Goal: Transaction & Acquisition: Purchase product/service

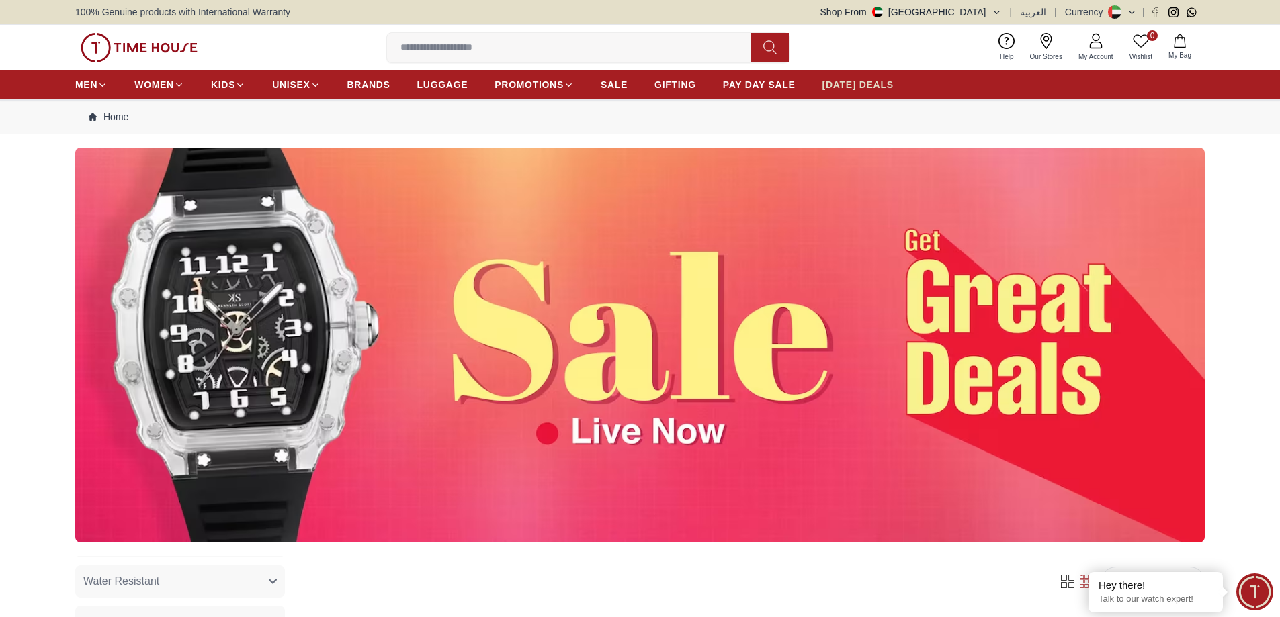
click at [871, 84] on span "[DATE] DEALS" at bounding box center [857, 84] width 71 height 13
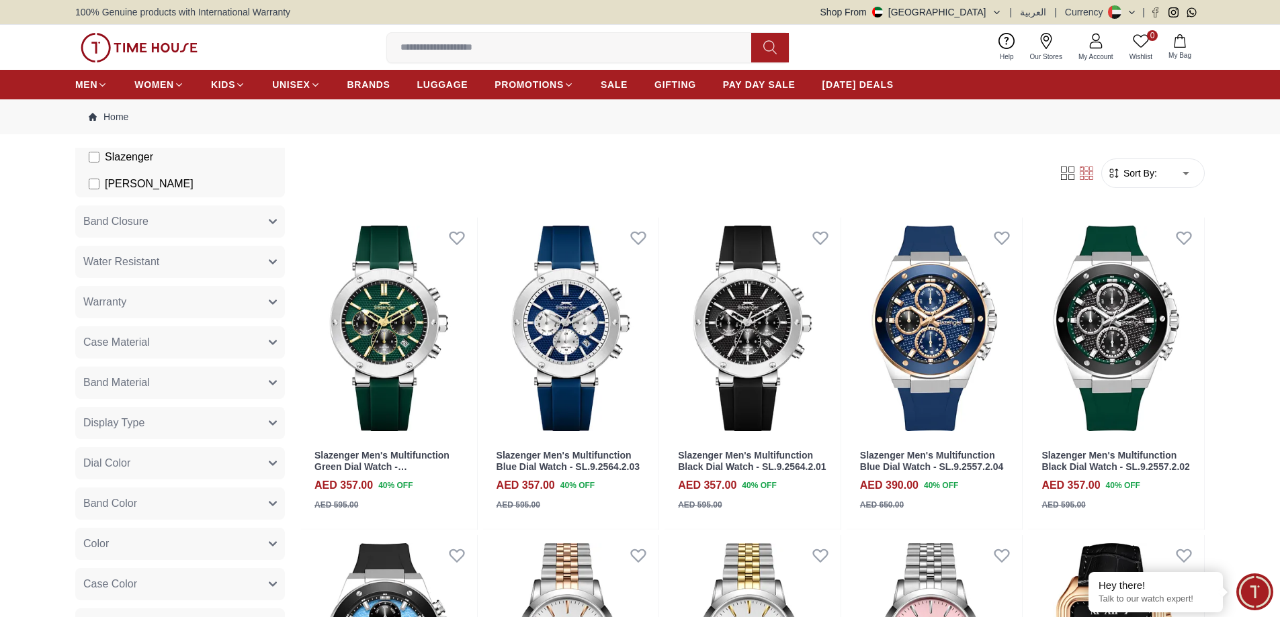
scroll to position [312, 0]
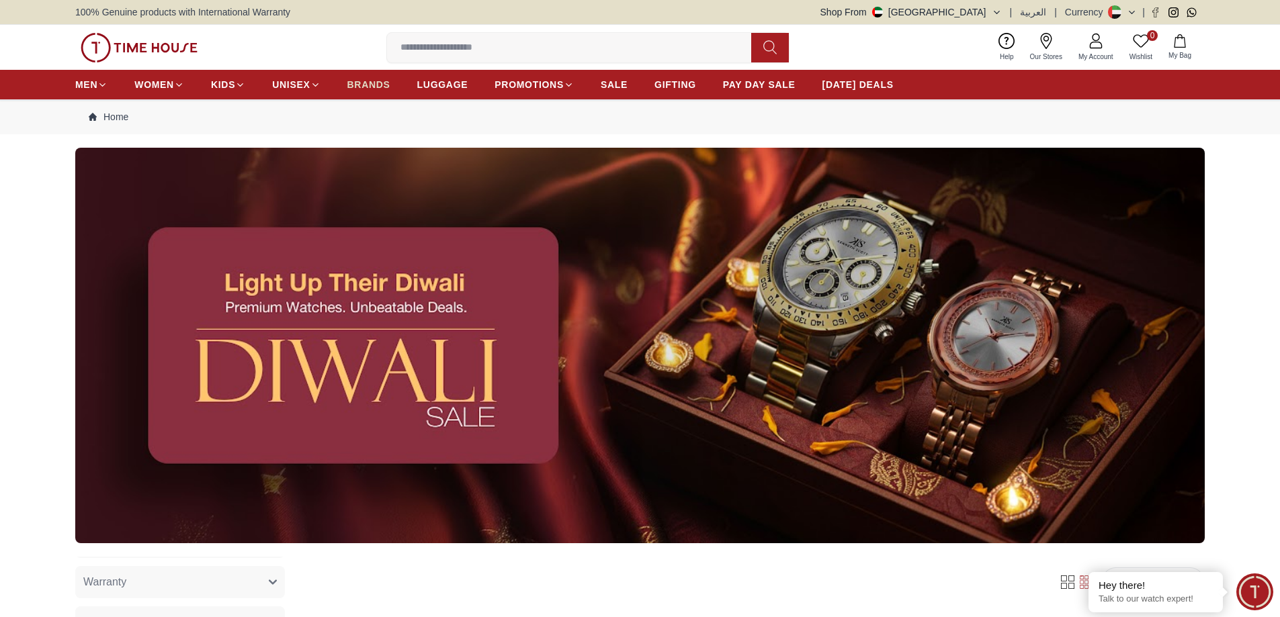
click at [378, 81] on span "BRANDS" at bounding box center [368, 84] width 43 height 13
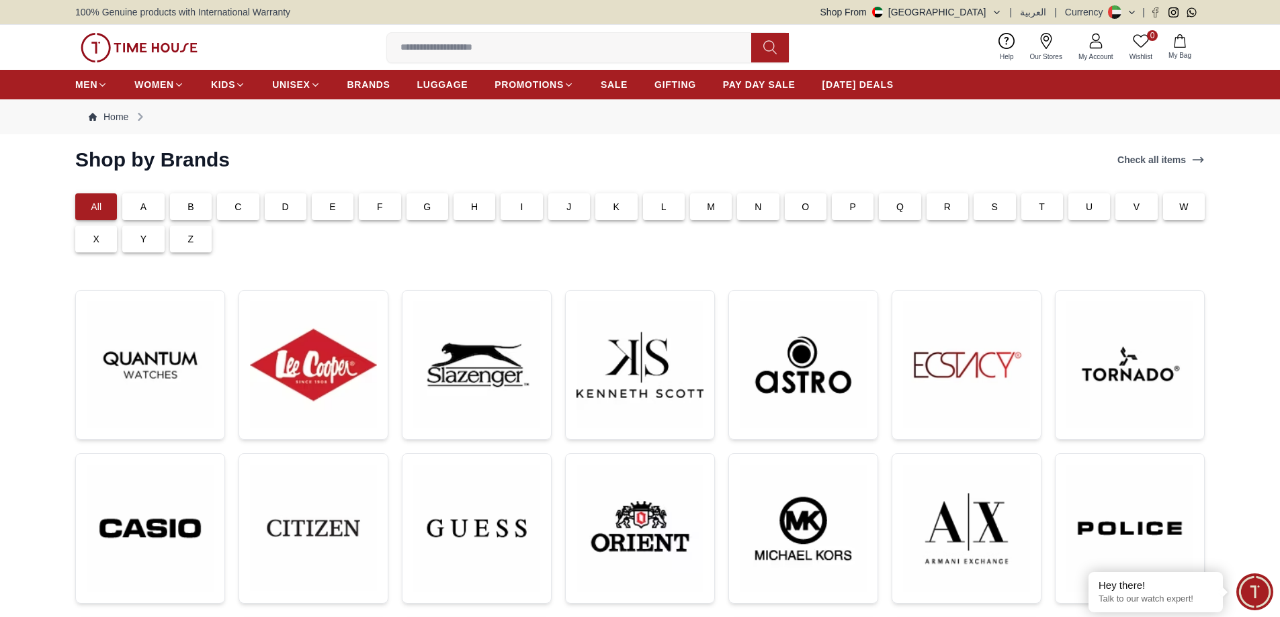
click at [850, 209] on p "P" at bounding box center [852, 206] width 7 height 13
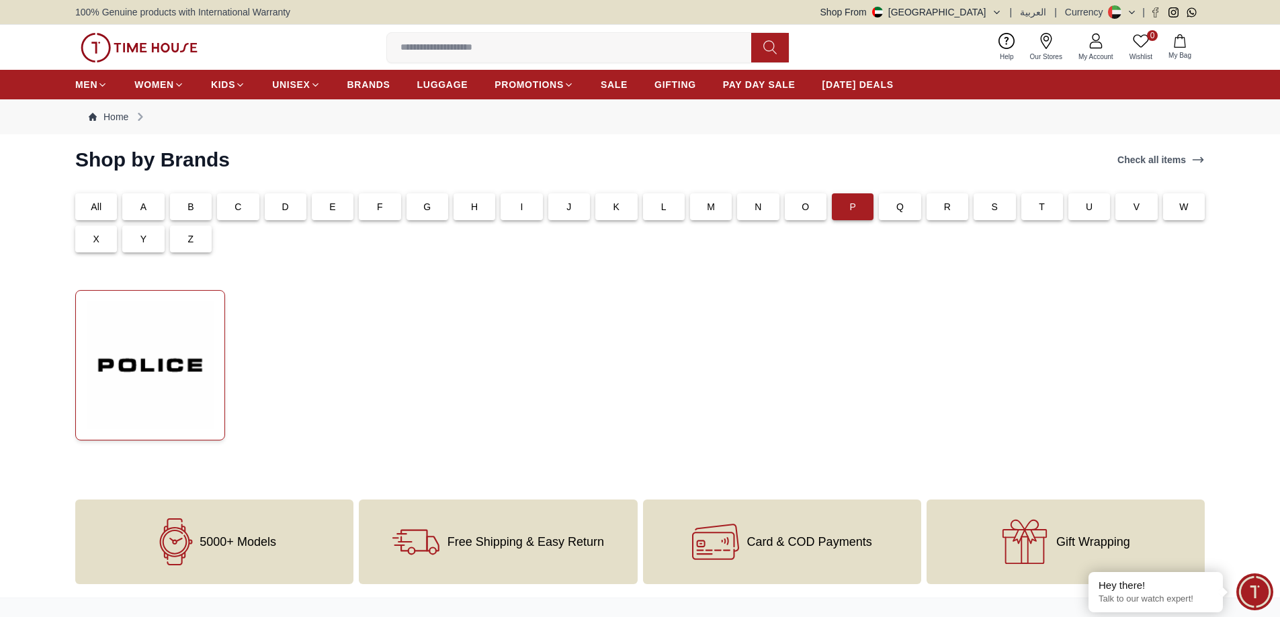
click at [173, 353] on img at bounding box center [150, 366] width 127 height 128
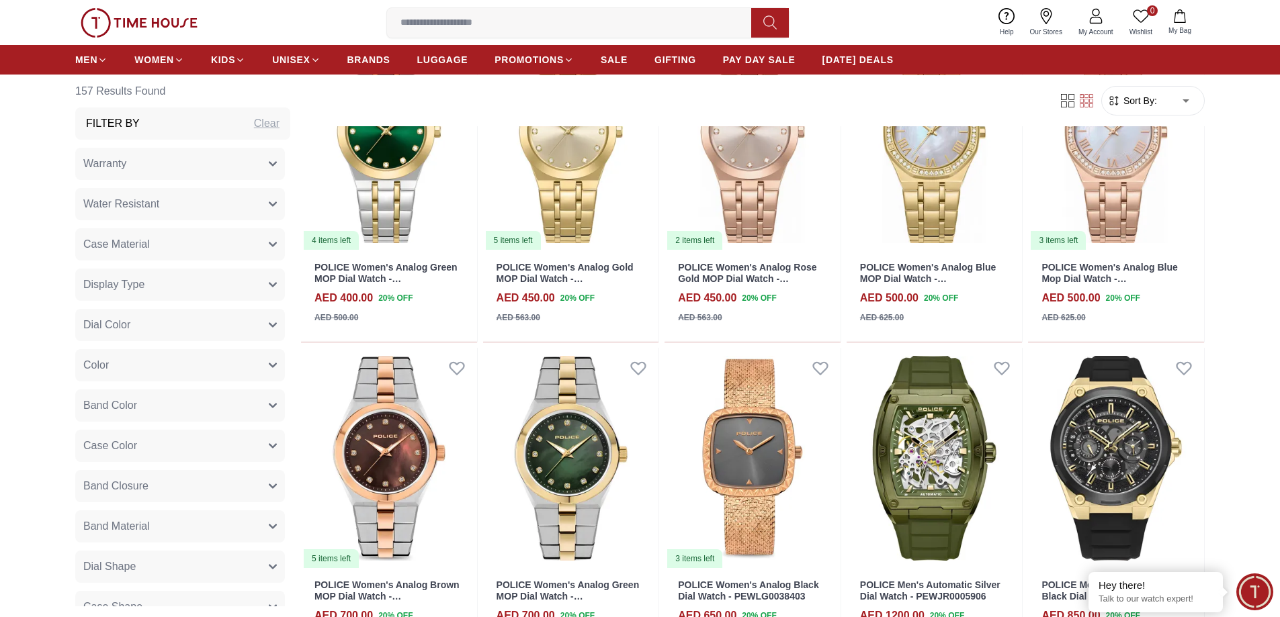
scroll to position [1679, 0]
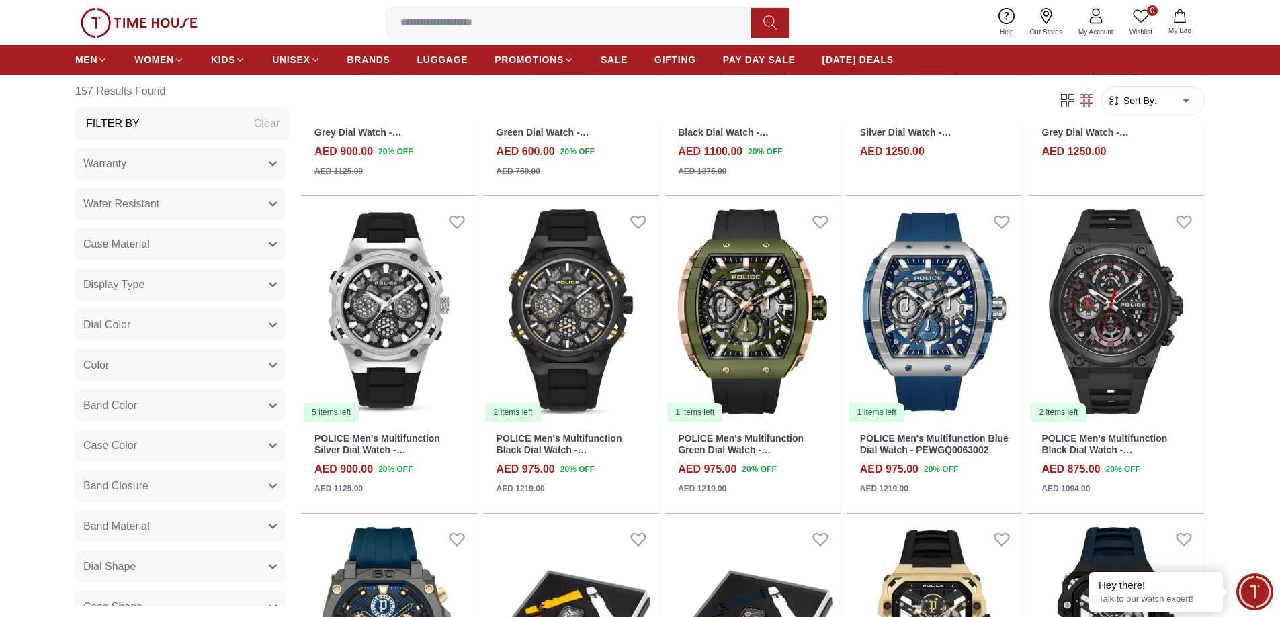
scroll to position [2553, 0]
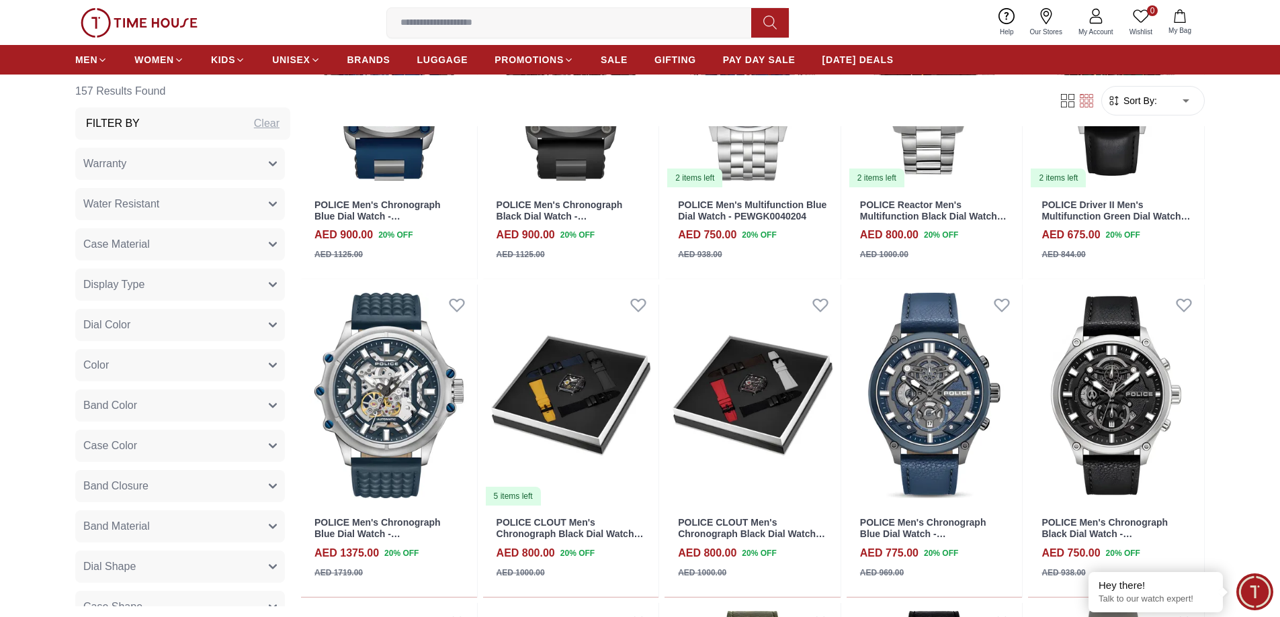
scroll to position [3426, 0]
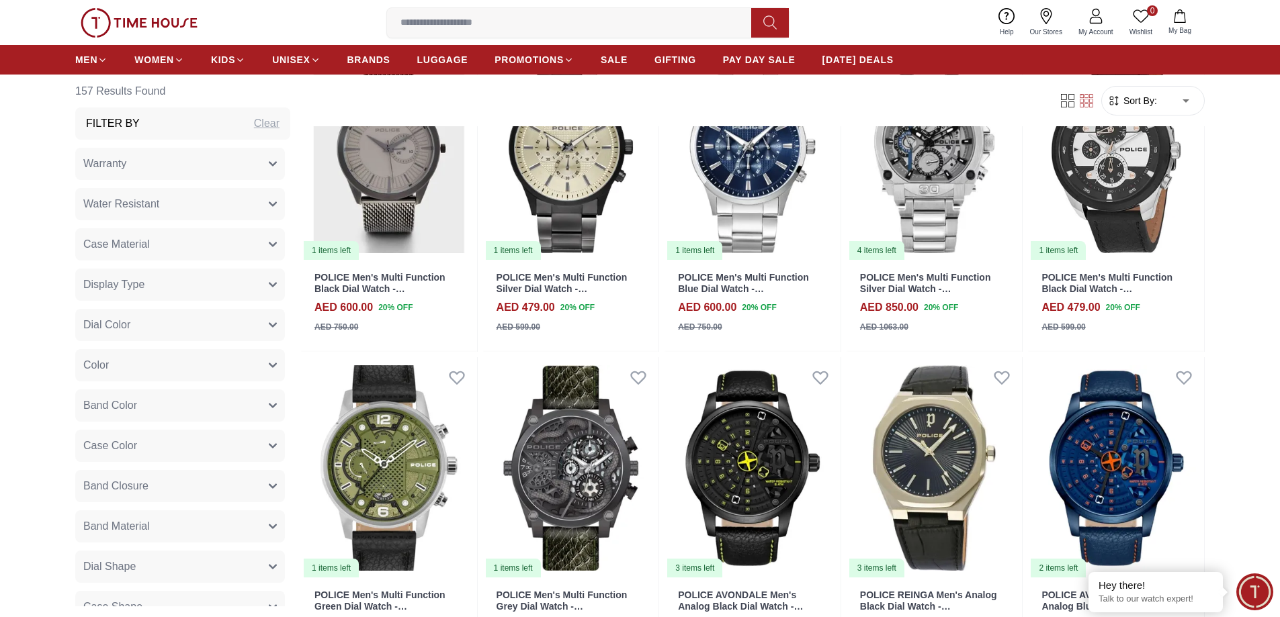
scroll to position [5240, 0]
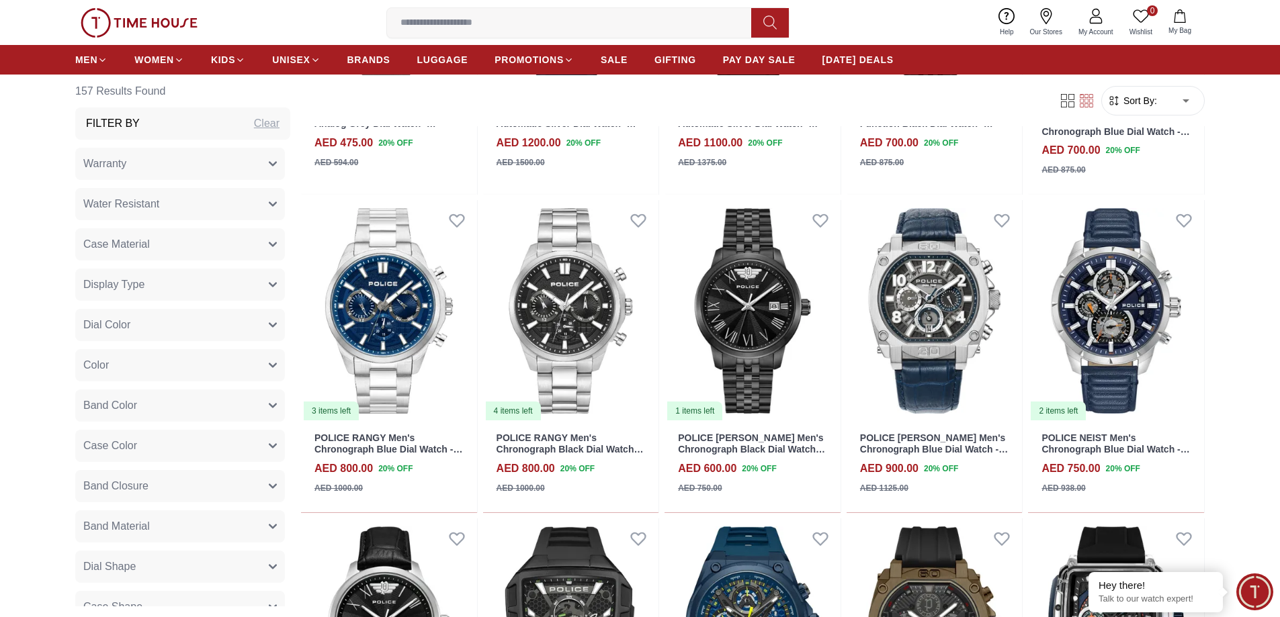
scroll to position [6650, 0]
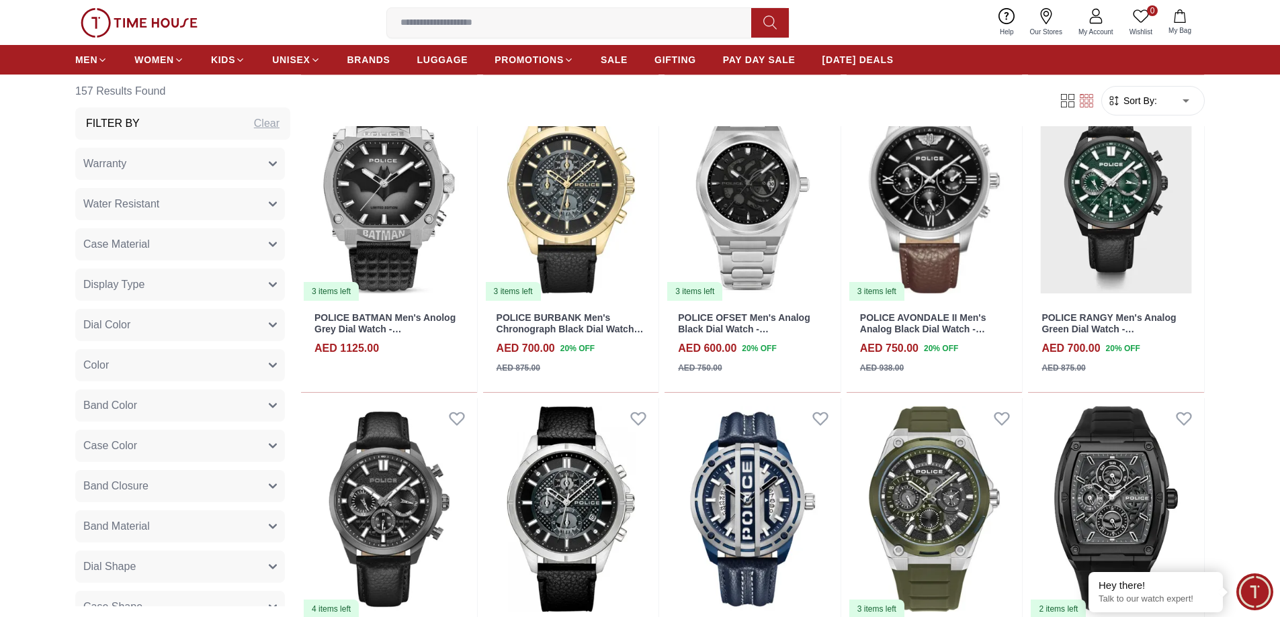
scroll to position [7926, 0]
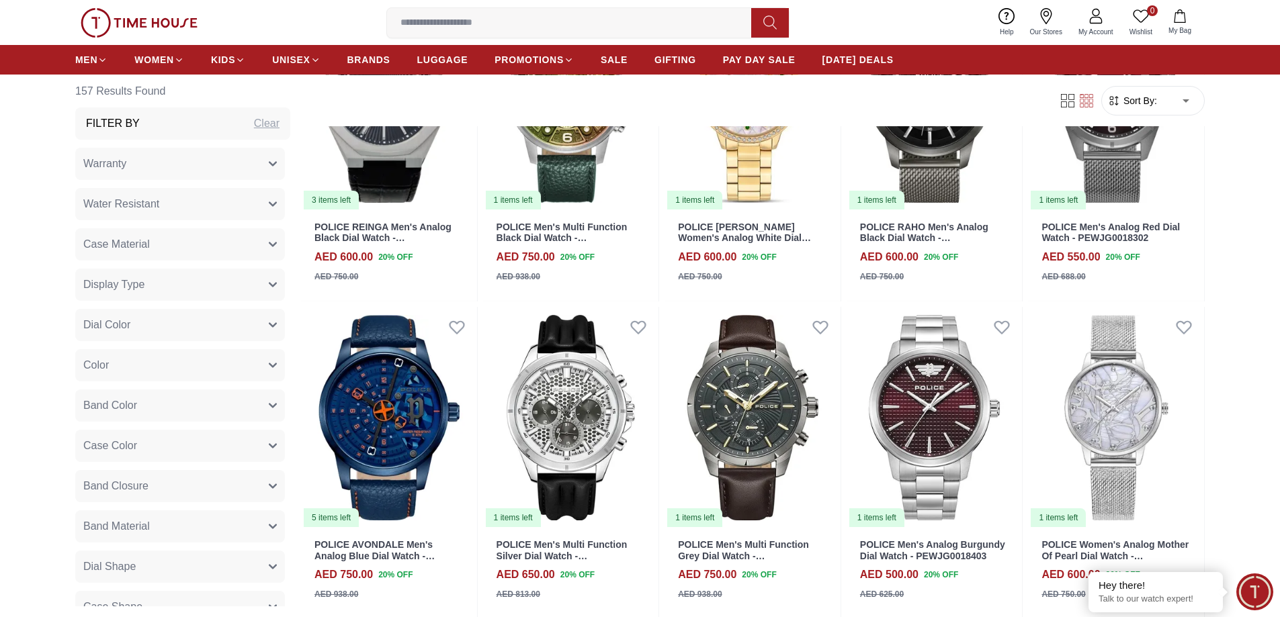
scroll to position [9337, 0]
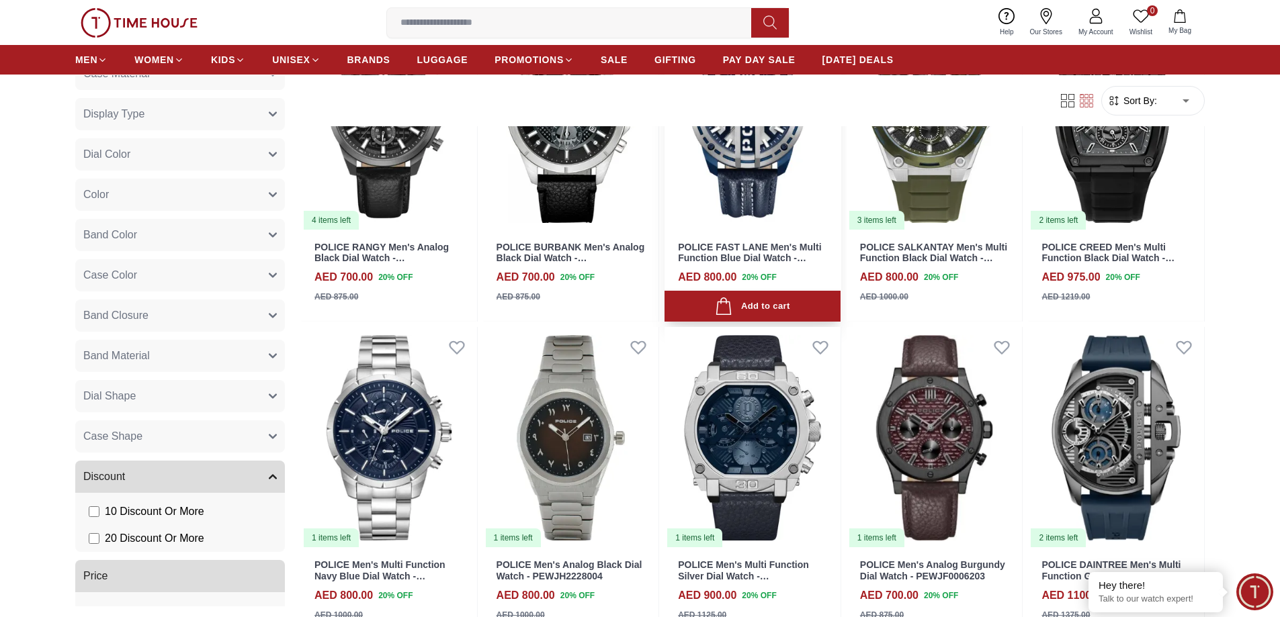
scroll to position [8128, 0]
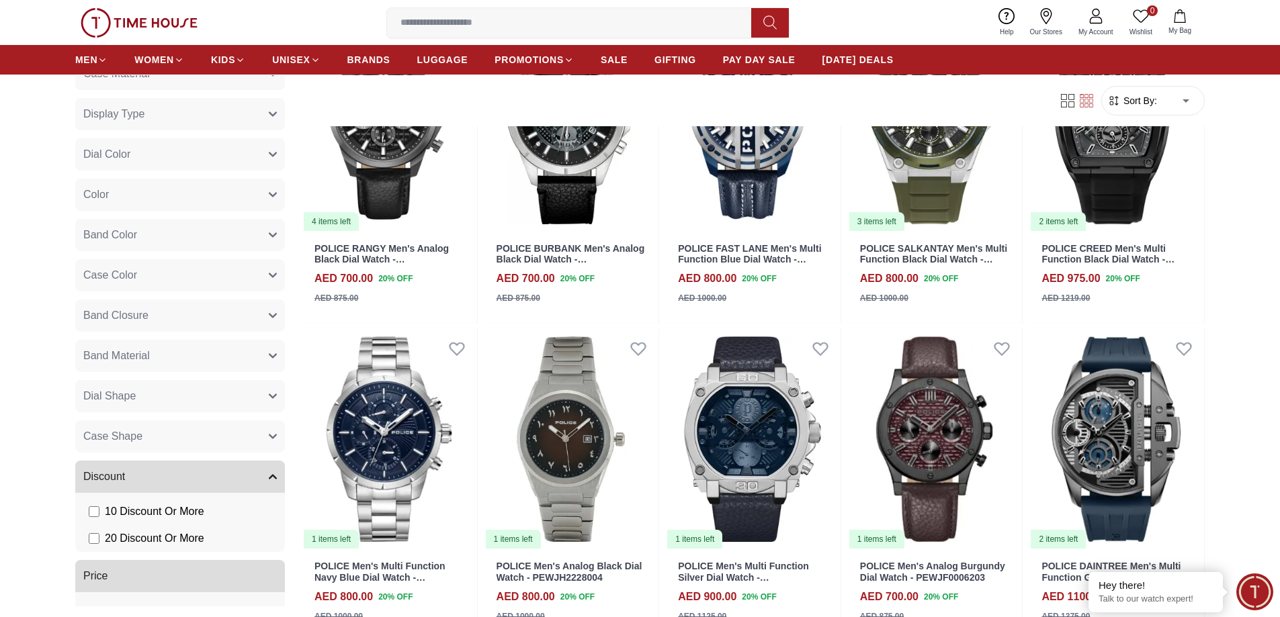
click at [459, 22] on input at bounding box center [574, 22] width 375 height 27
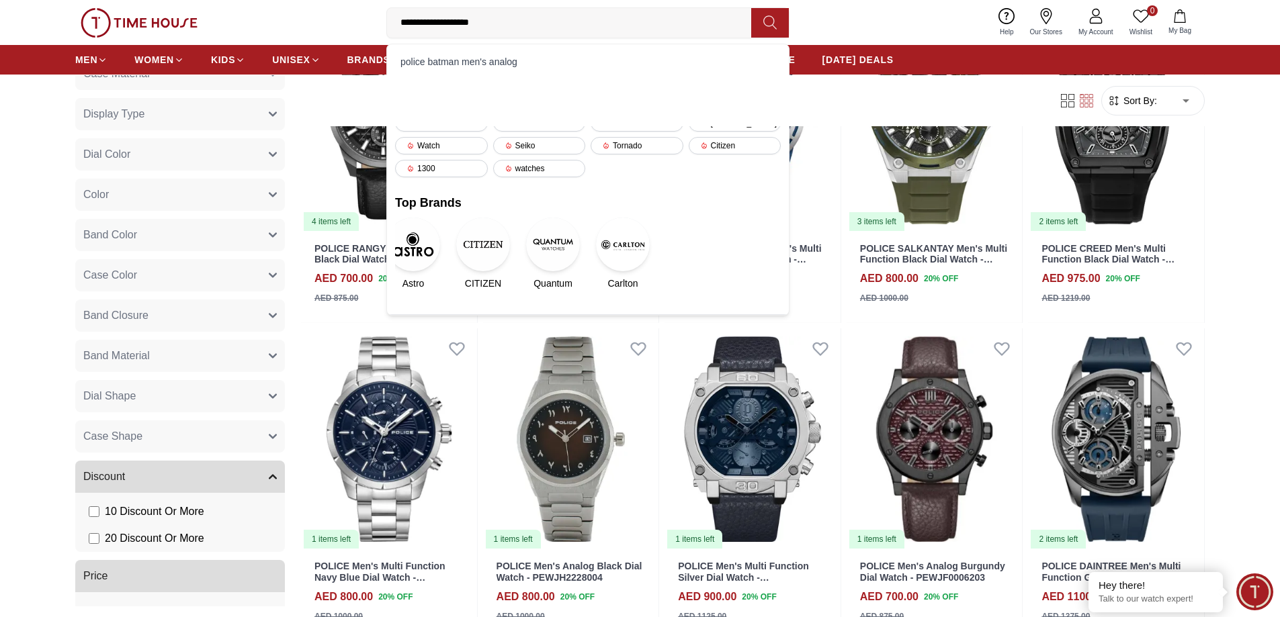
type input "**********"
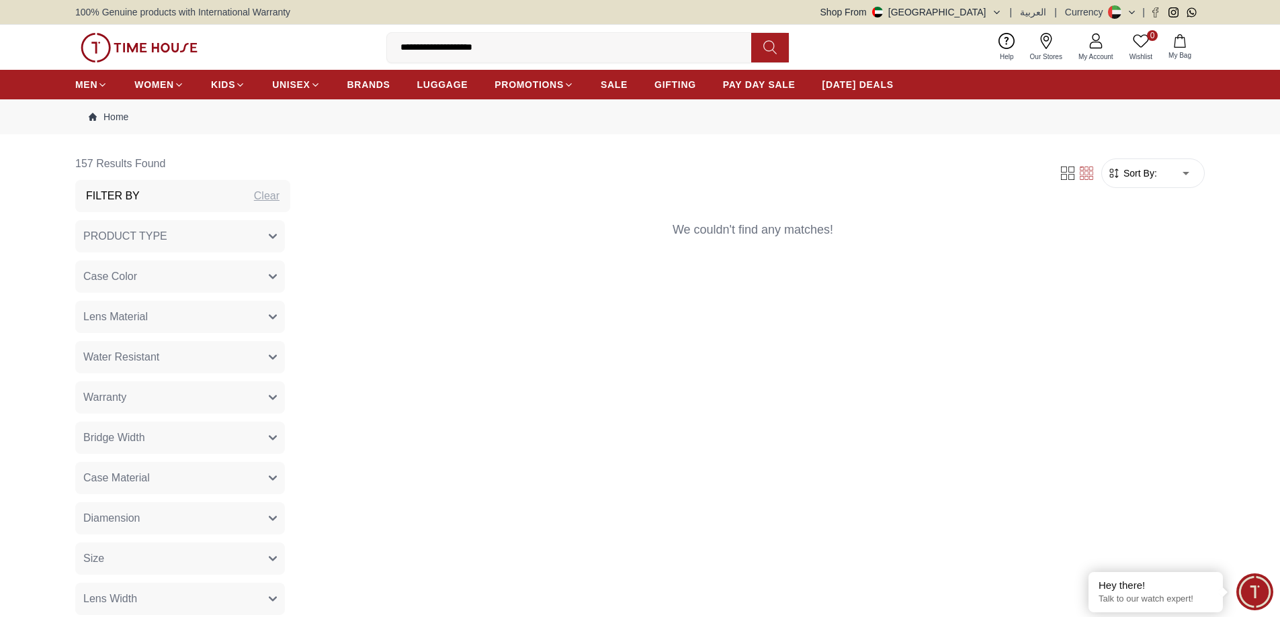
click at [490, 50] on input "**********" at bounding box center [574, 47] width 375 height 27
drag, startPoint x: 527, startPoint y: 44, endPoint x: 263, endPoint y: 53, distance: 264.1
click at [263, 53] on div "**********" at bounding box center [639, 47] width 1129 height 45
click at [254, 195] on div "Clear" at bounding box center [267, 196] width 26 height 16
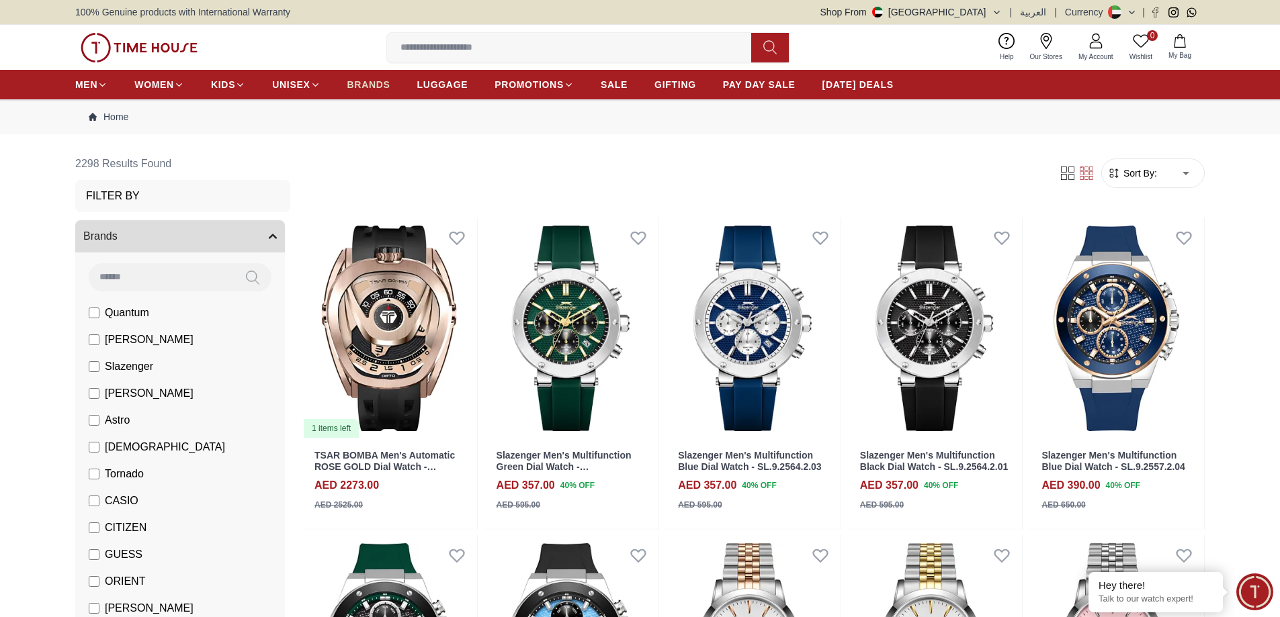
click at [365, 82] on span "BRANDS" at bounding box center [368, 84] width 43 height 13
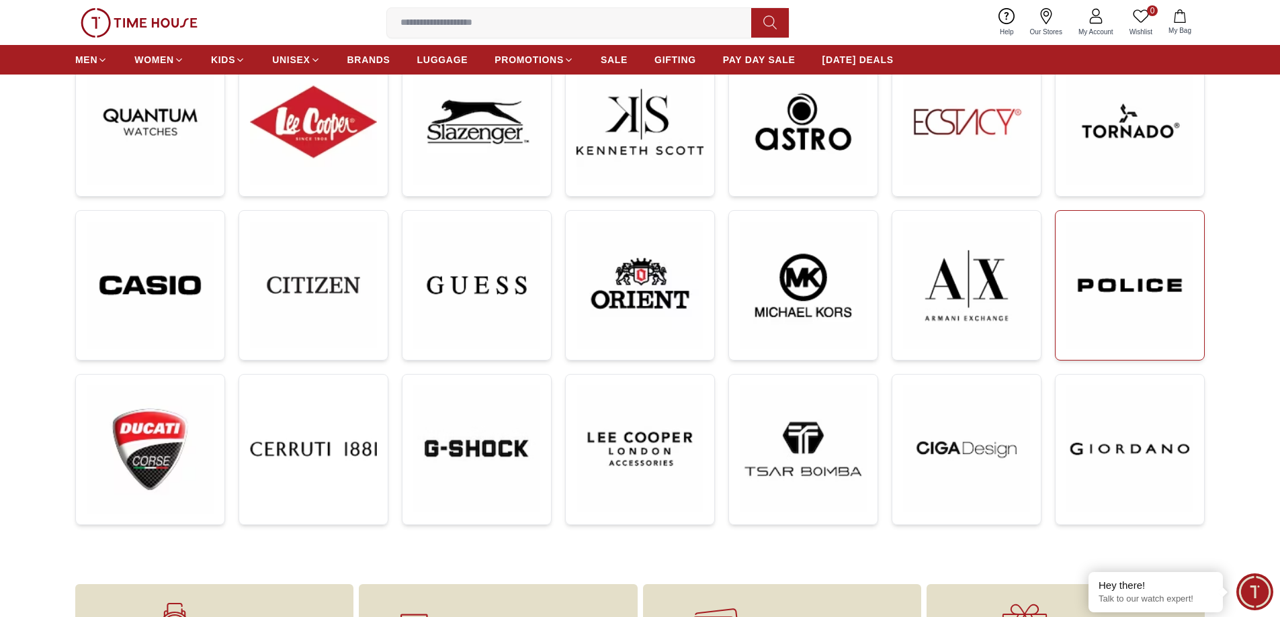
scroll to position [202, 0]
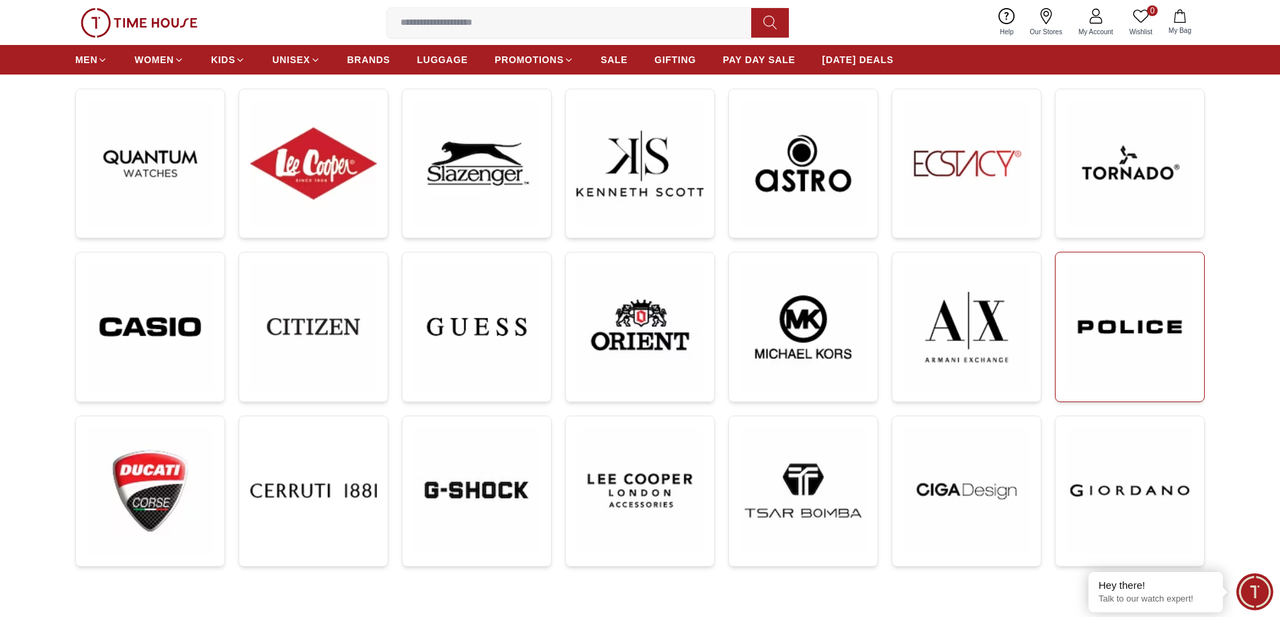
click at [1146, 325] on img at bounding box center [1129, 327] width 127 height 128
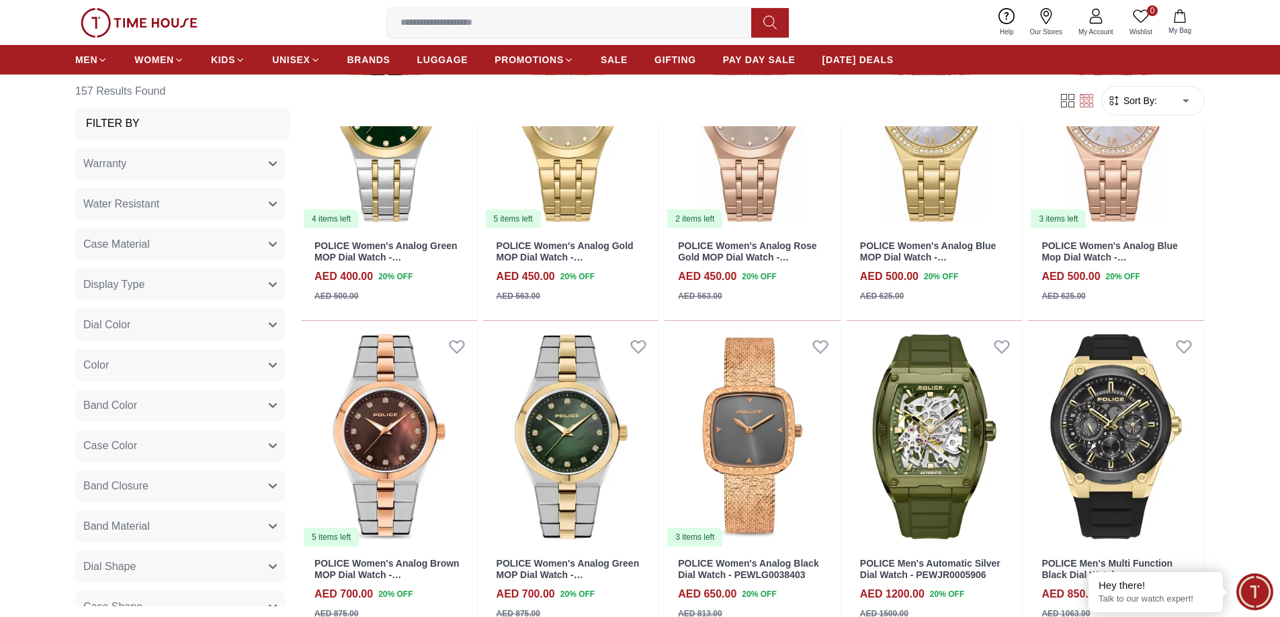
scroll to position [1545, 0]
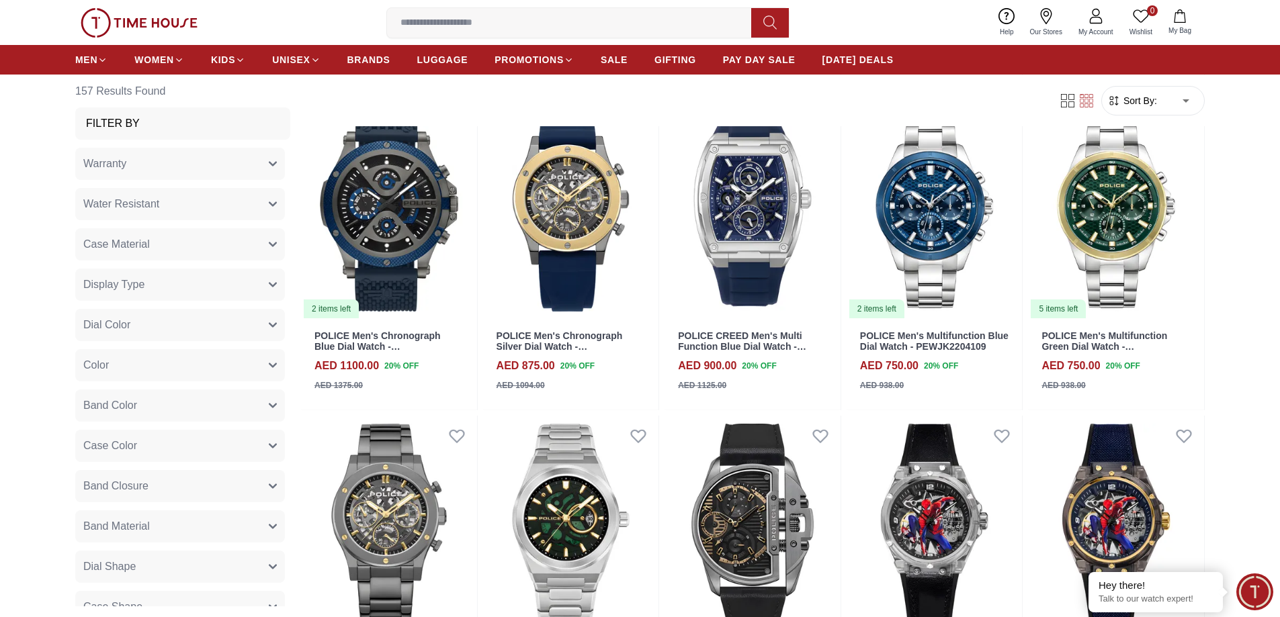
scroll to position [2284, 0]
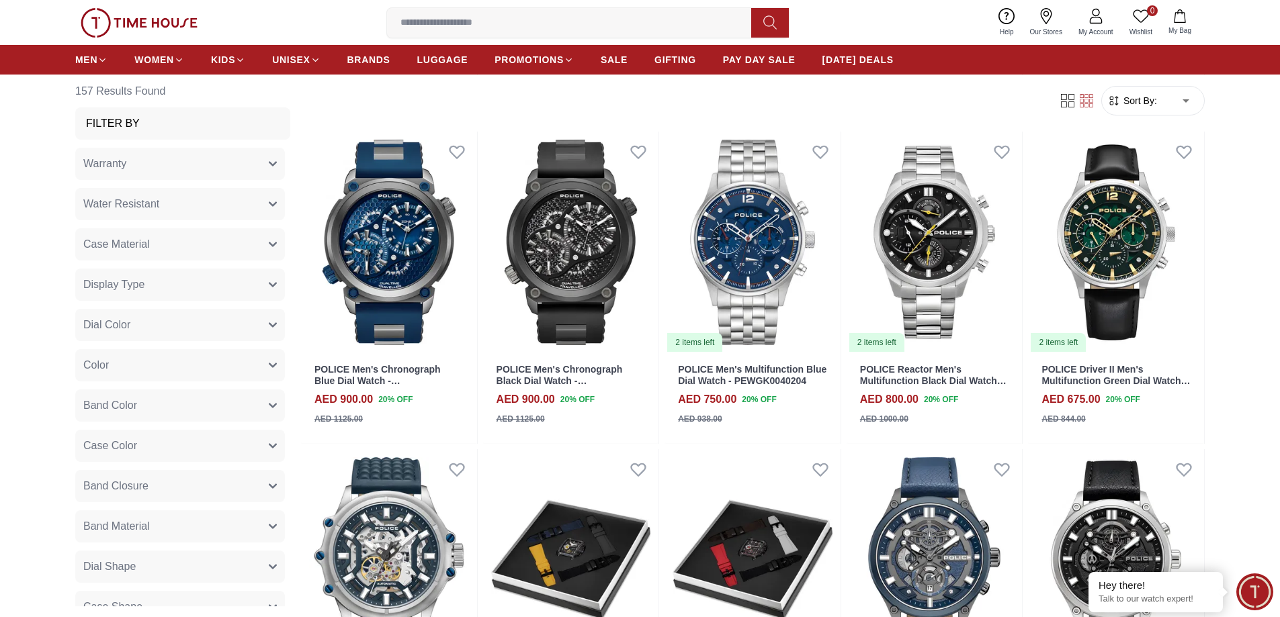
scroll to position [3493, 0]
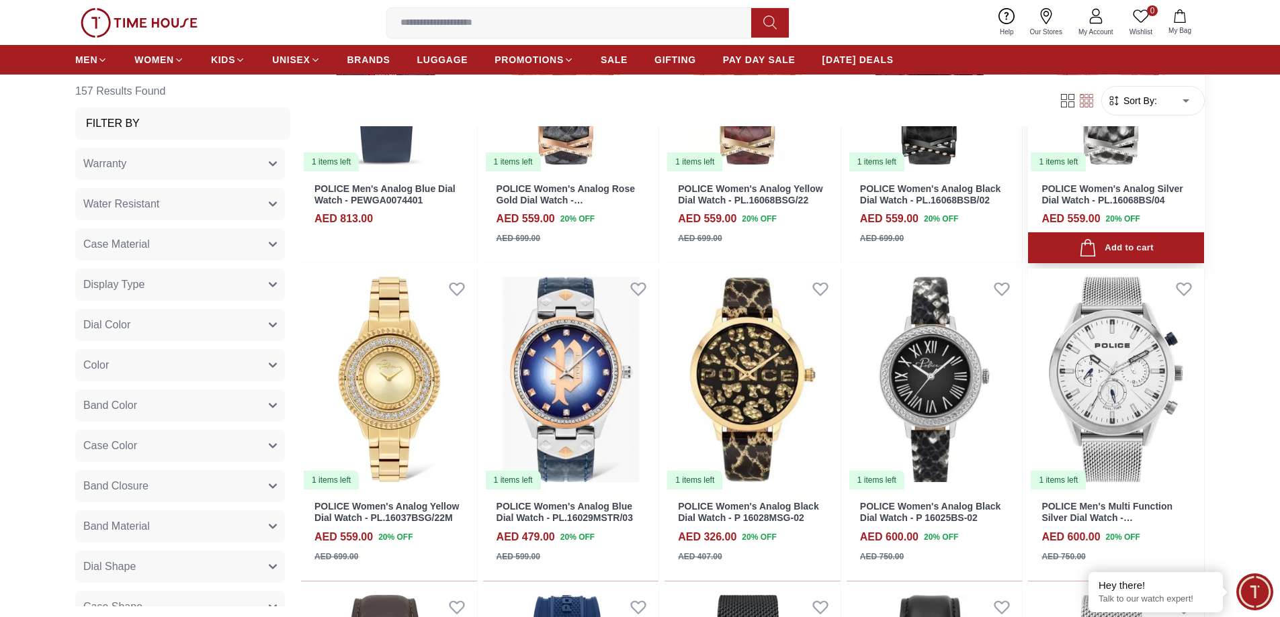
scroll to position [4366, 0]
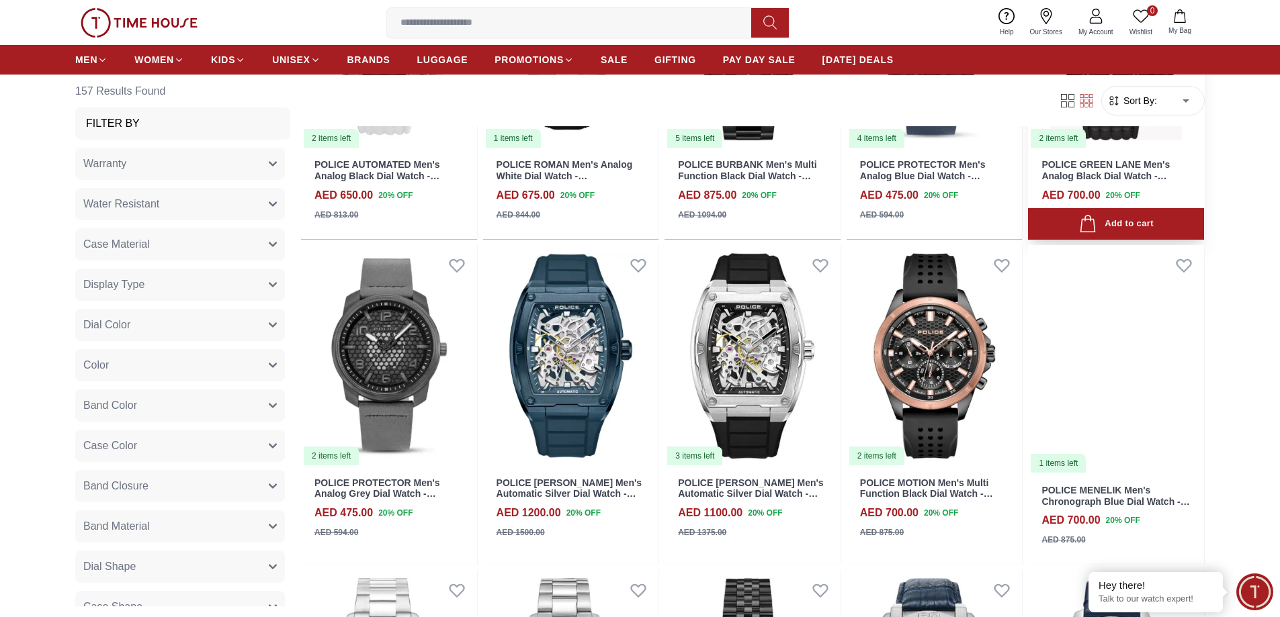
scroll to position [6381, 0]
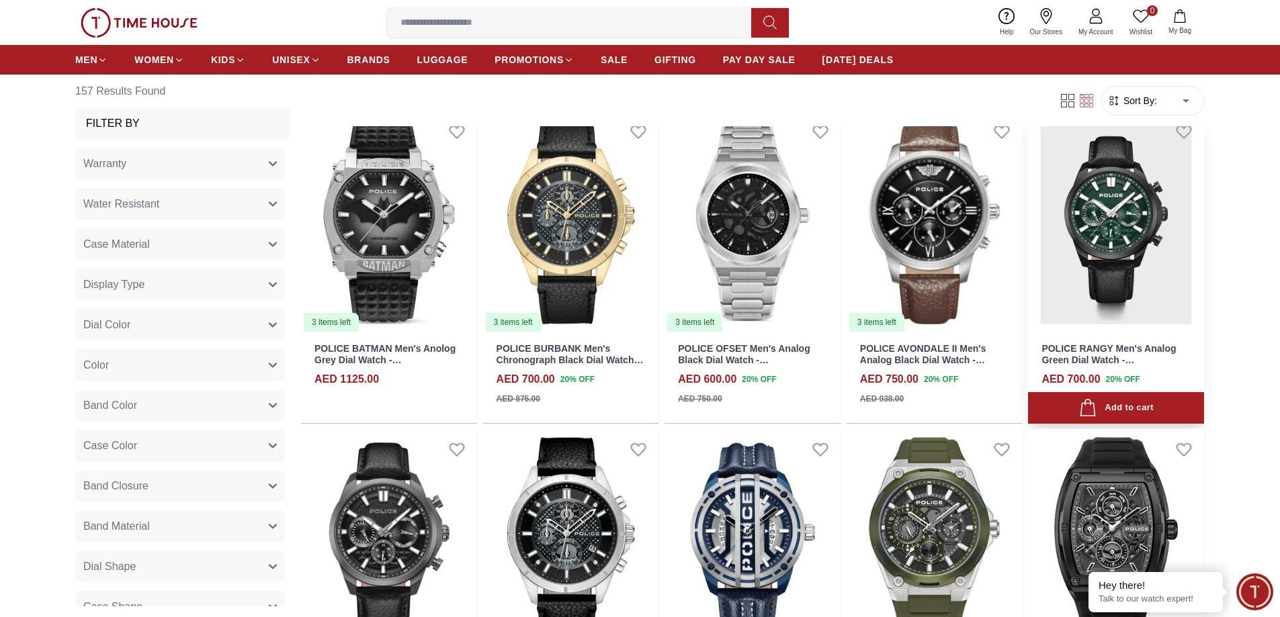
scroll to position [8128, 0]
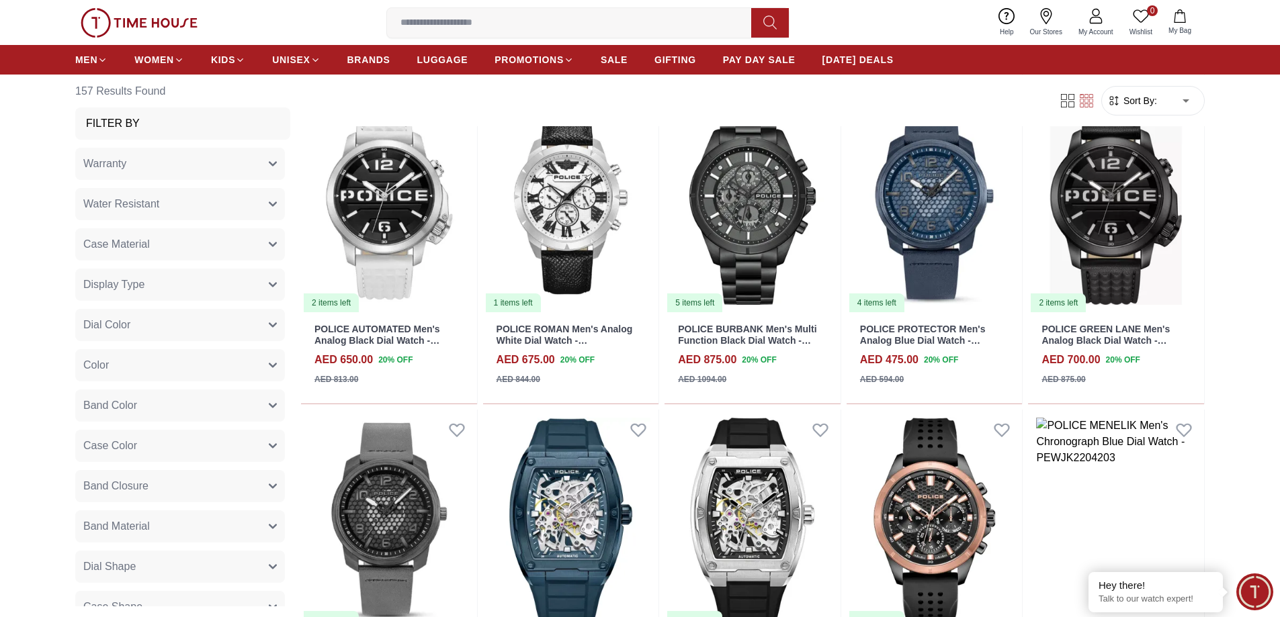
scroll to position [5777, 0]
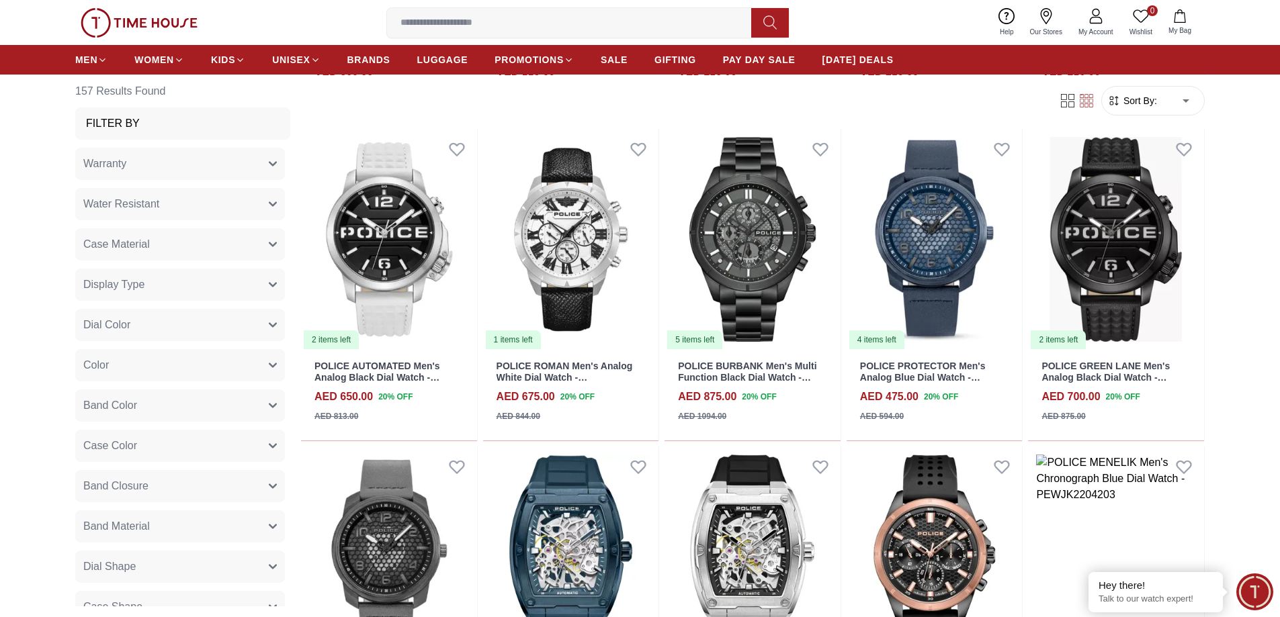
click at [418, 19] on input at bounding box center [574, 22] width 375 height 27
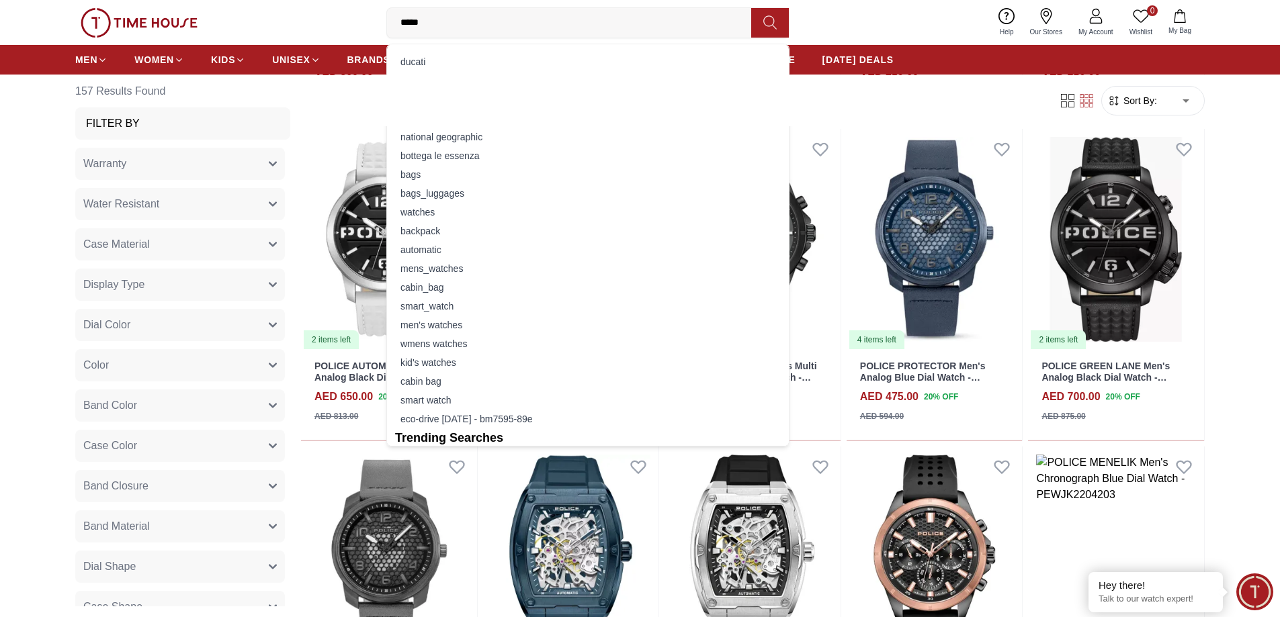
type input "******"
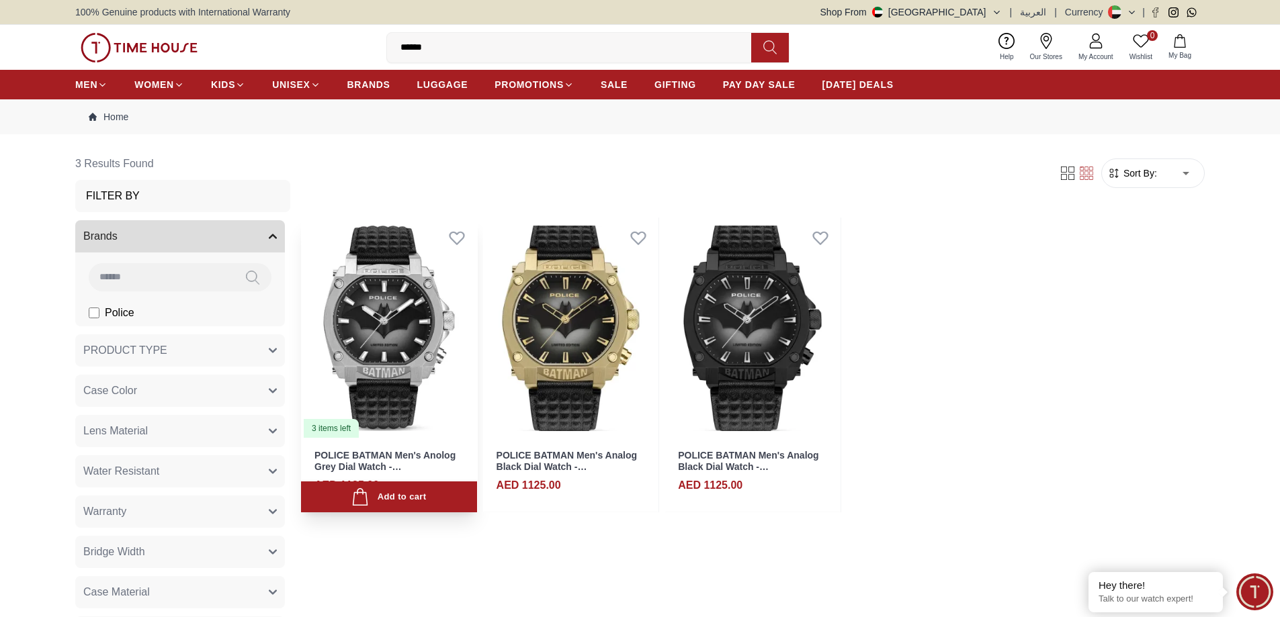
click at [403, 343] on img at bounding box center [389, 329] width 176 height 222
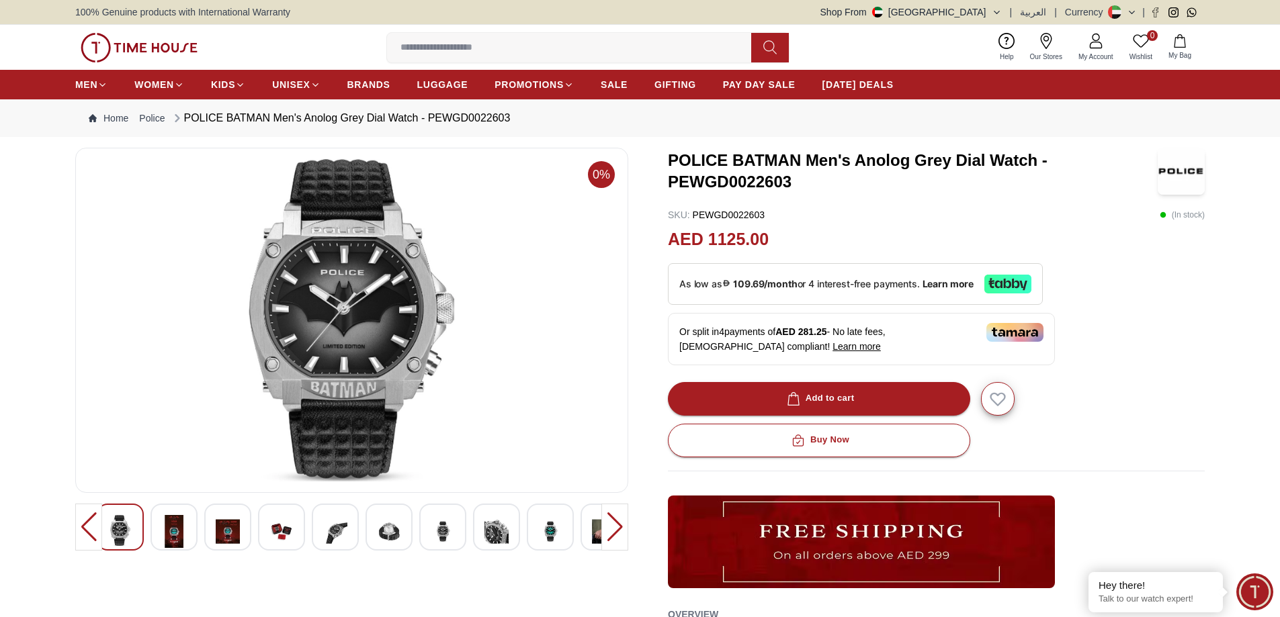
click at [169, 537] on img at bounding box center [174, 531] width 24 height 33
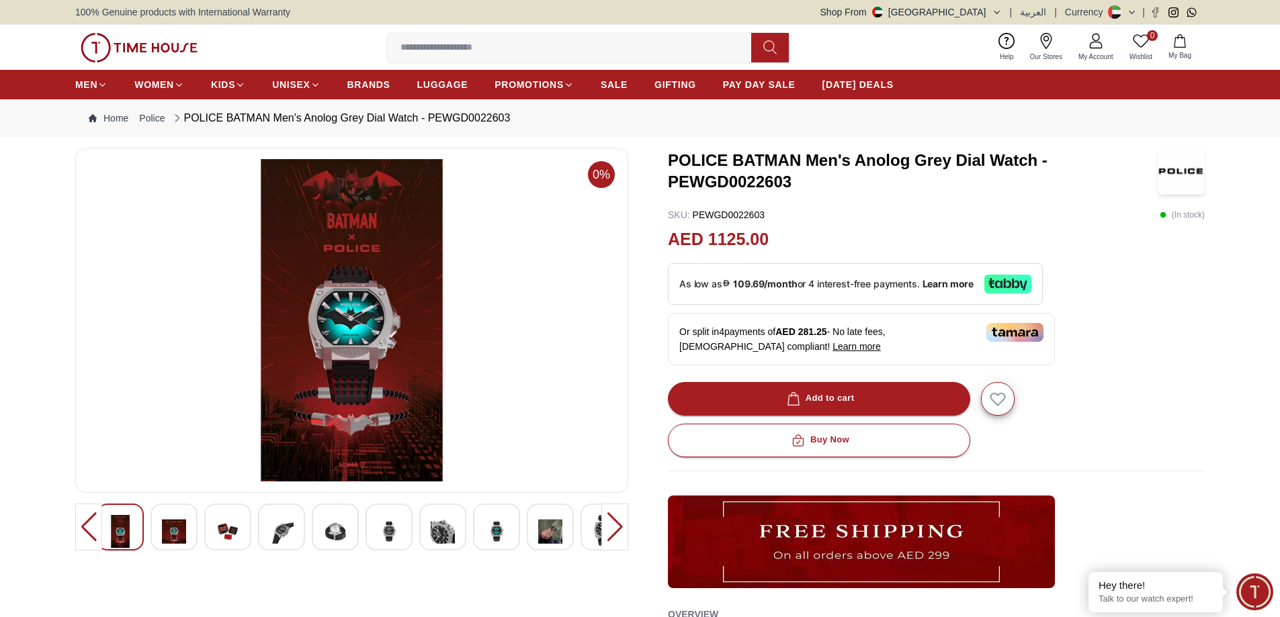
click at [194, 535] on div at bounding box center [173, 527] width 47 height 47
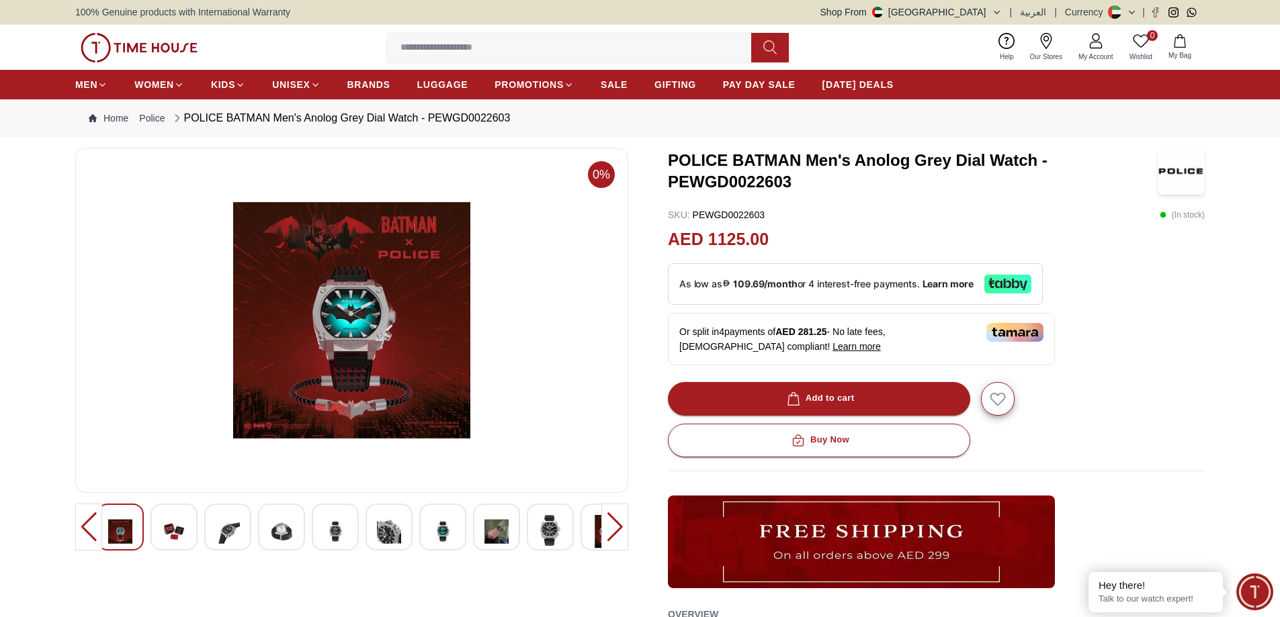
click at [230, 532] on img at bounding box center [228, 531] width 24 height 33
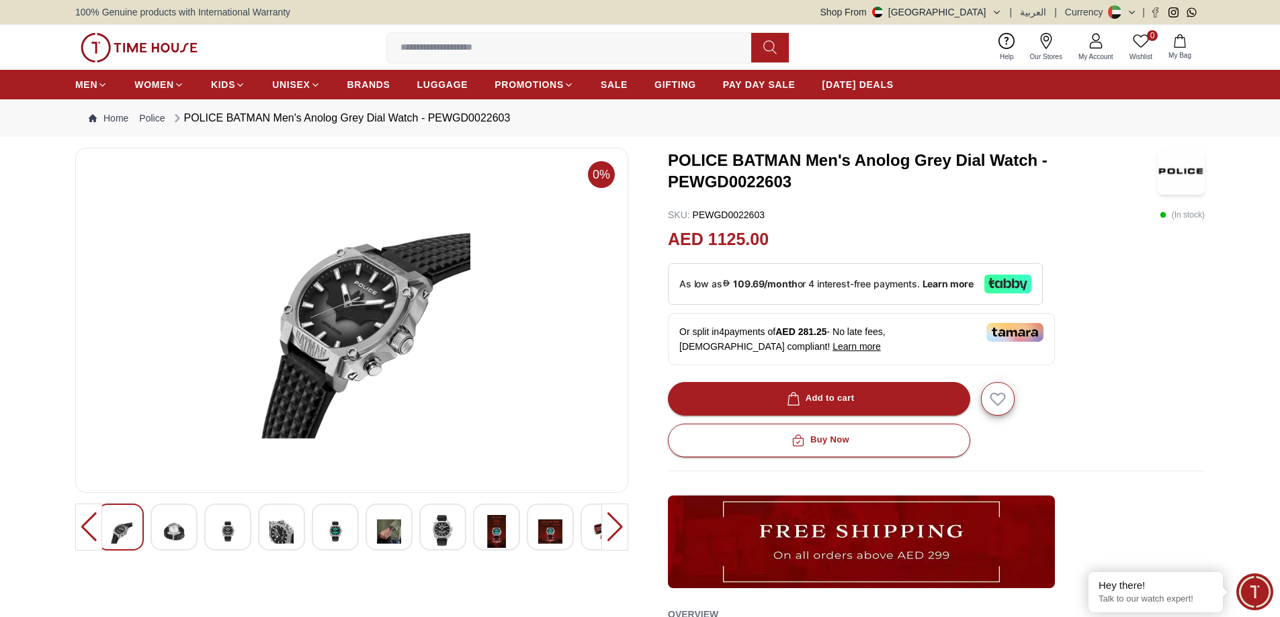
click at [285, 534] on img at bounding box center [281, 531] width 24 height 33
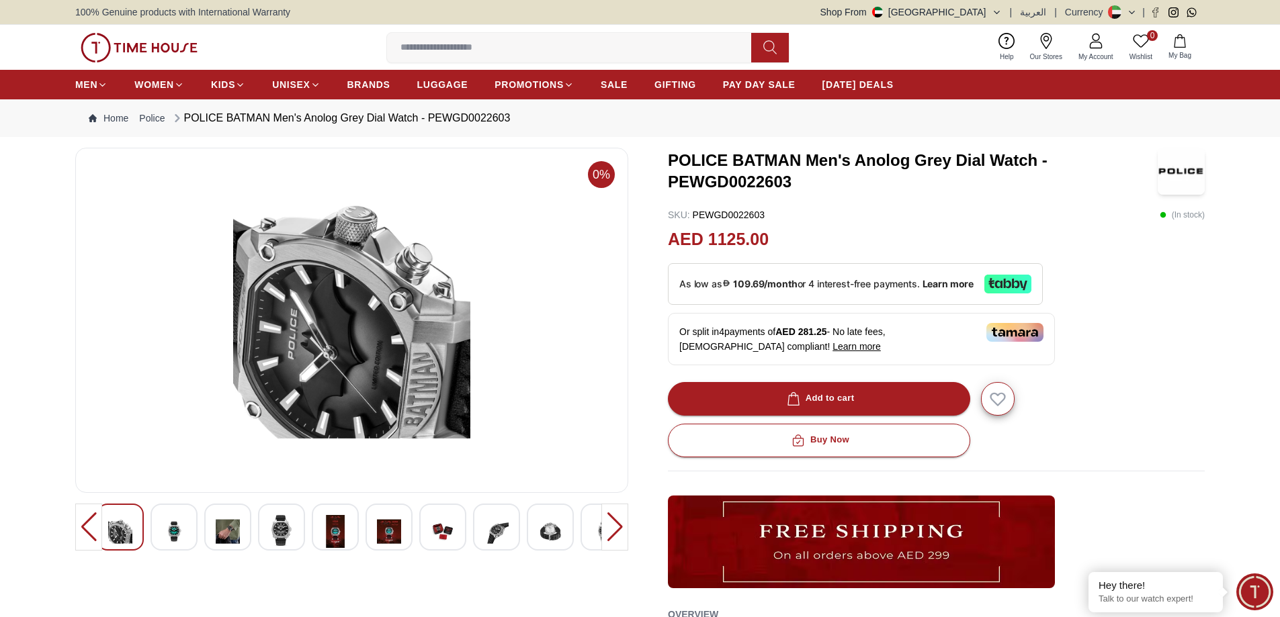
click at [324, 534] on img at bounding box center [335, 531] width 24 height 33
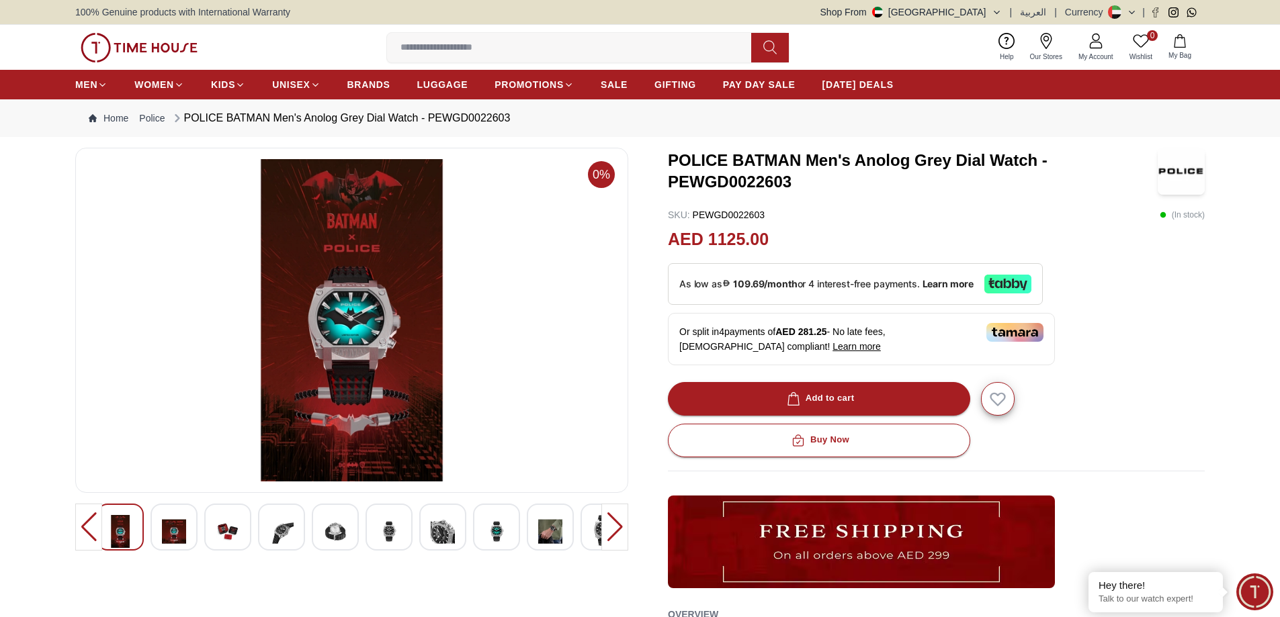
click at [386, 536] on img at bounding box center [389, 531] width 24 height 33
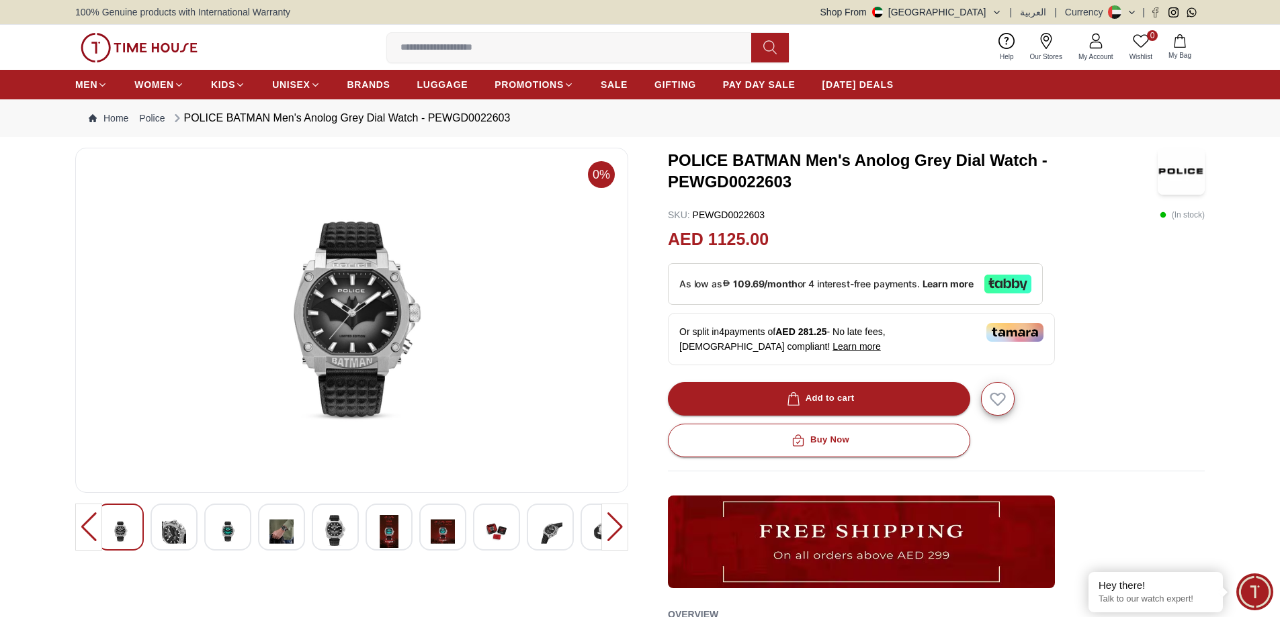
click at [449, 540] on img at bounding box center [443, 531] width 24 height 33
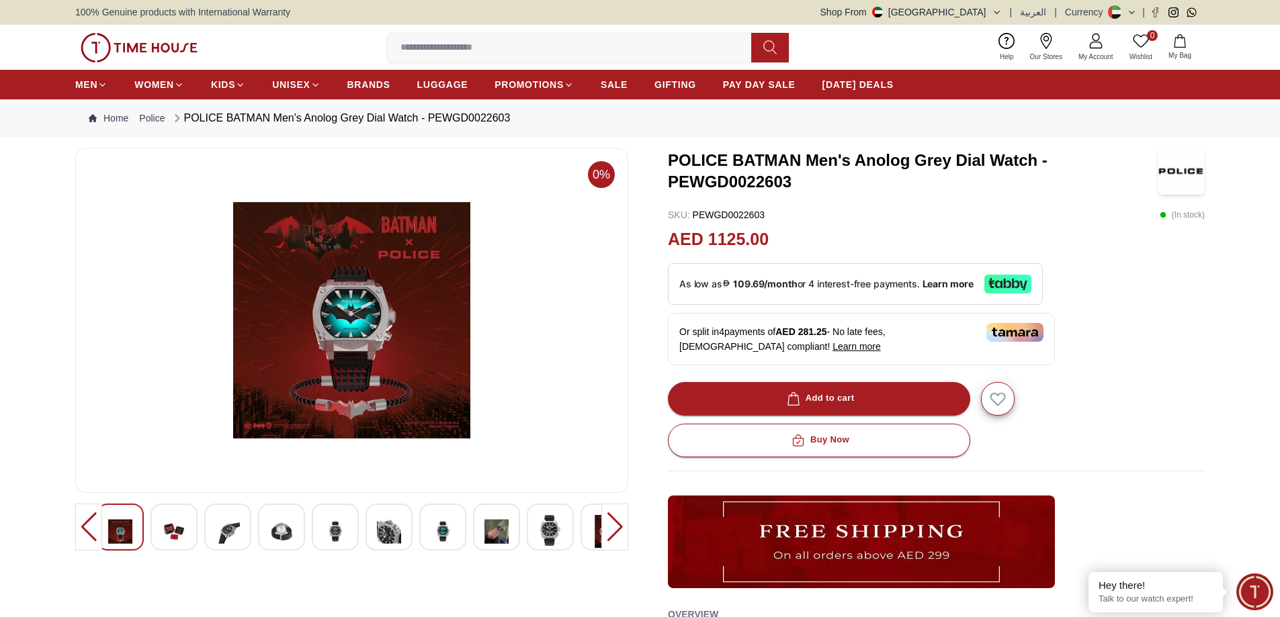
click at [555, 537] on img at bounding box center [550, 530] width 24 height 31
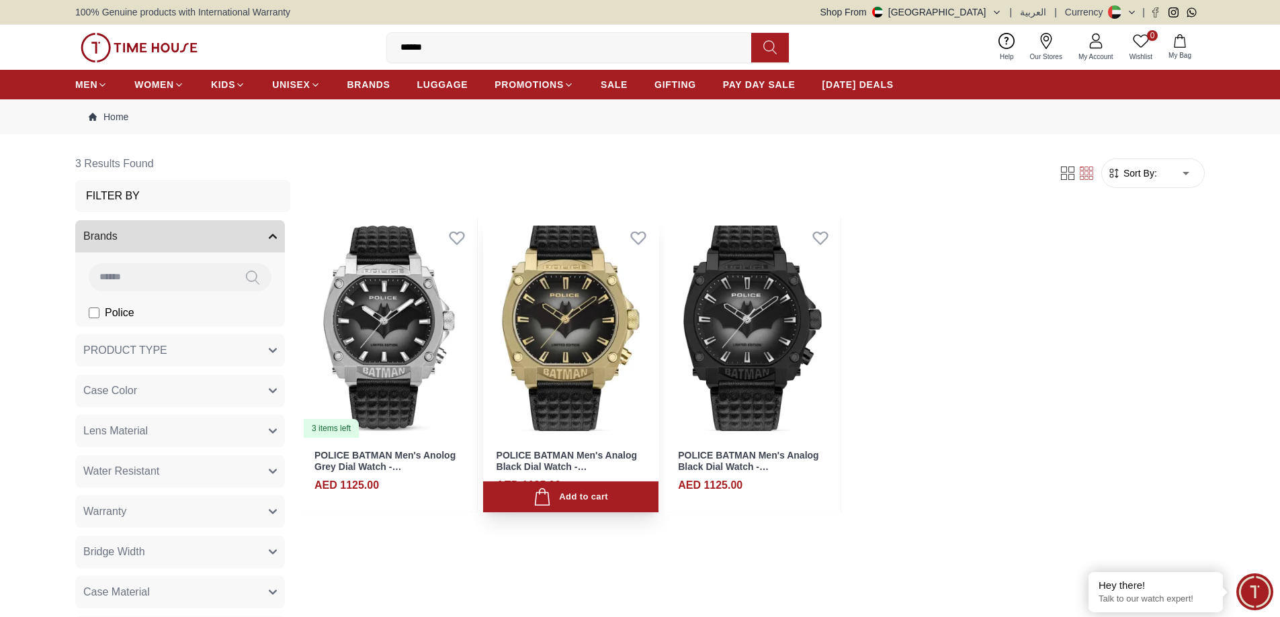
click at [604, 303] on img at bounding box center [571, 329] width 176 height 222
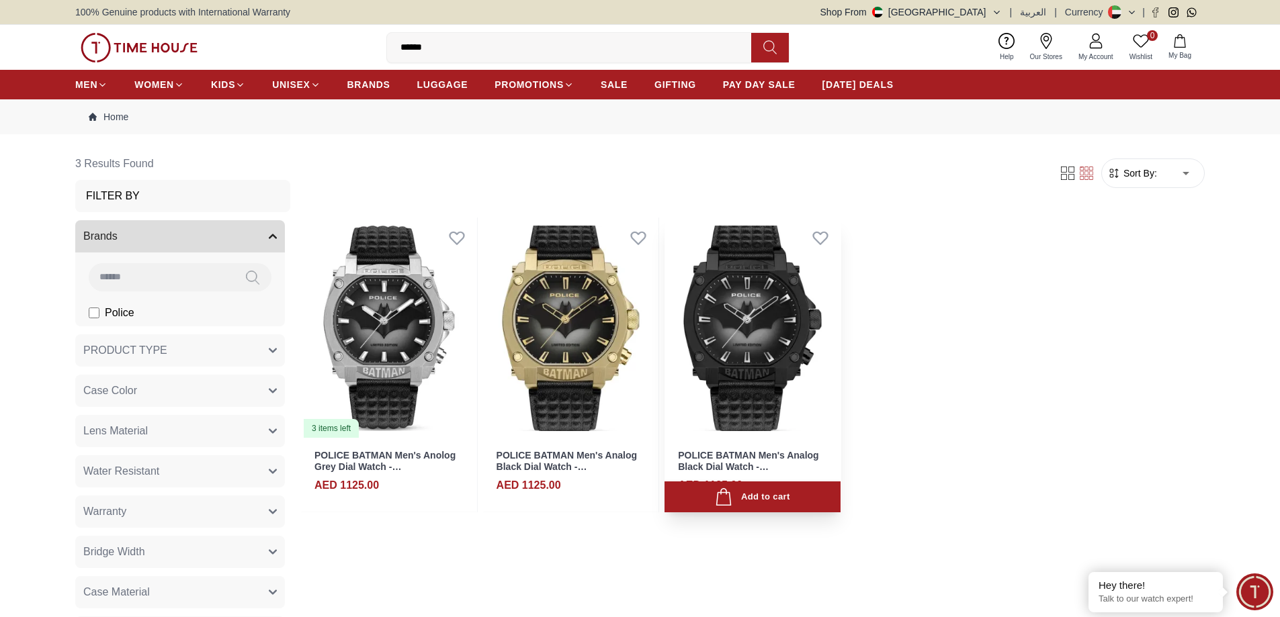
click at [746, 284] on img at bounding box center [752, 329] width 176 height 222
drag, startPoint x: 440, startPoint y: 48, endPoint x: 351, endPoint y: 39, distance: 89.8
click at [351, 39] on div "0 Wishlist My Bag ****** armani exchange police batman men's anolog police batm…" at bounding box center [639, 47] width 1129 height 45
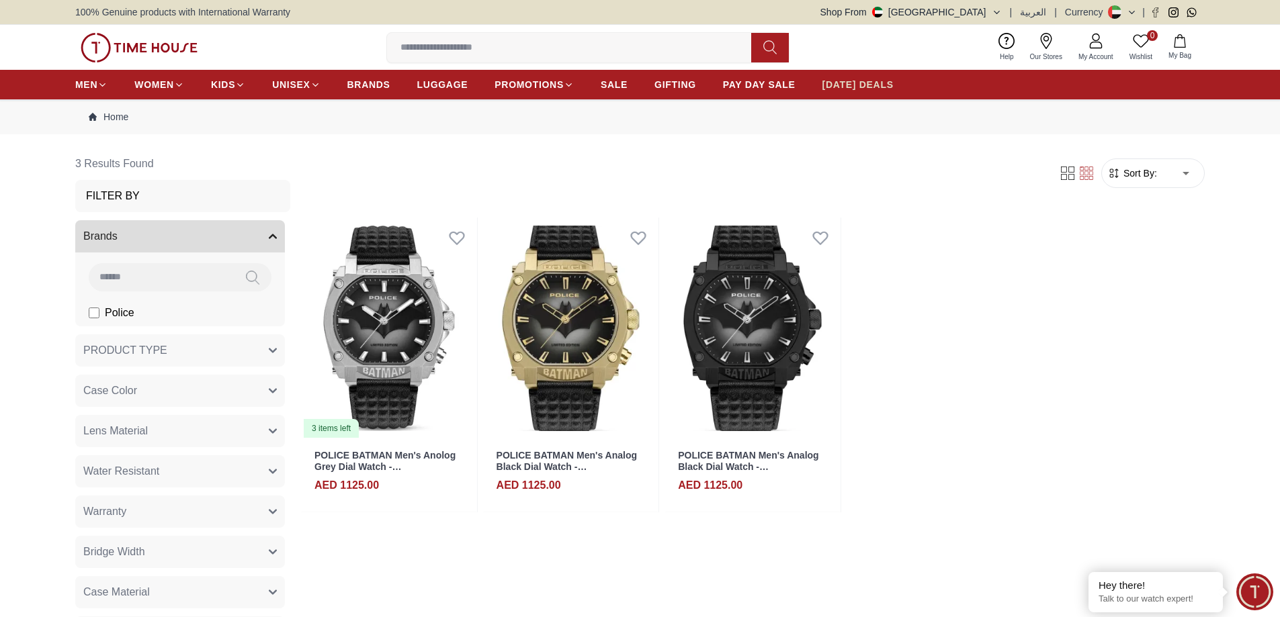
click at [840, 87] on span "[DATE] DEALS" at bounding box center [857, 84] width 71 height 13
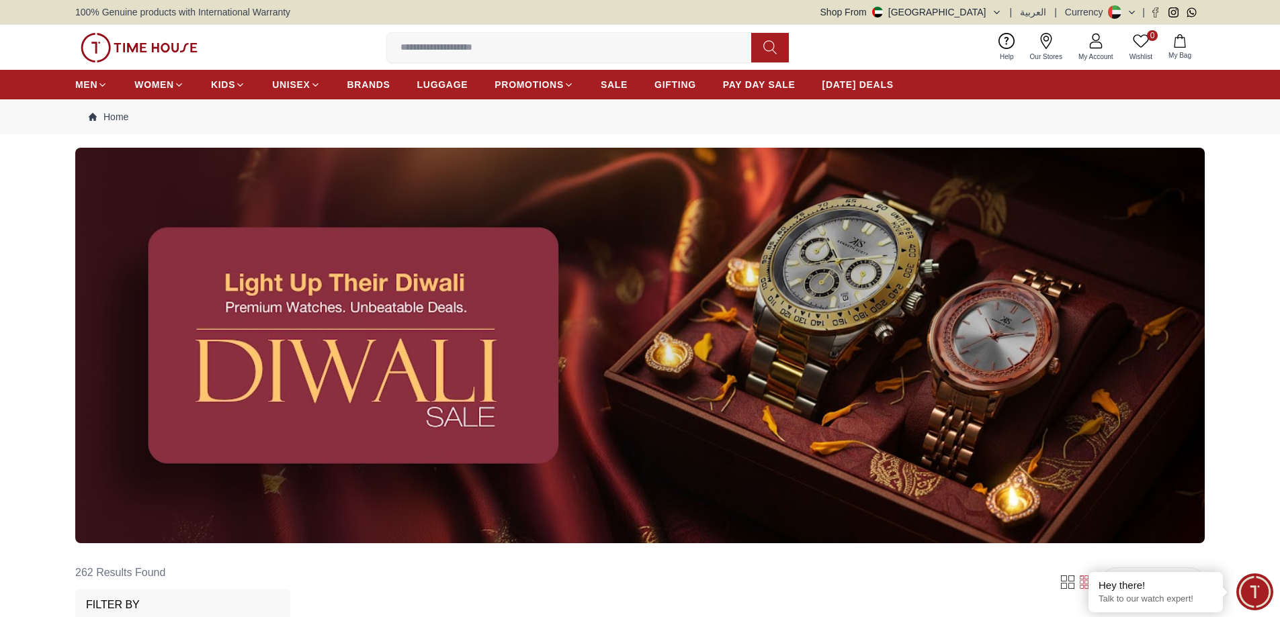
click at [436, 48] on input at bounding box center [574, 47] width 375 height 27
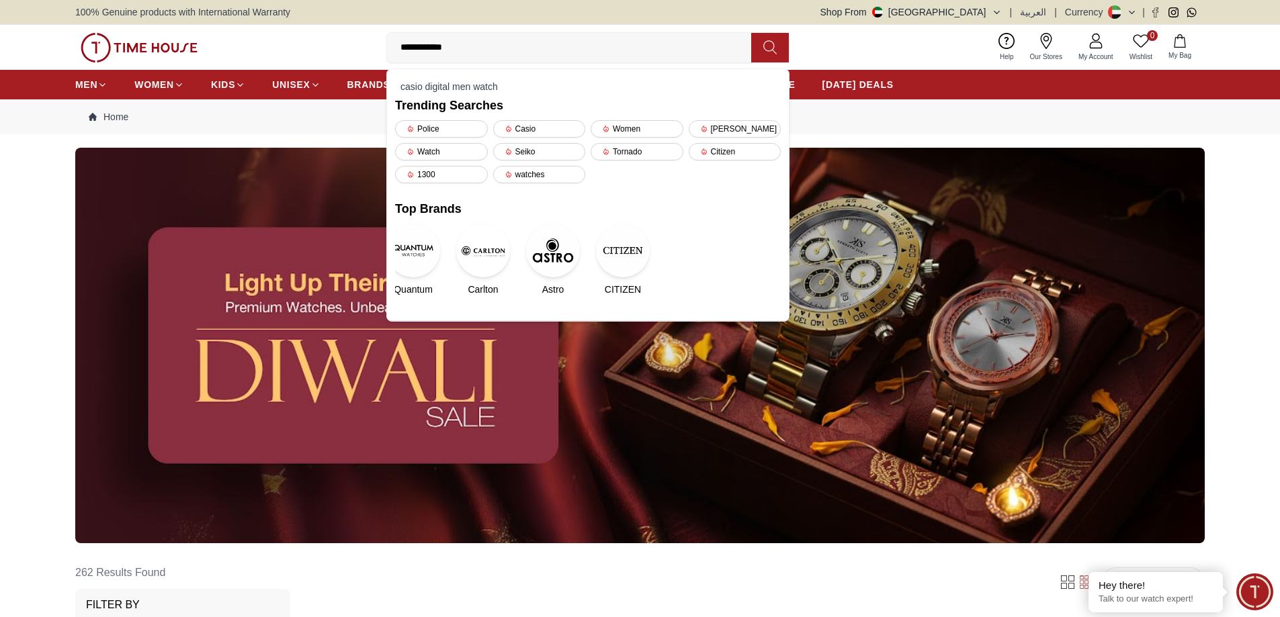
type input "**********"
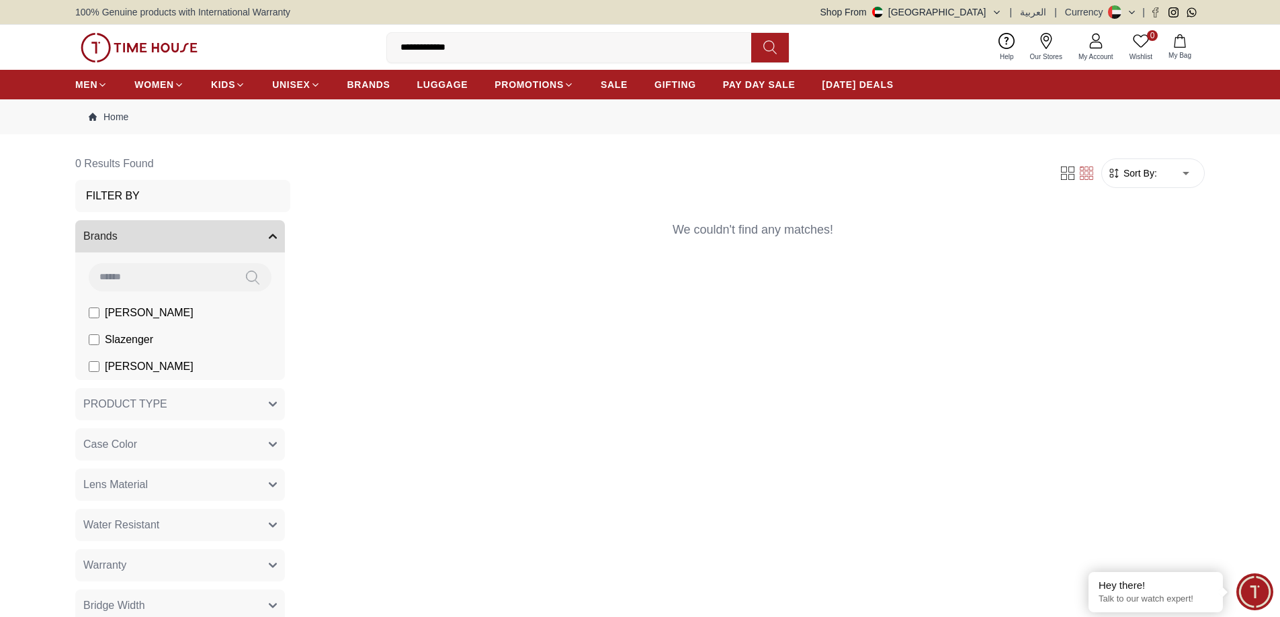
drag, startPoint x: 459, startPoint y: 45, endPoint x: 427, endPoint y: 44, distance: 32.9
click at [427, 44] on input "**********" at bounding box center [574, 47] width 375 height 27
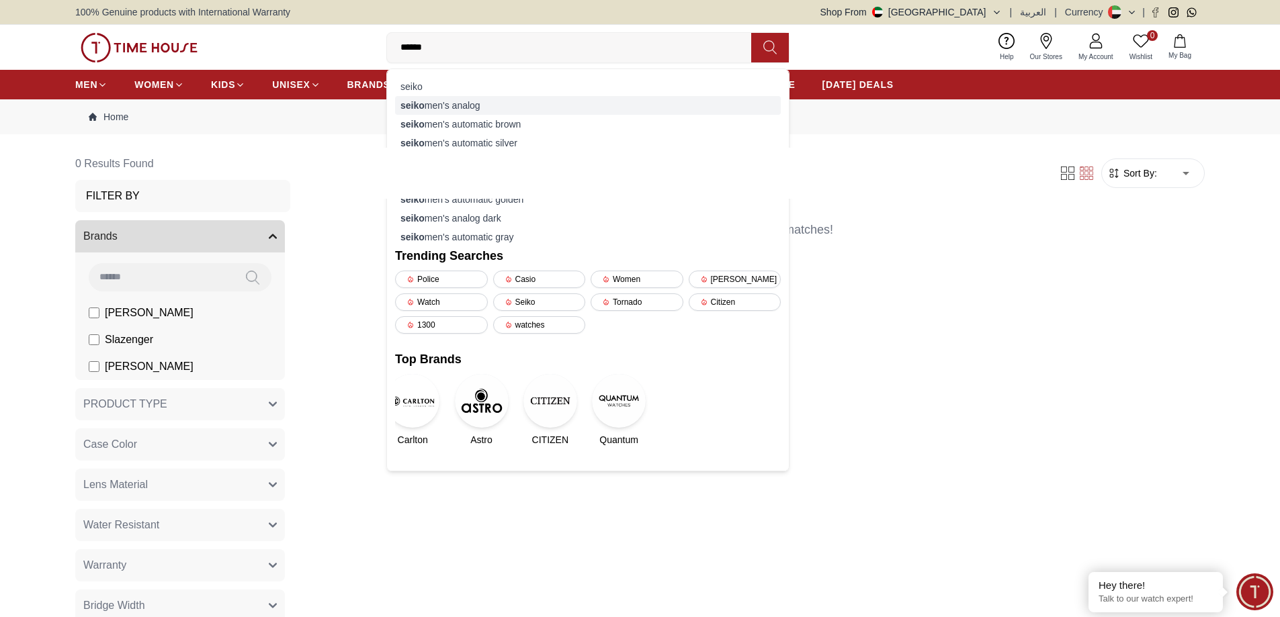
type input "*****"
click at [496, 105] on div "[PERSON_NAME] men's analog" at bounding box center [588, 105] width 386 height 19
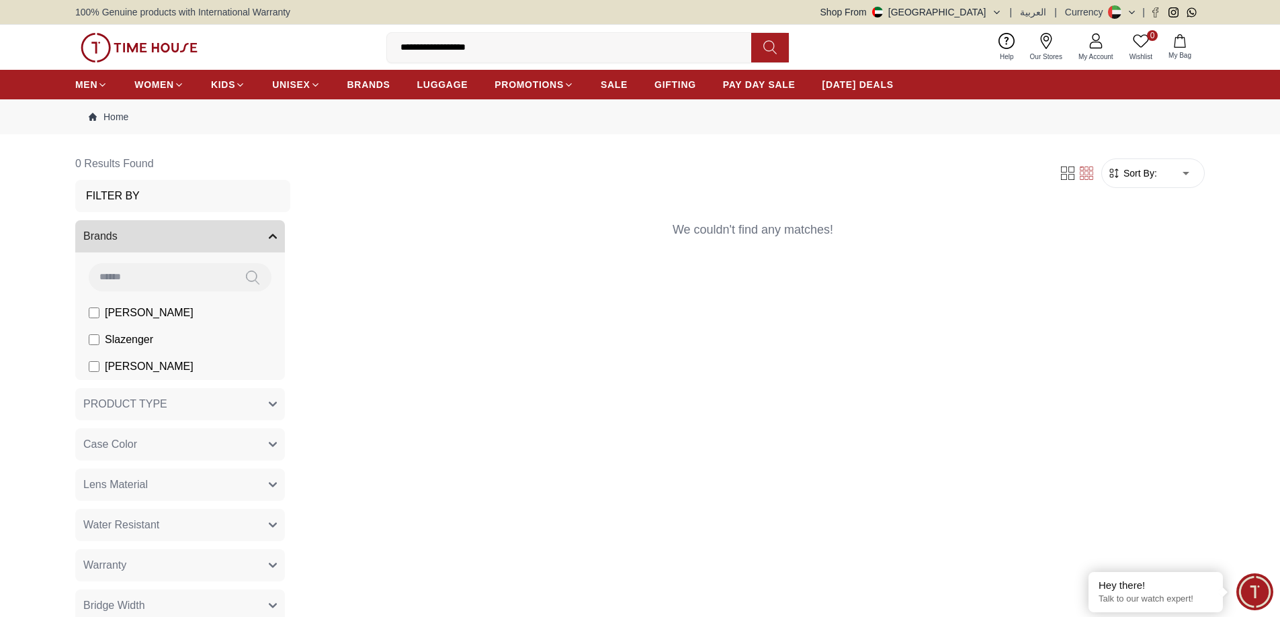
click at [488, 55] on input "**********" at bounding box center [574, 47] width 375 height 27
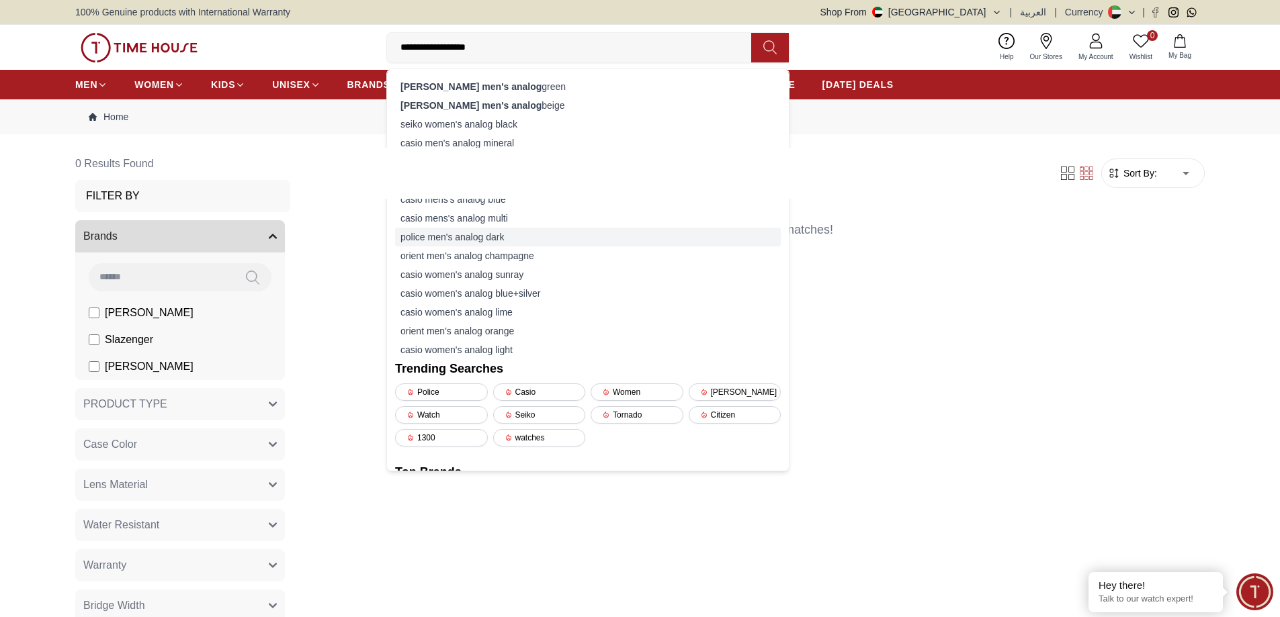
click at [474, 229] on div "police men's analog dark" at bounding box center [588, 237] width 386 height 19
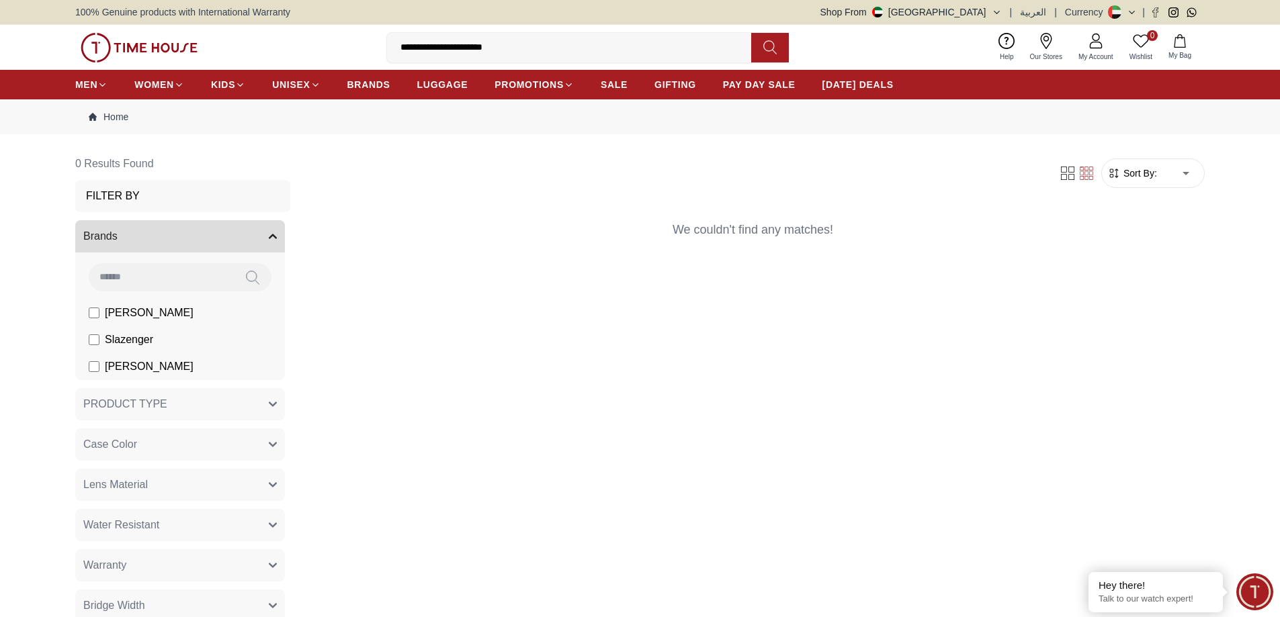
drag, startPoint x: 509, startPoint y: 47, endPoint x: 379, endPoint y: 48, distance: 129.7
click at [379, 48] on div "**********" at bounding box center [639, 47] width 1129 height 45
click at [454, 46] on input "*****" at bounding box center [574, 47] width 375 height 27
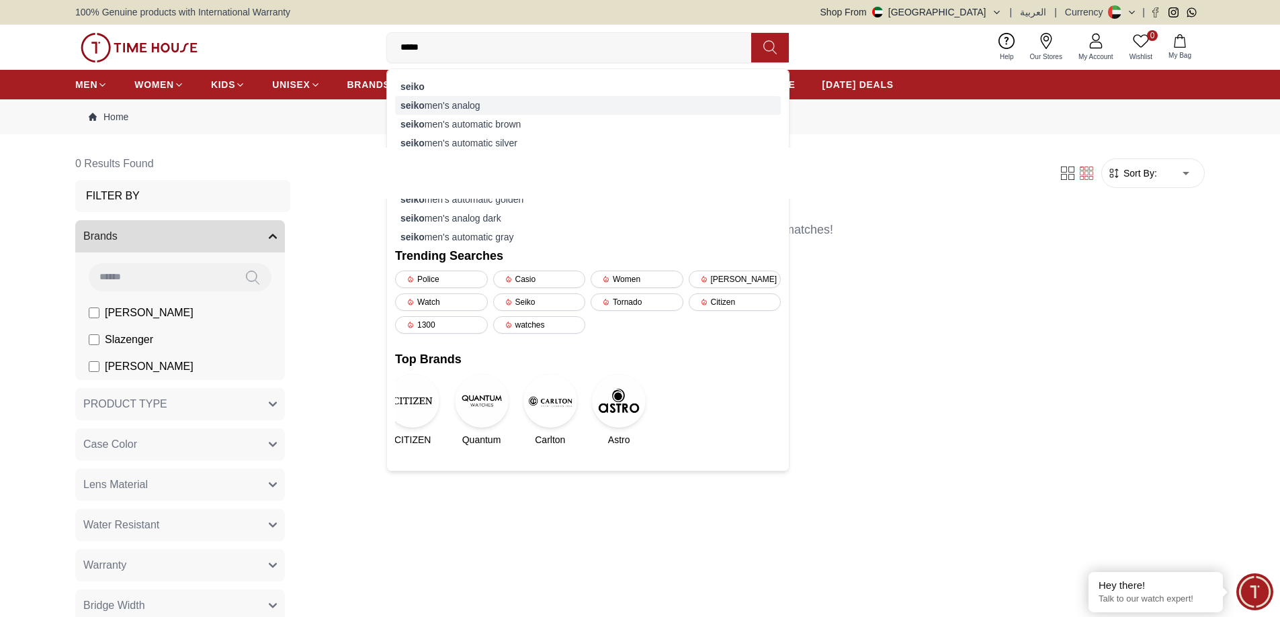
type input "*****"
click at [455, 103] on div "[PERSON_NAME] men's analog" at bounding box center [588, 105] width 386 height 19
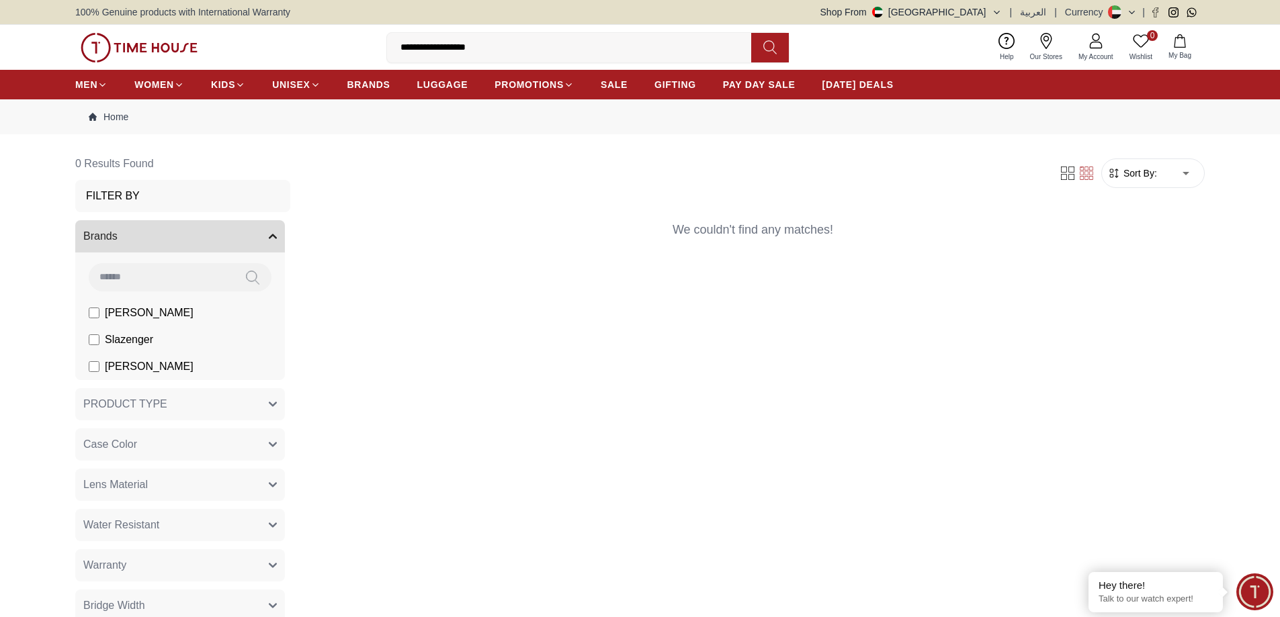
click at [488, 49] on input "**********" at bounding box center [574, 47] width 375 height 27
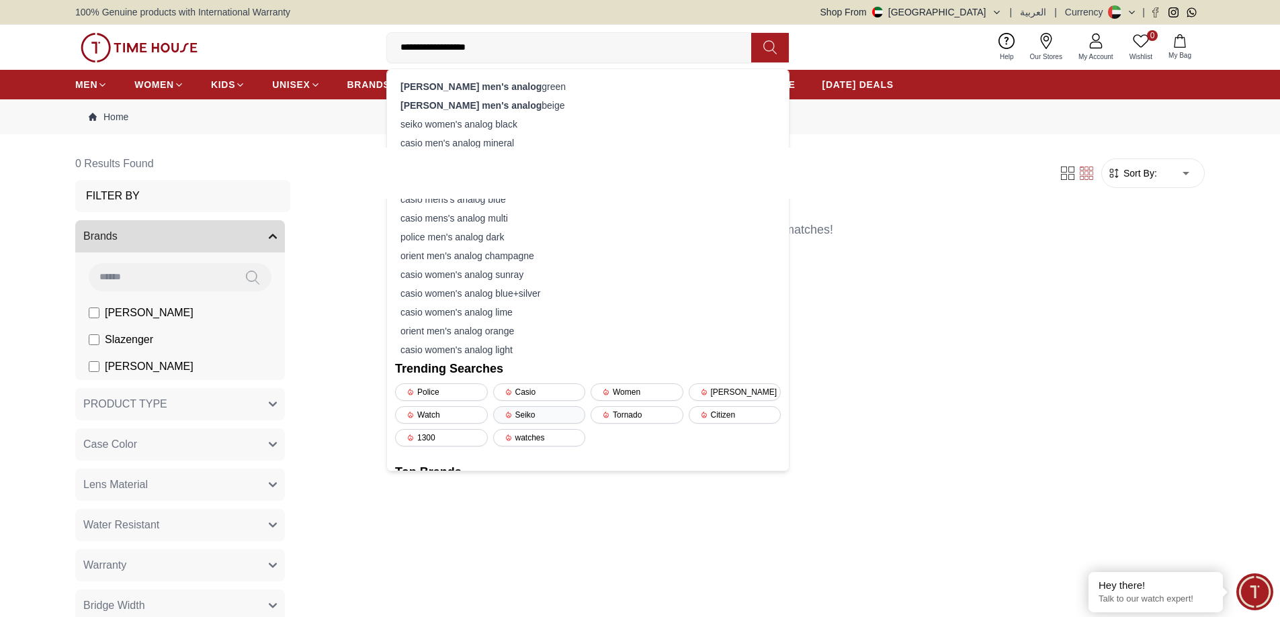
click at [537, 411] on div "Seiko" at bounding box center [539, 414] width 93 height 17
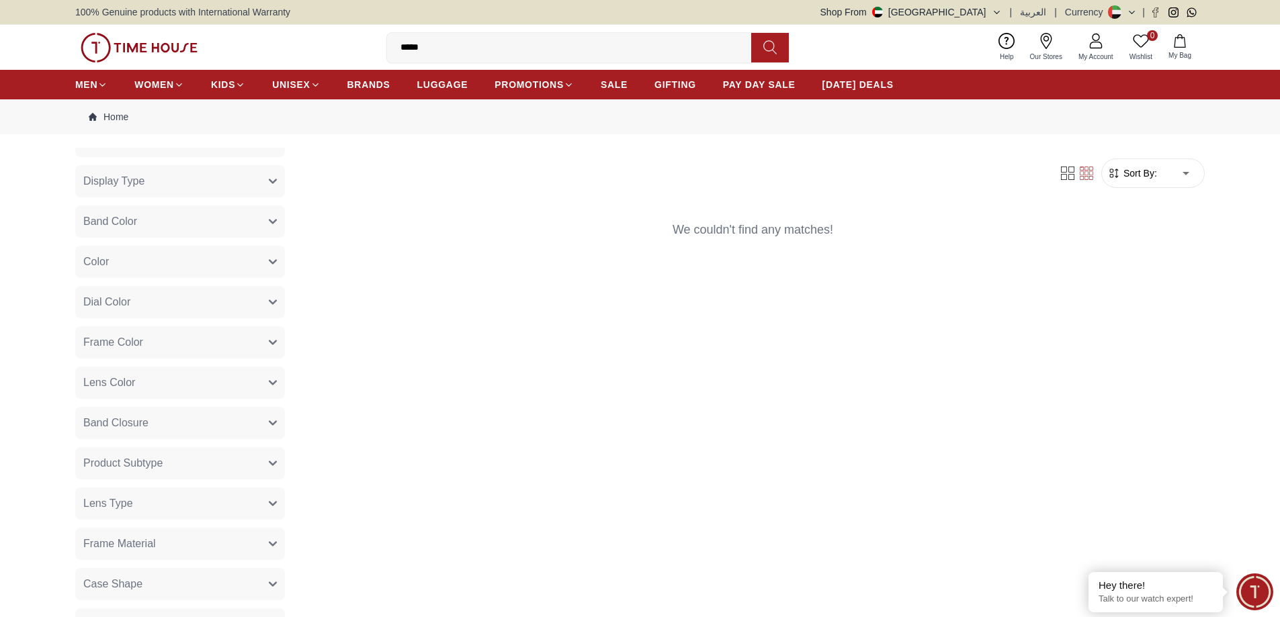
scroll to position [750, 0]
click at [835, 81] on span "[DATE] DEALS" at bounding box center [857, 84] width 71 height 13
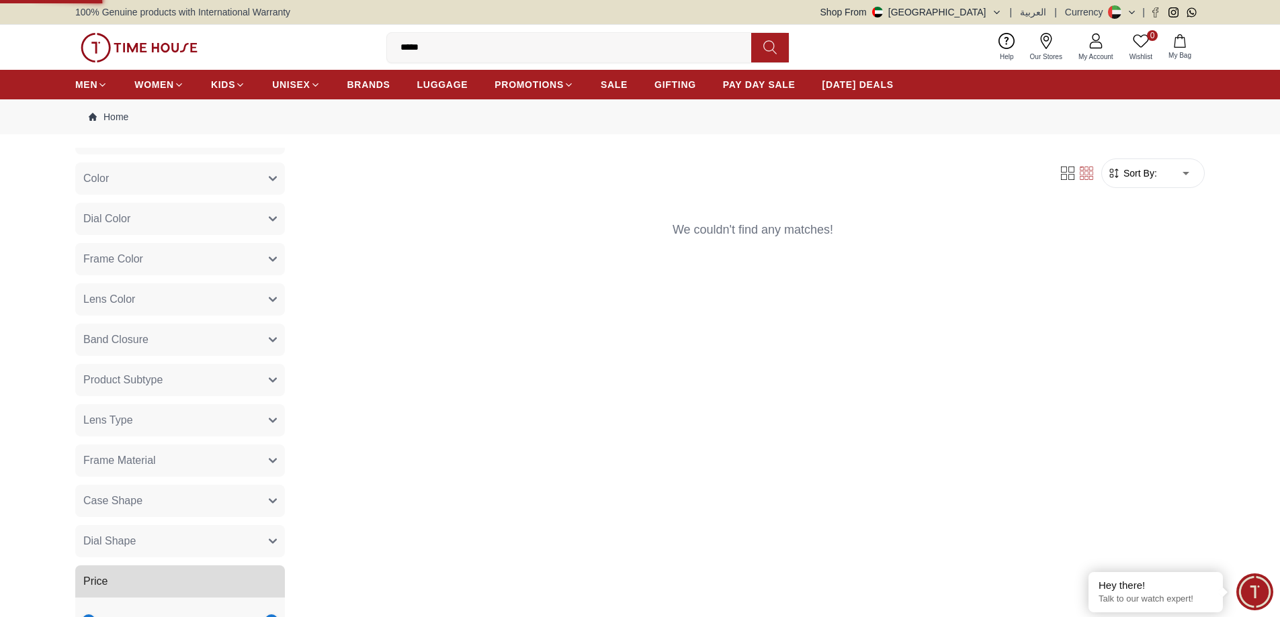
scroll to position [486, 0]
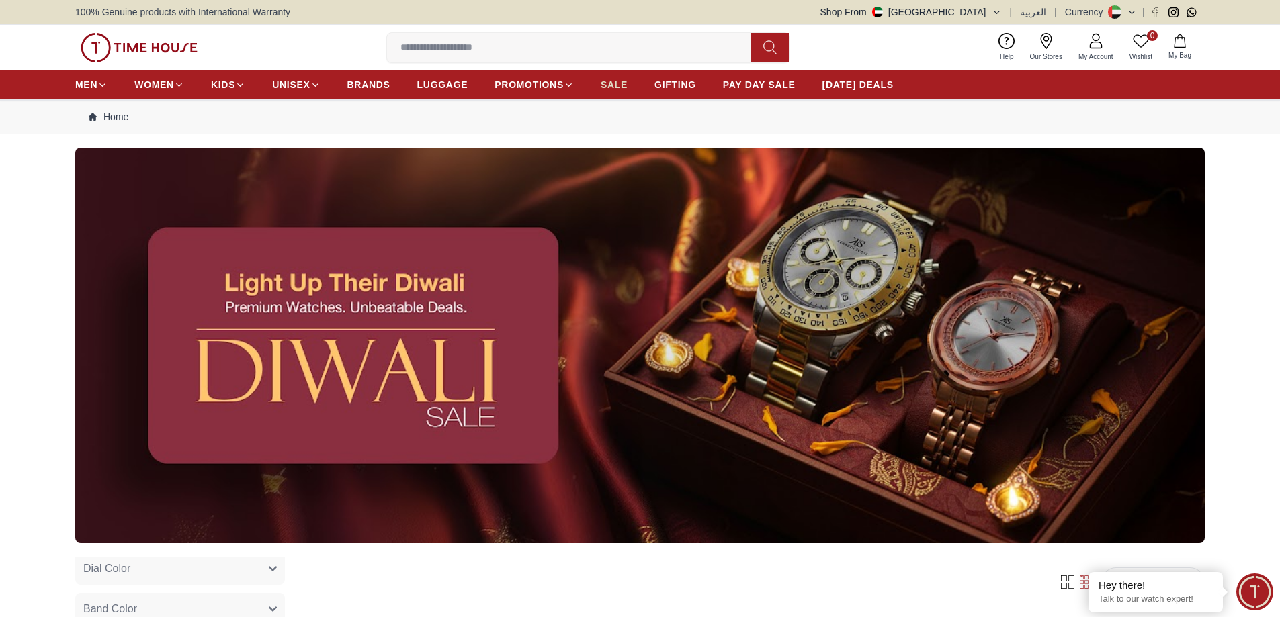
click at [614, 87] on span "SALE" at bounding box center [614, 84] width 27 height 13
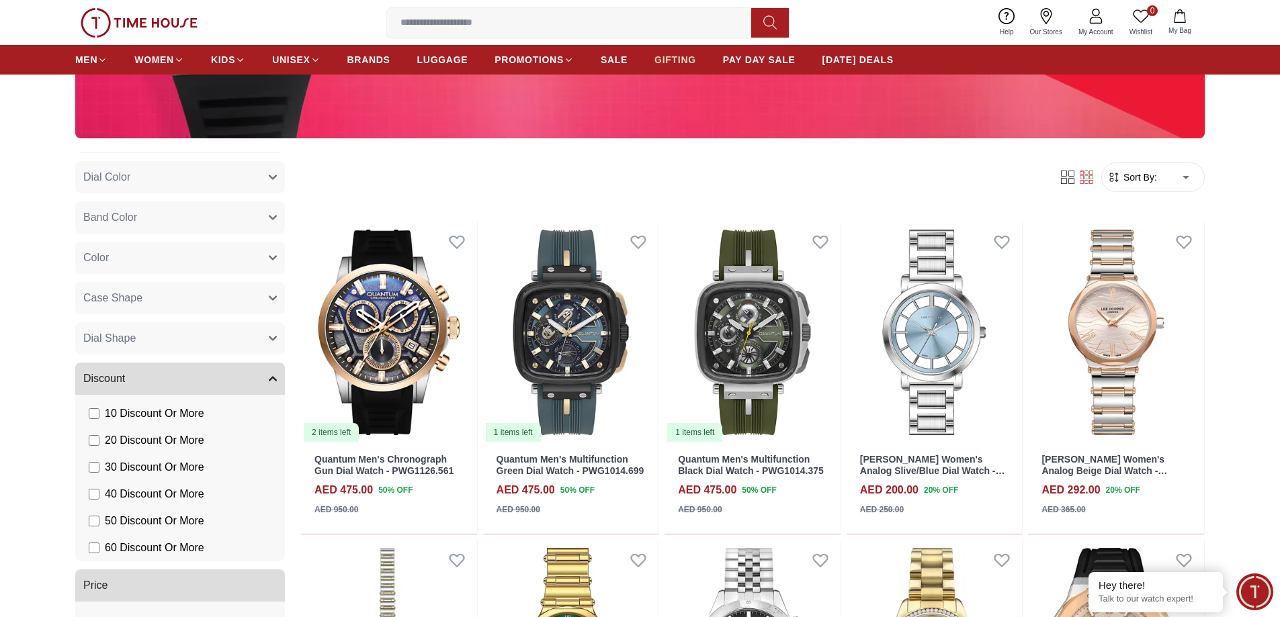
scroll to position [202, 0]
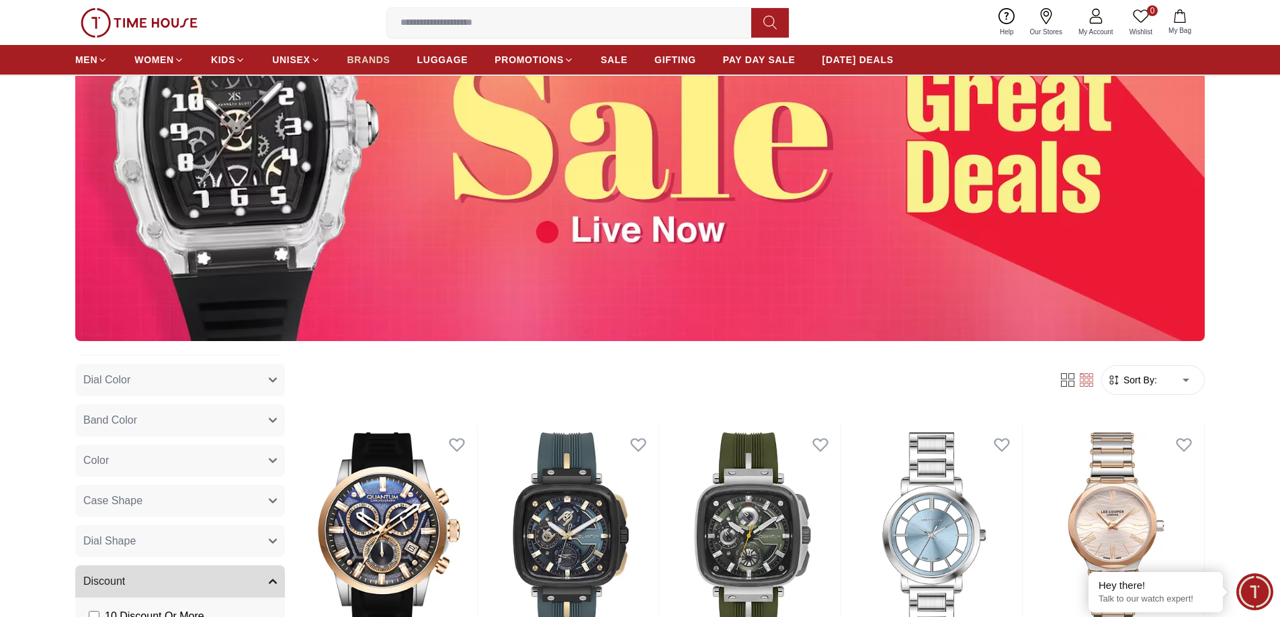
click at [355, 54] on span "BRANDS" at bounding box center [368, 59] width 43 height 13
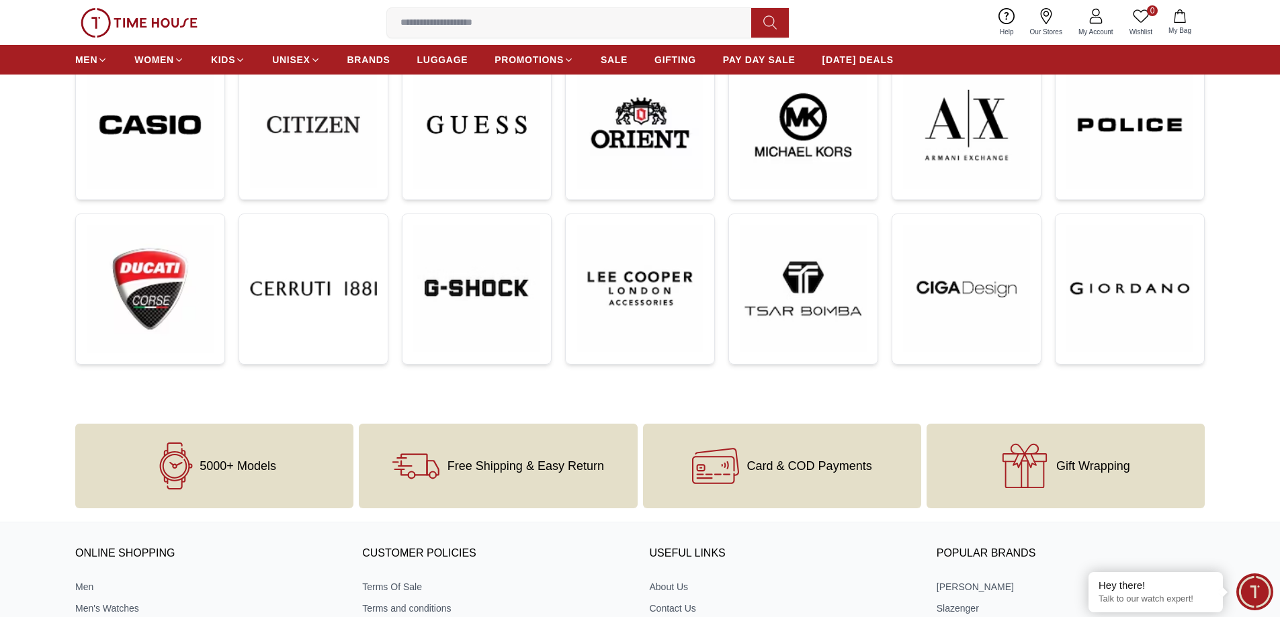
scroll to position [403, 0]
click at [515, 281] on img at bounding box center [476, 289] width 127 height 127
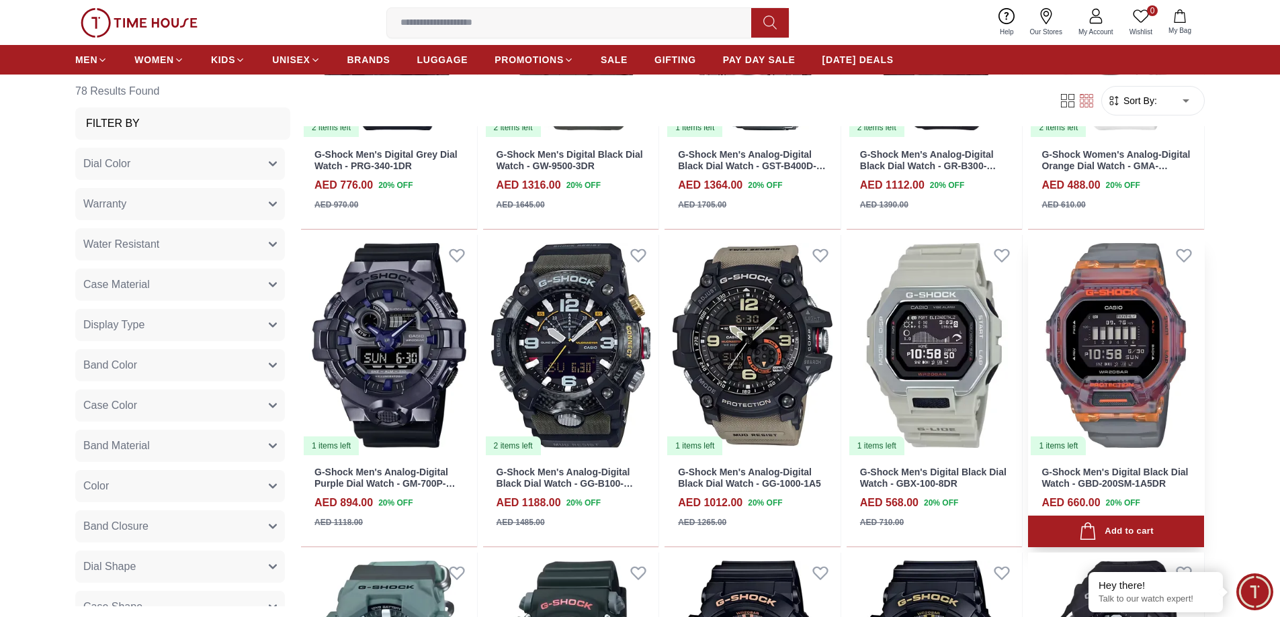
scroll to position [1142, 0]
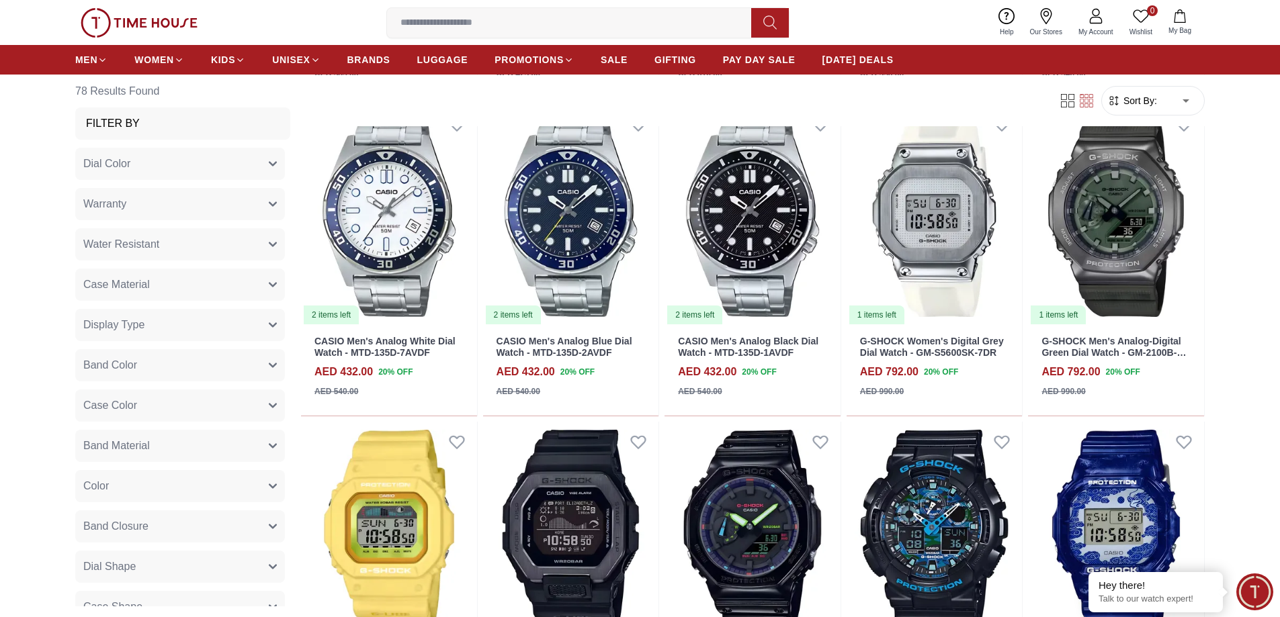
scroll to position [1948, 0]
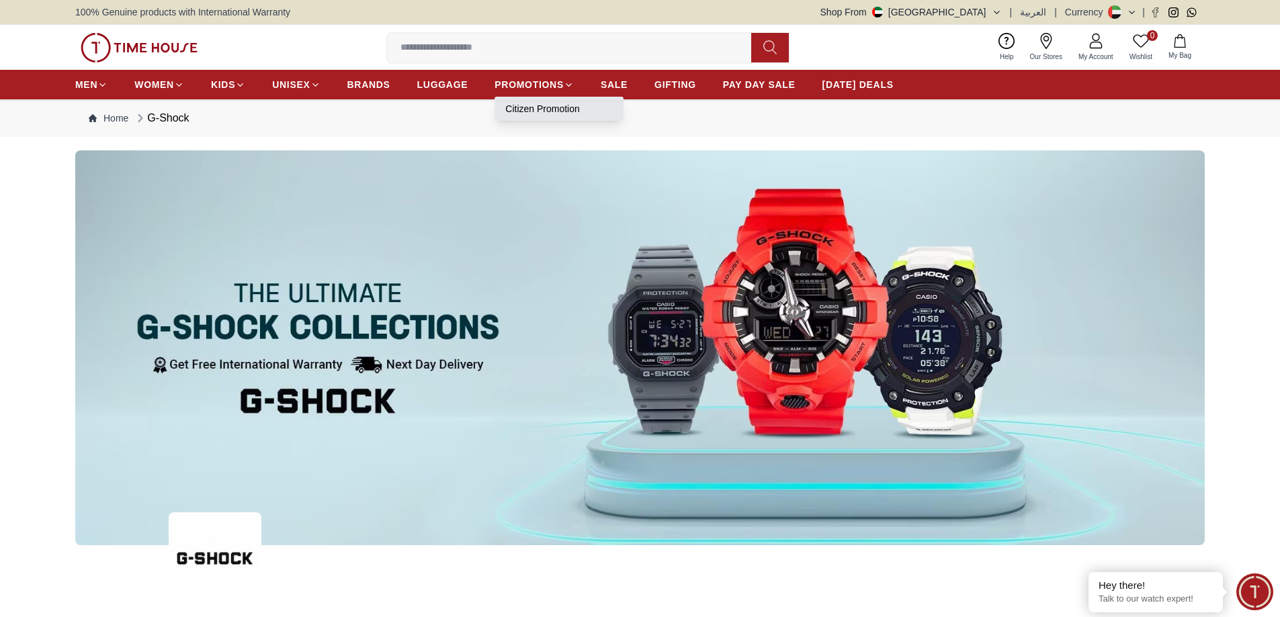
click at [543, 111] on link "Citizen Promotion" at bounding box center [558, 108] width 107 height 13
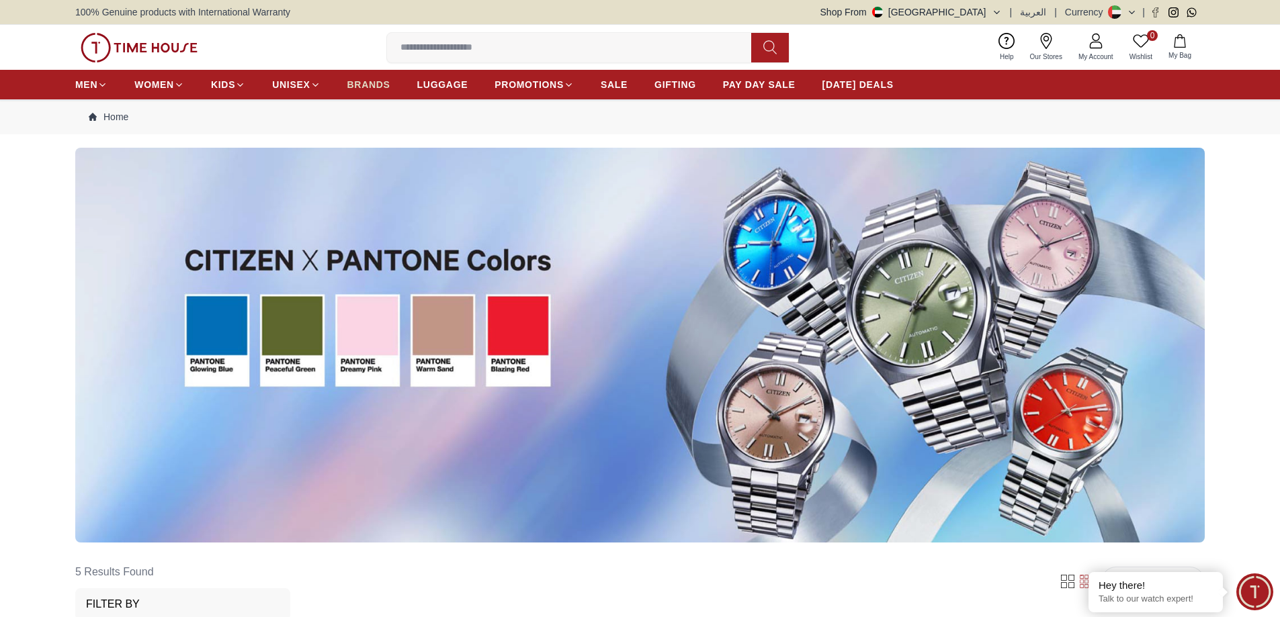
click at [364, 85] on span "BRANDS" at bounding box center [368, 84] width 43 height 13
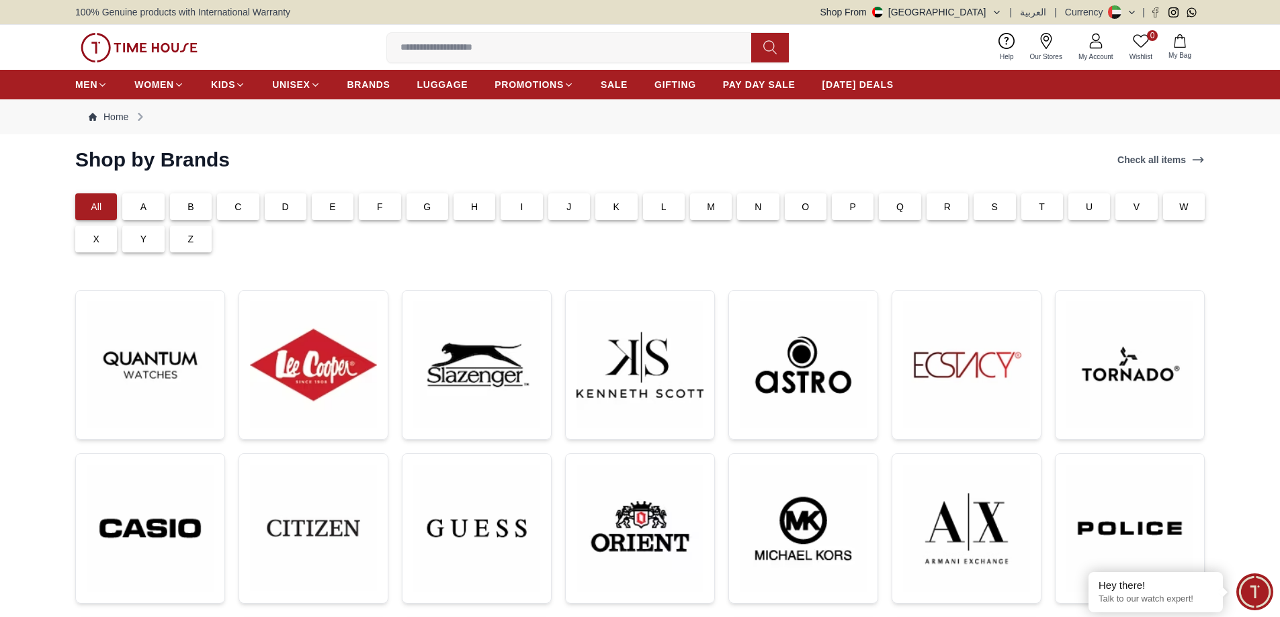
click at [1051, 206] on div "T" at bounding box center [1042, 206] width 42 height 27
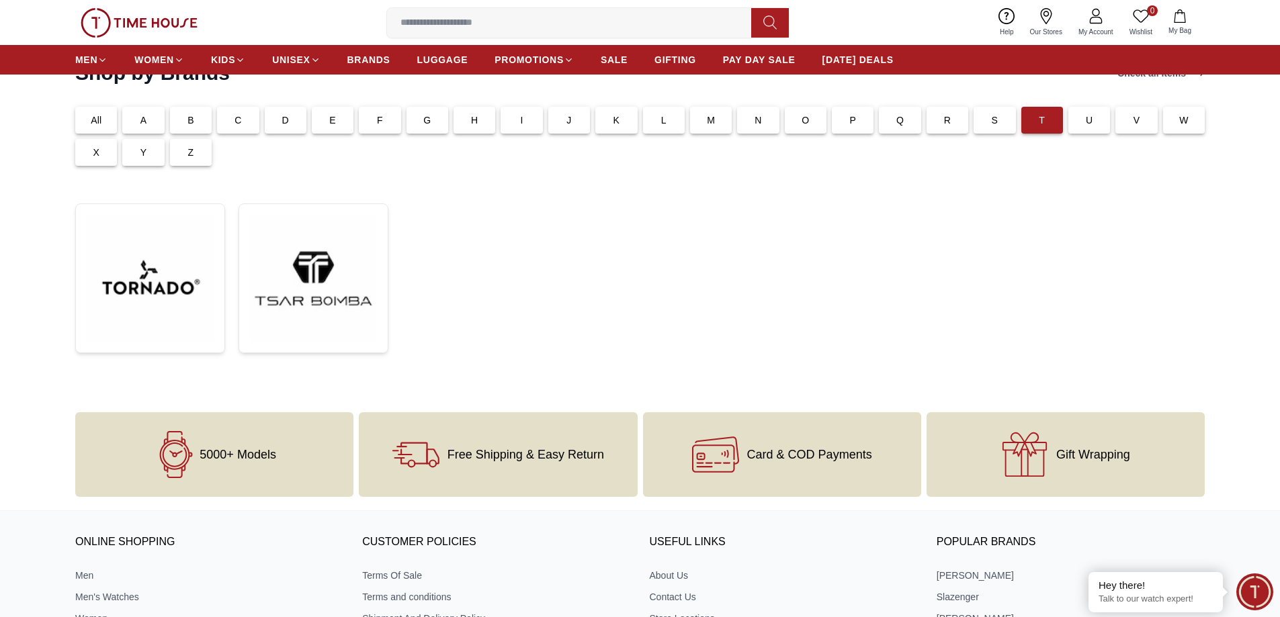
scroll to position [269, 0]
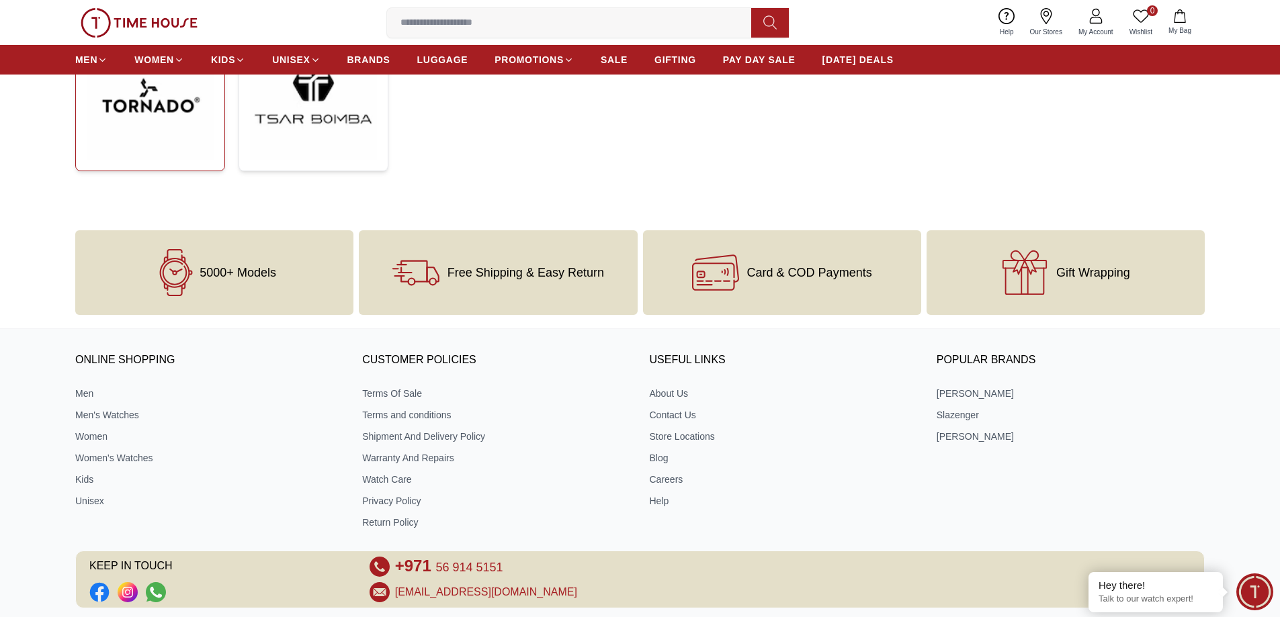
click at [181, 121] on img at bounding box center [150, 96] width 127 height 127
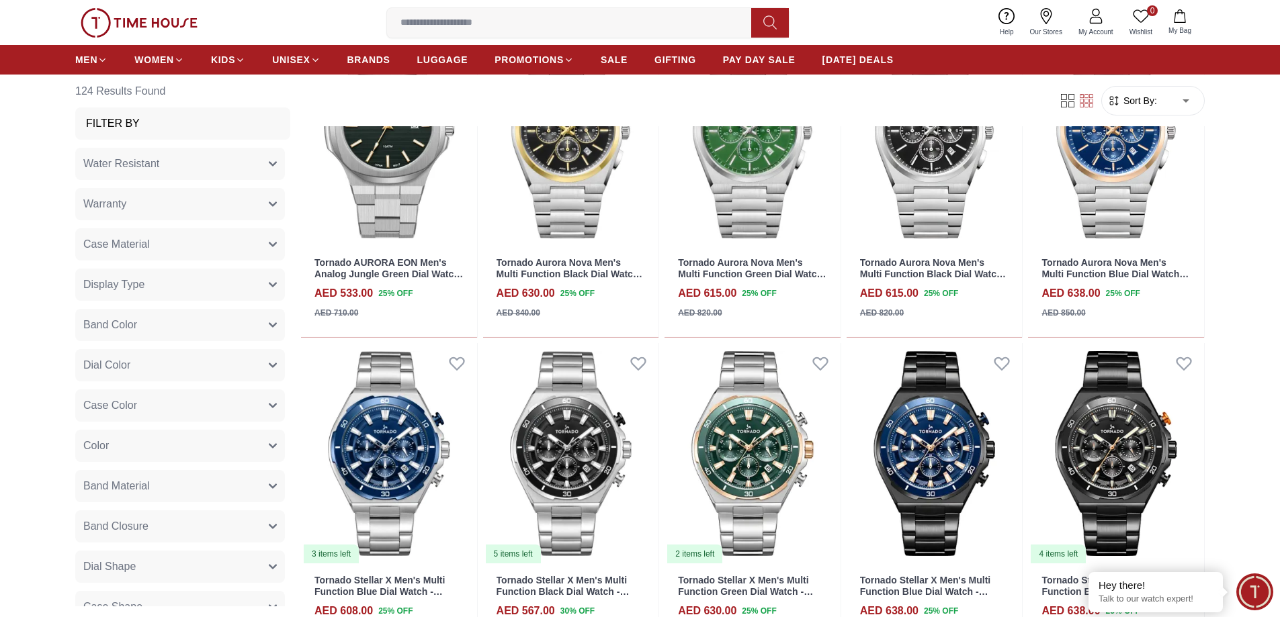
scroll to position [1679, 0]
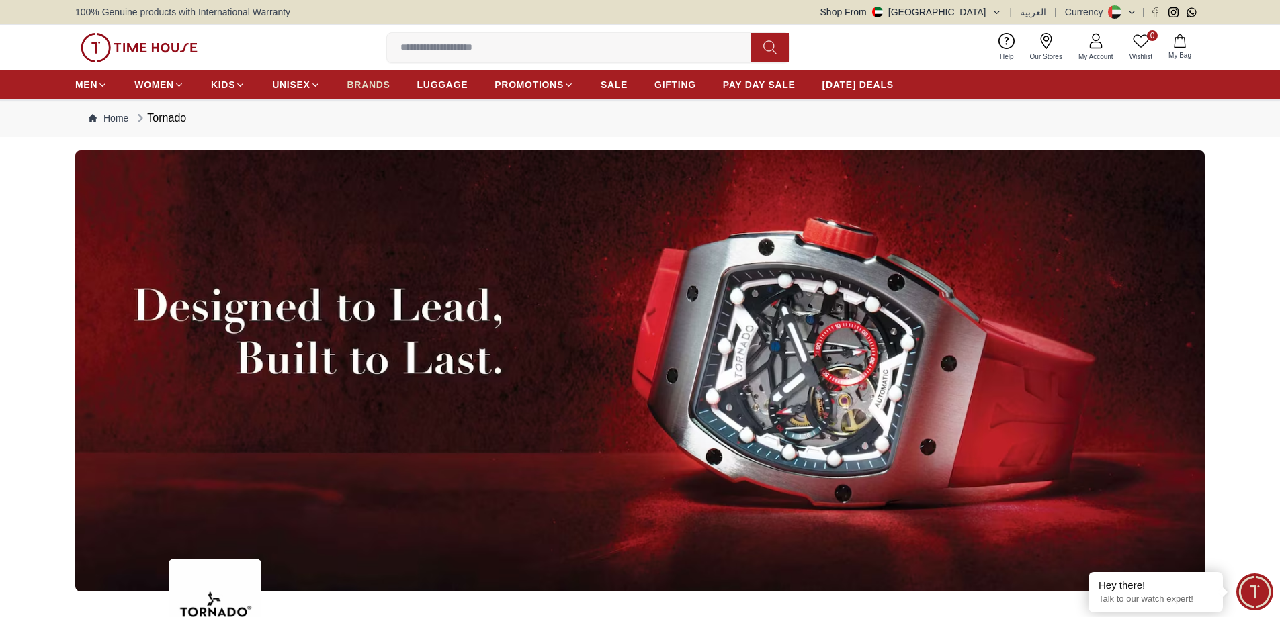
click at [370, 81] on span "BRANDS" at bounding box center [368, 84] width 43 height 13
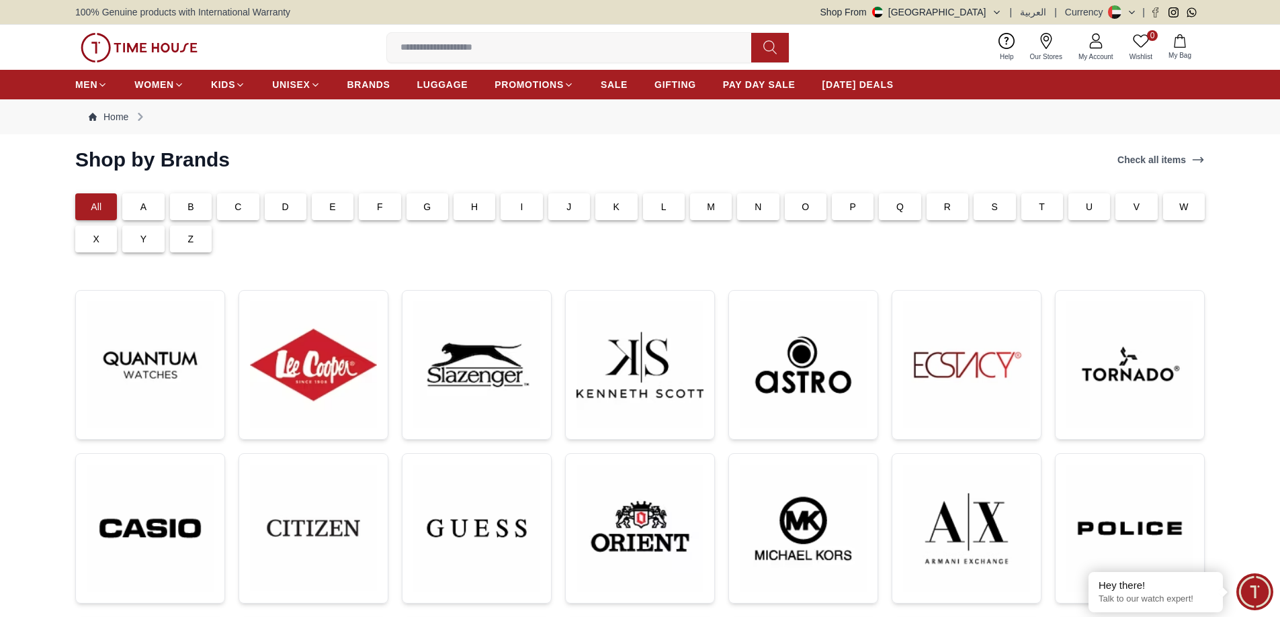
click at [869, 206] on div "P" at bounding box center [853, 206] width 42 height 27
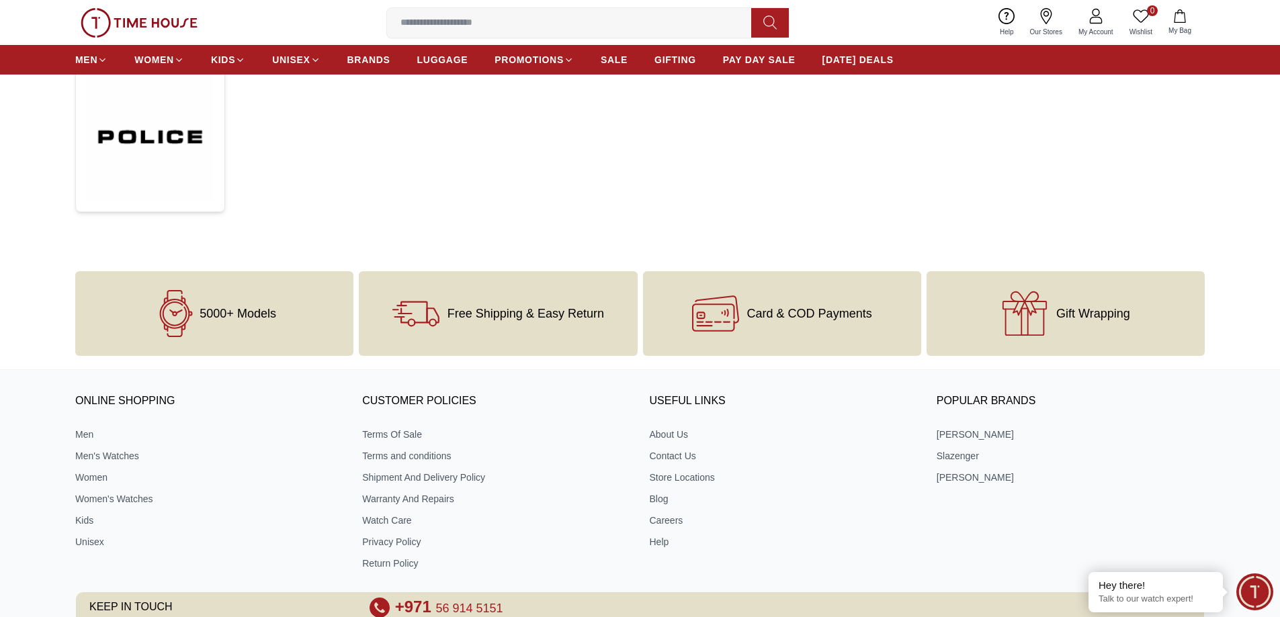
scroll to position [269, 0]
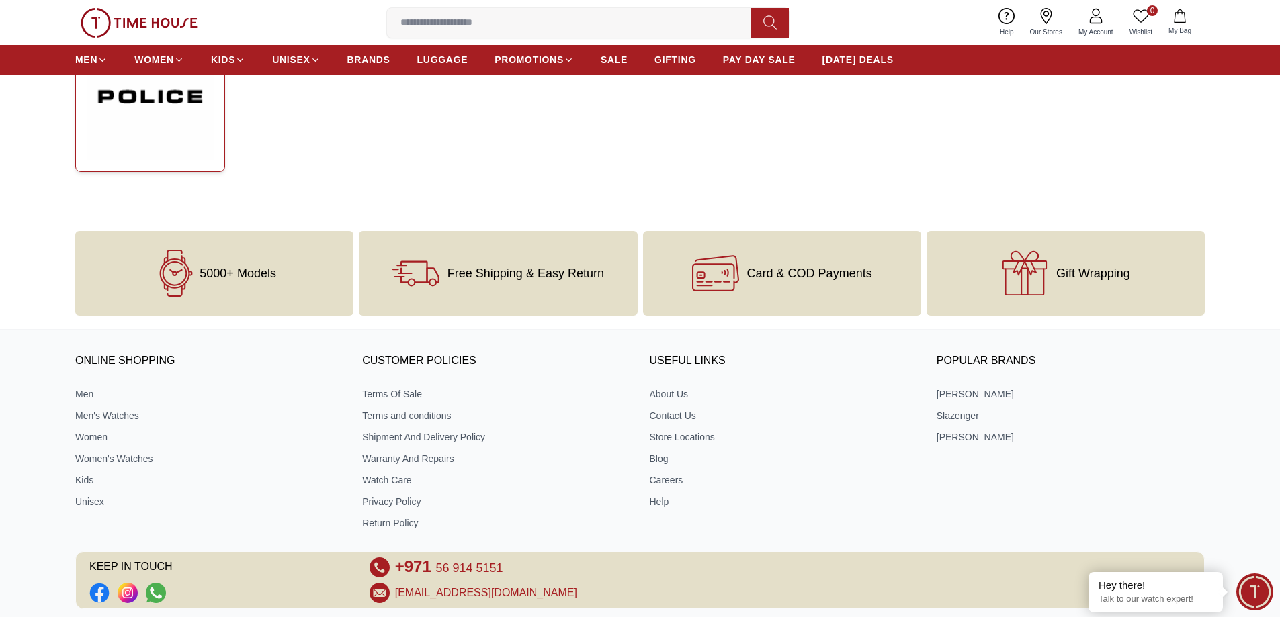
click at [176, 121] on img at bounding box center [150, 97] width 127 height 128
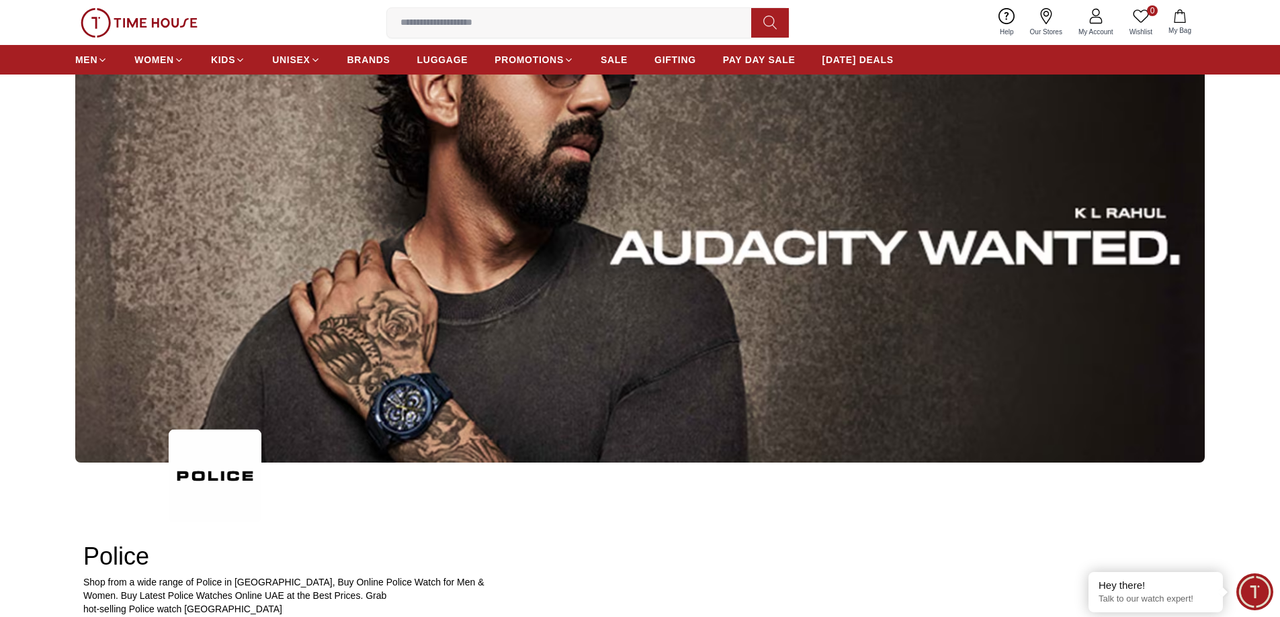
scroll to position [67, 0]
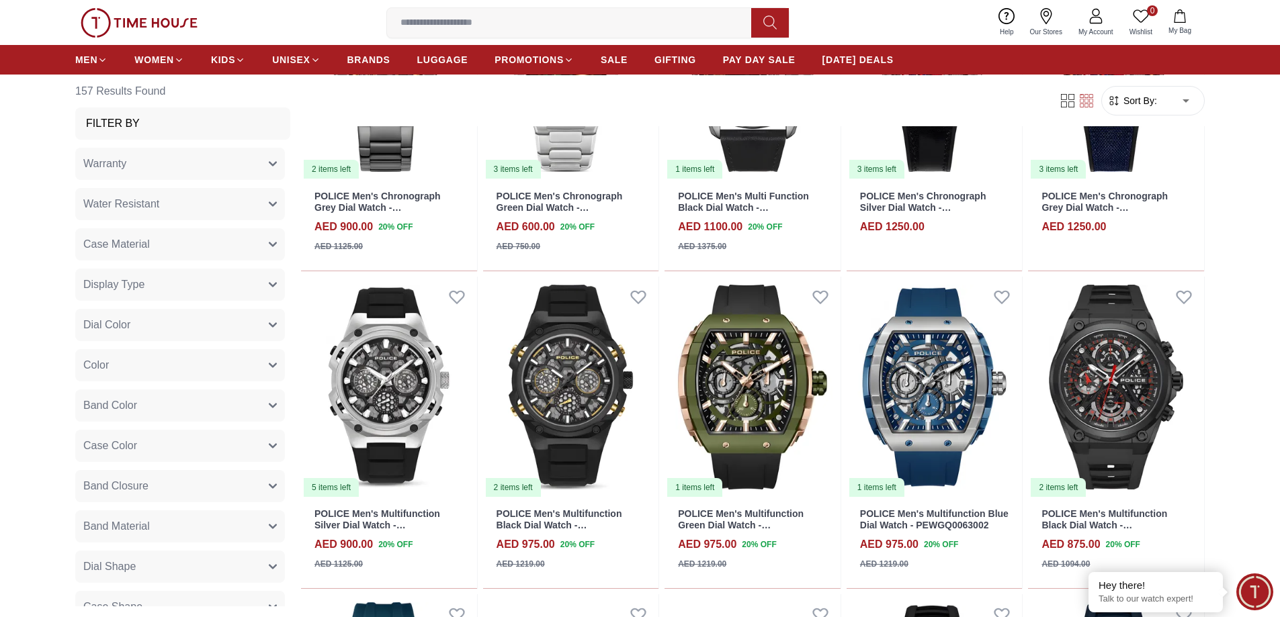
scroll to position [2620, 0]
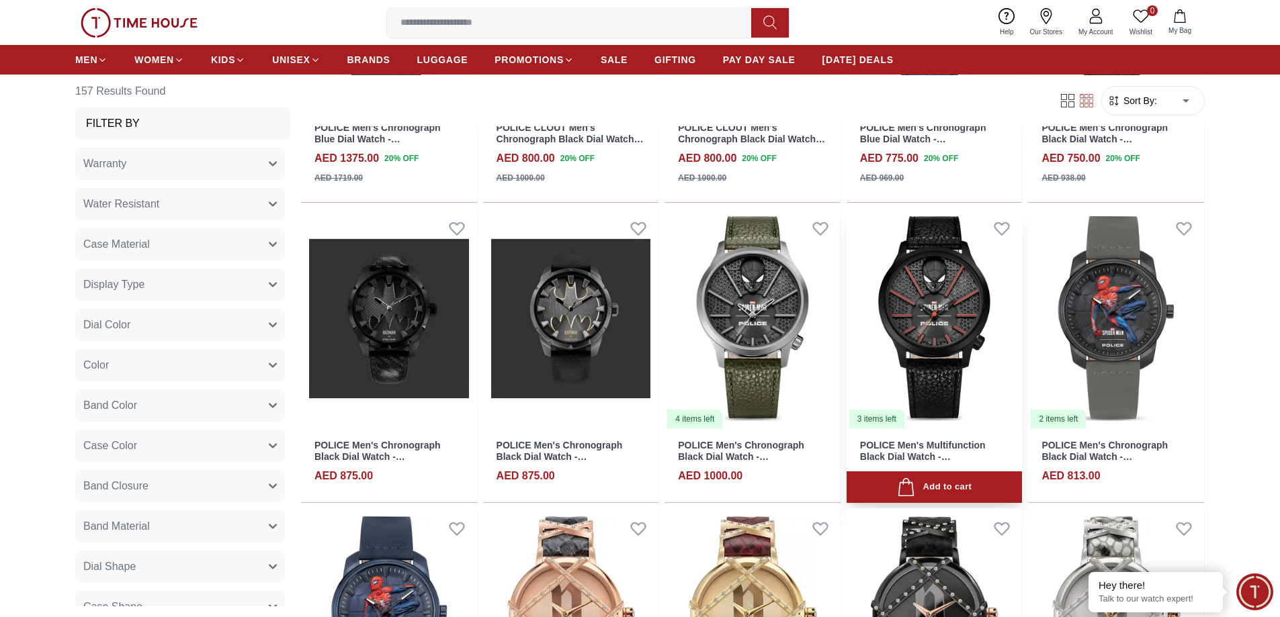
scroll to position [3896, 0]
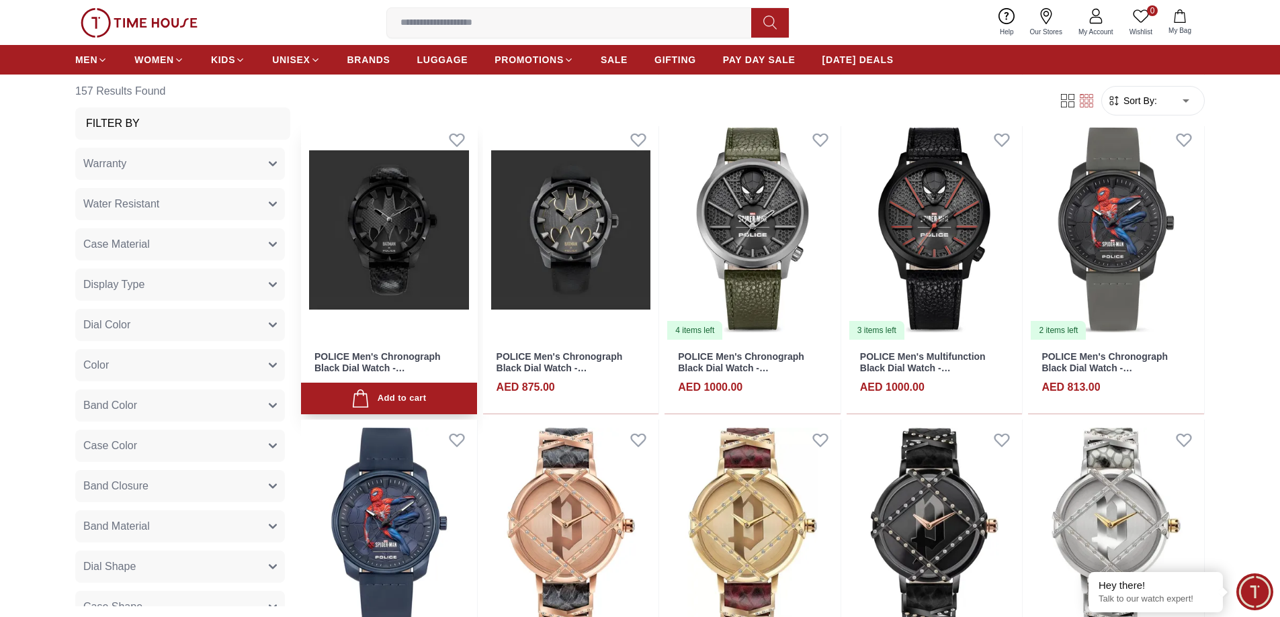
click at [437, 228] on img at bounding box center [389, 231] width 176 height 222
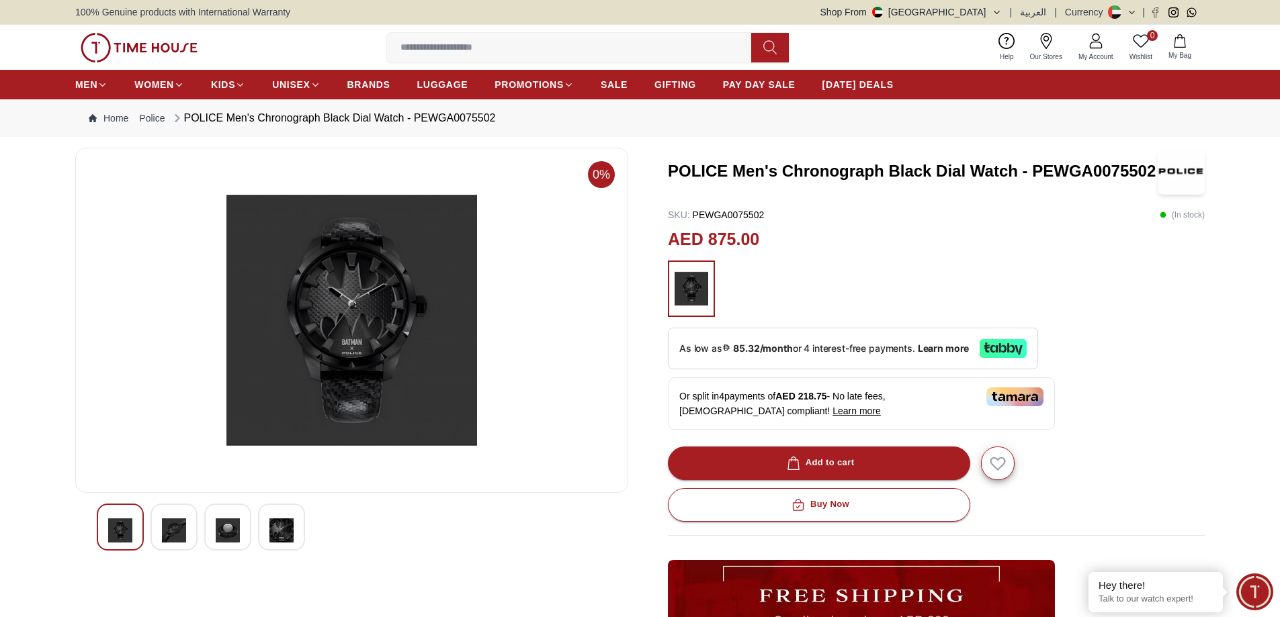
click at [126, 527] on img at bounding box center [120, 530] width 24 height 31
click at [163, 522] on img at bounding box center [174, 530] width 24 height 31
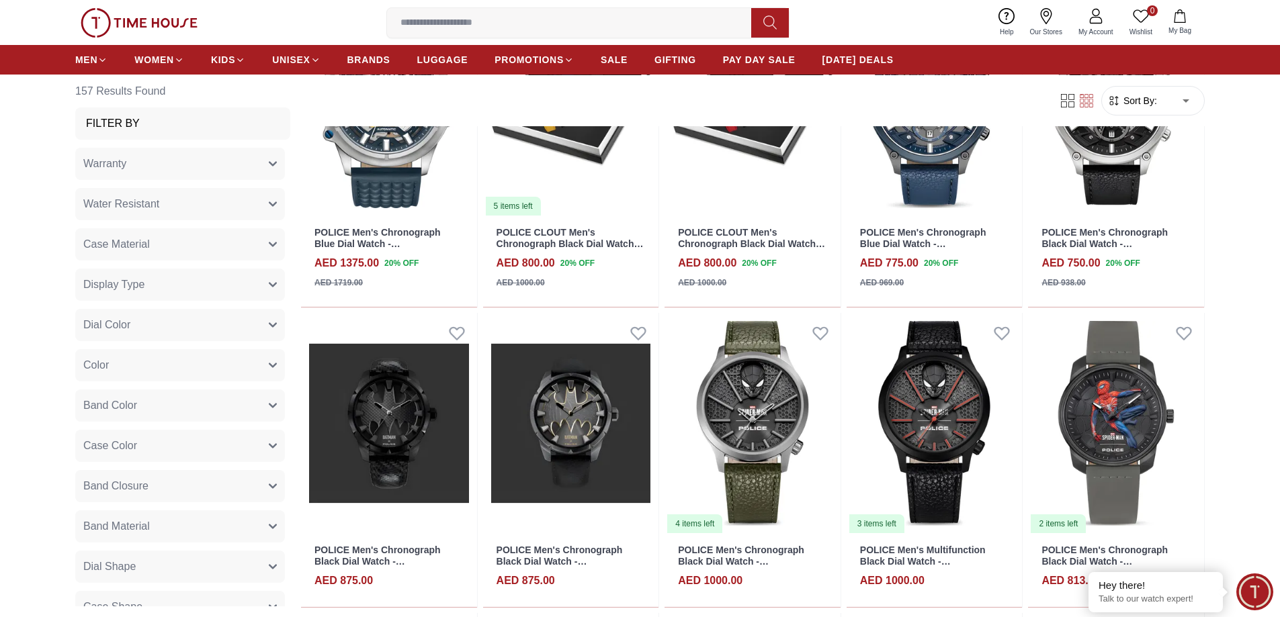
scroll to position [3984, 0]
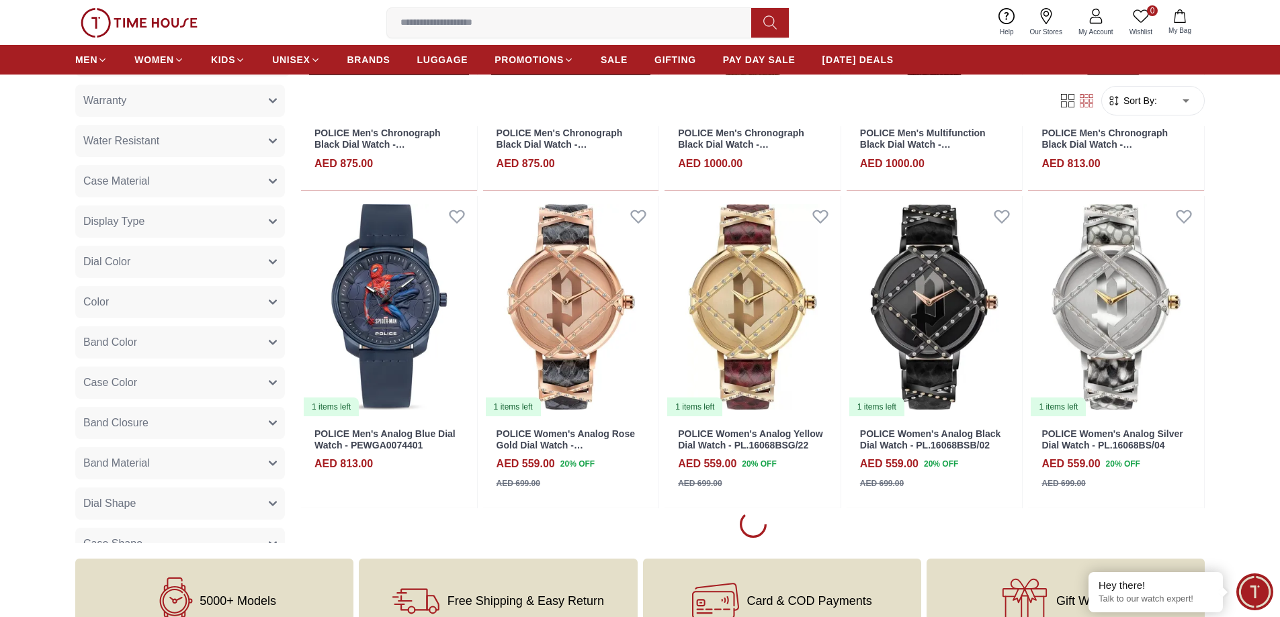
scroll to position [3917, 0]
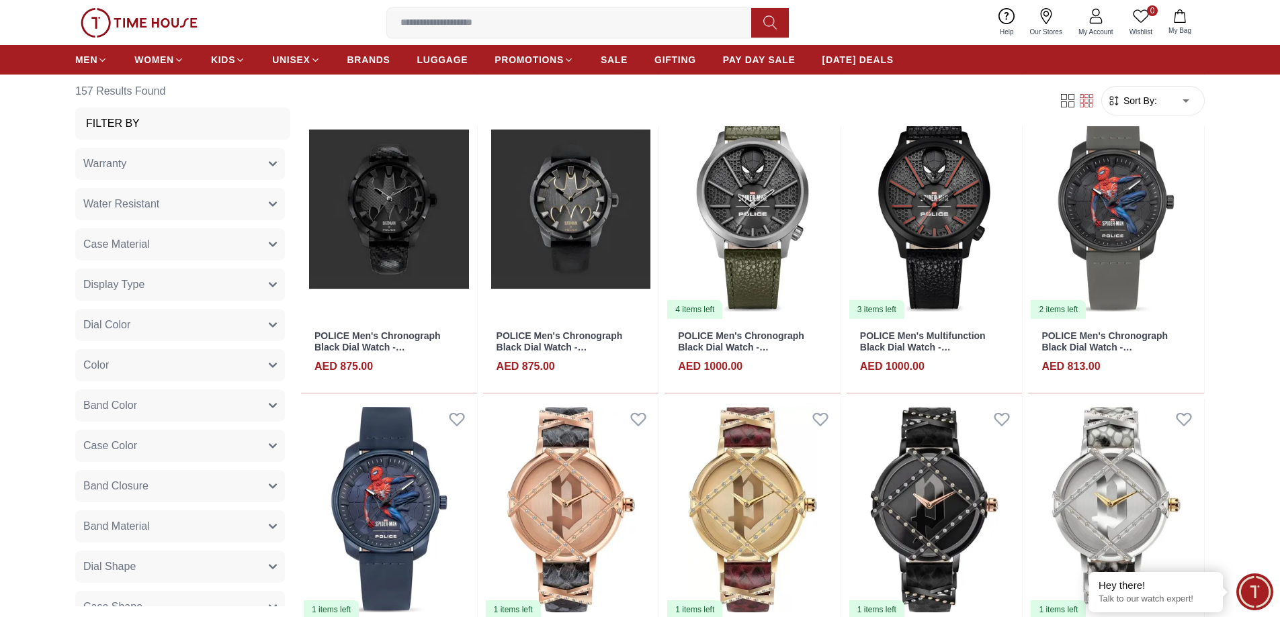
click at [462, 32] on input at bounding box center [574, 22] width 375 height 27
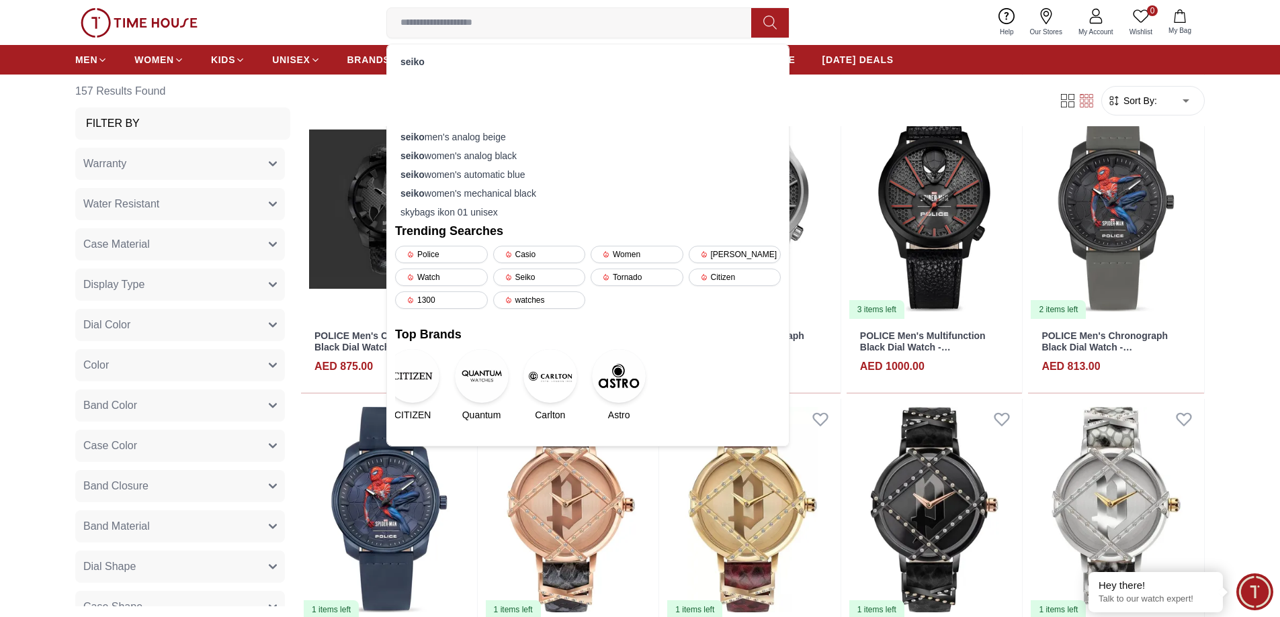
click at [269, 161] on icon "button" at bounding box center [273, 164] width 8 height 8
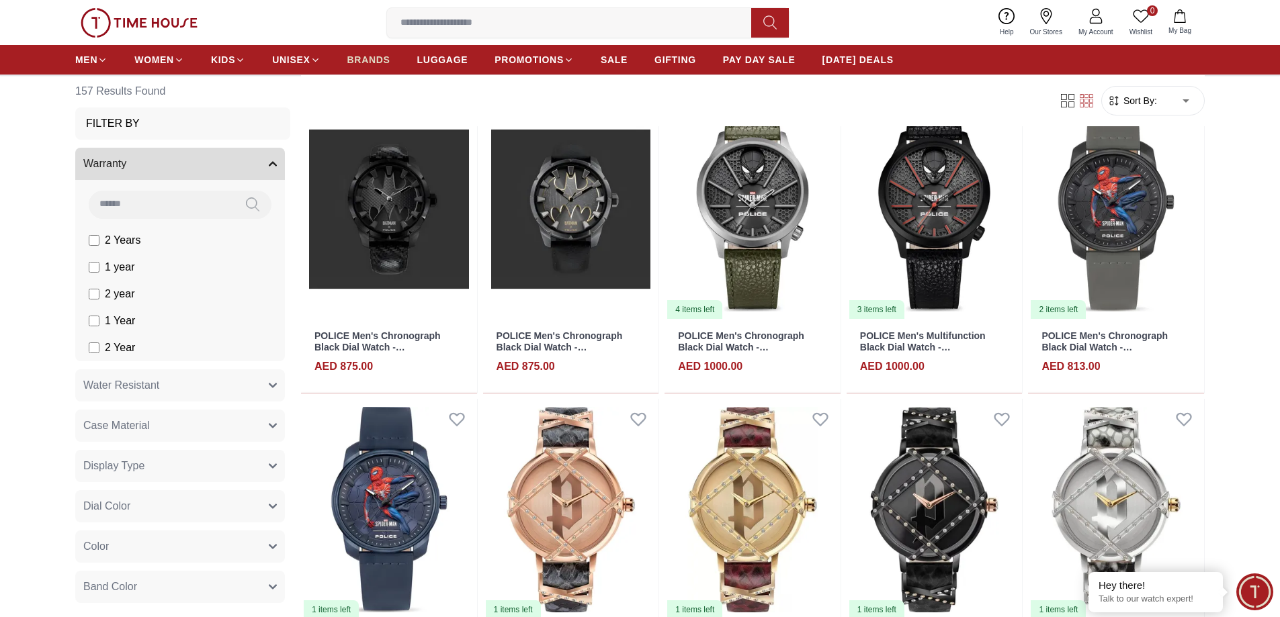
click at [358, 62] on span "BRANDS" at bounding box center [368, 59] width 43 height 13
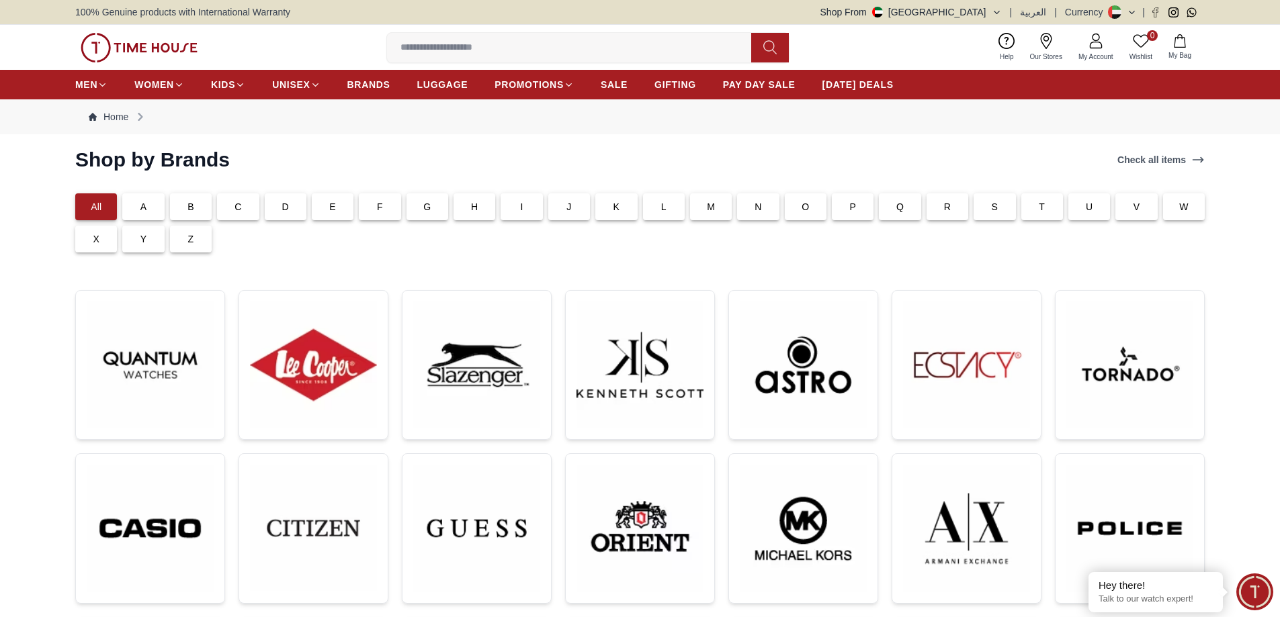
click at [858, 203] on div "P" at bounding box center [853, 206] width 42 height 27
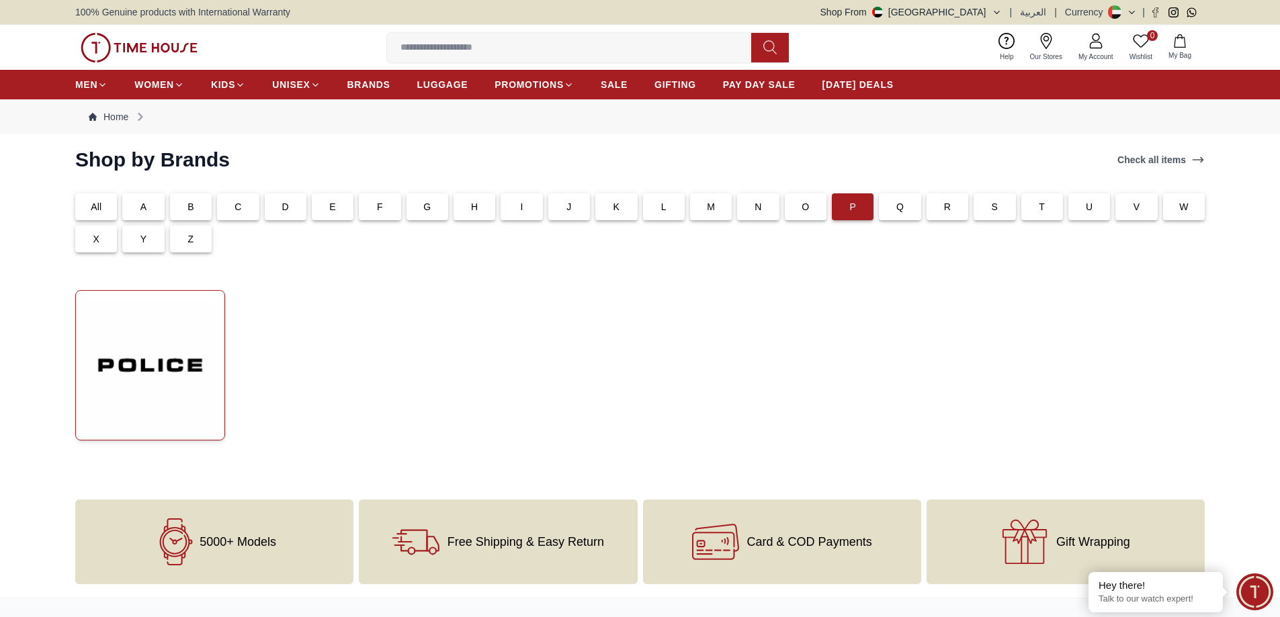
click at [191, 325] on img at bounding box center [150, 366] width 127 height 128
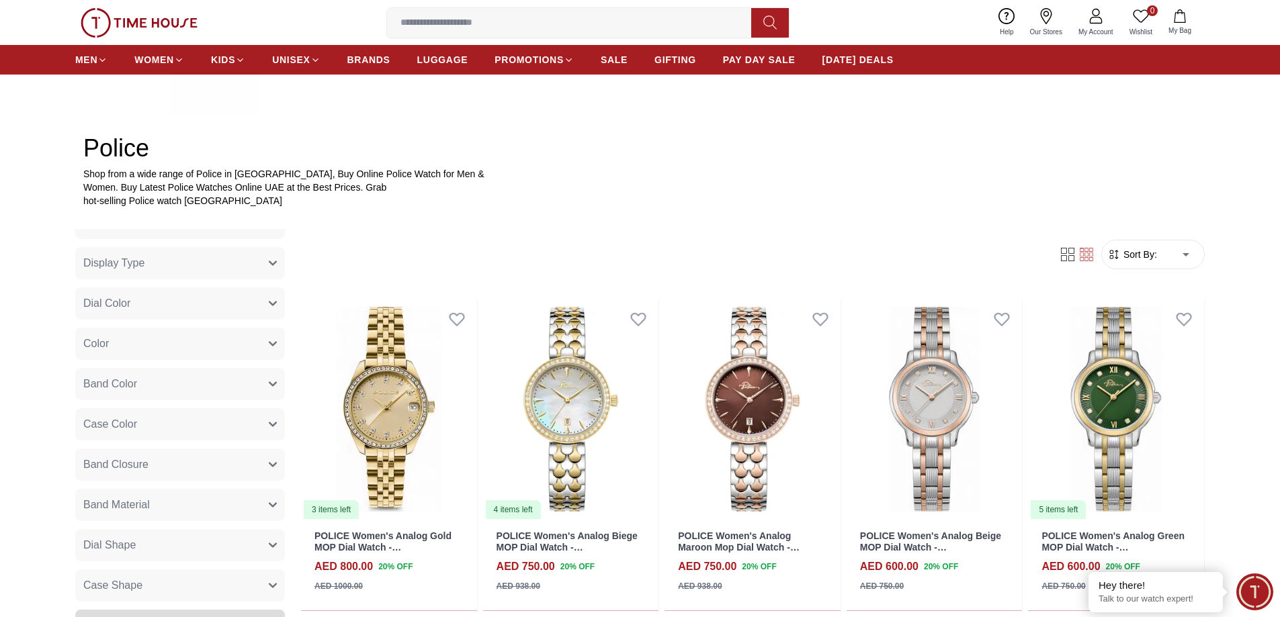
scroll to position [238, 0]
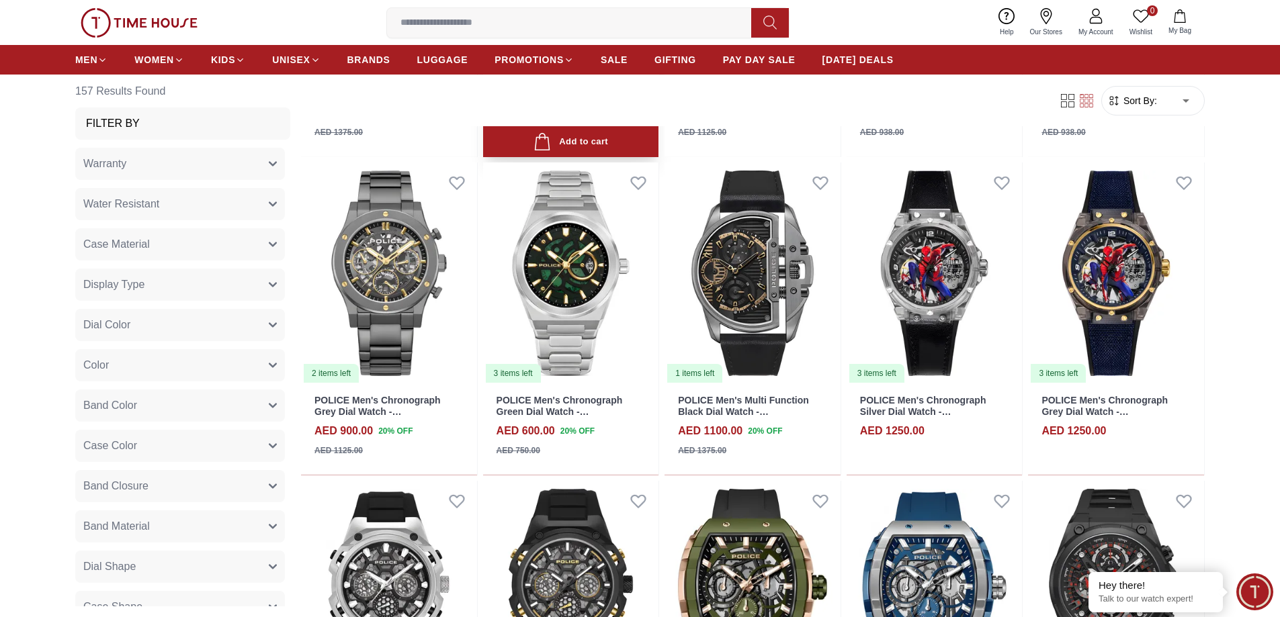
scroll to position [2284, 0]
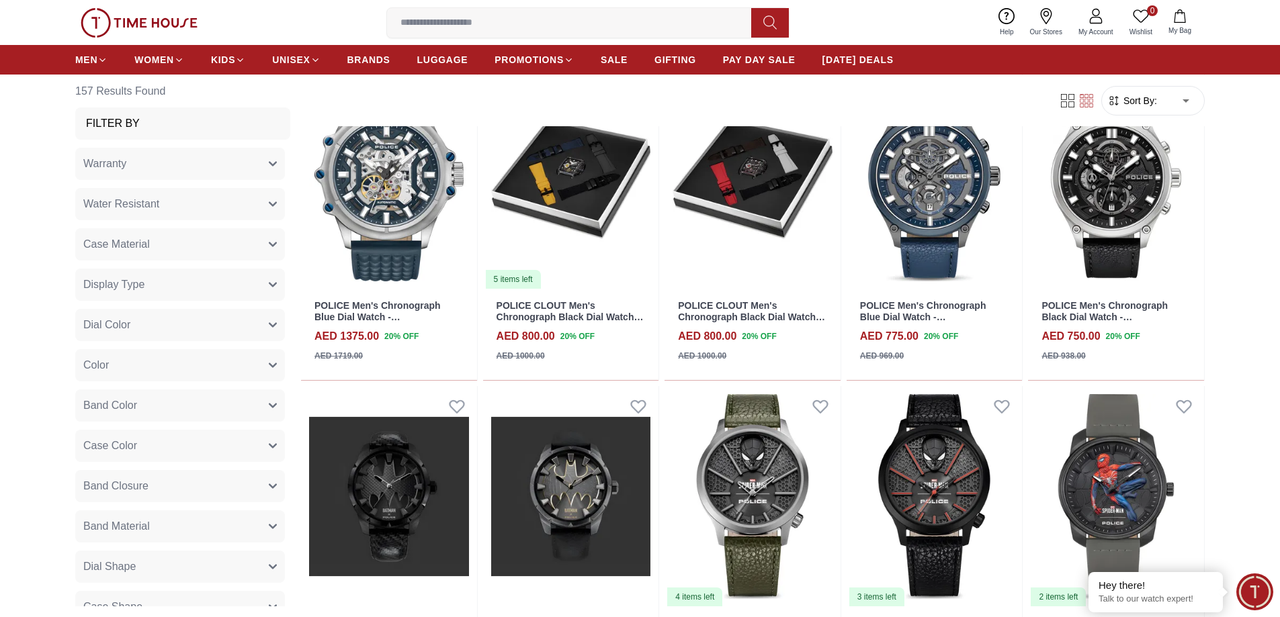
scroll to position [3829, 0]
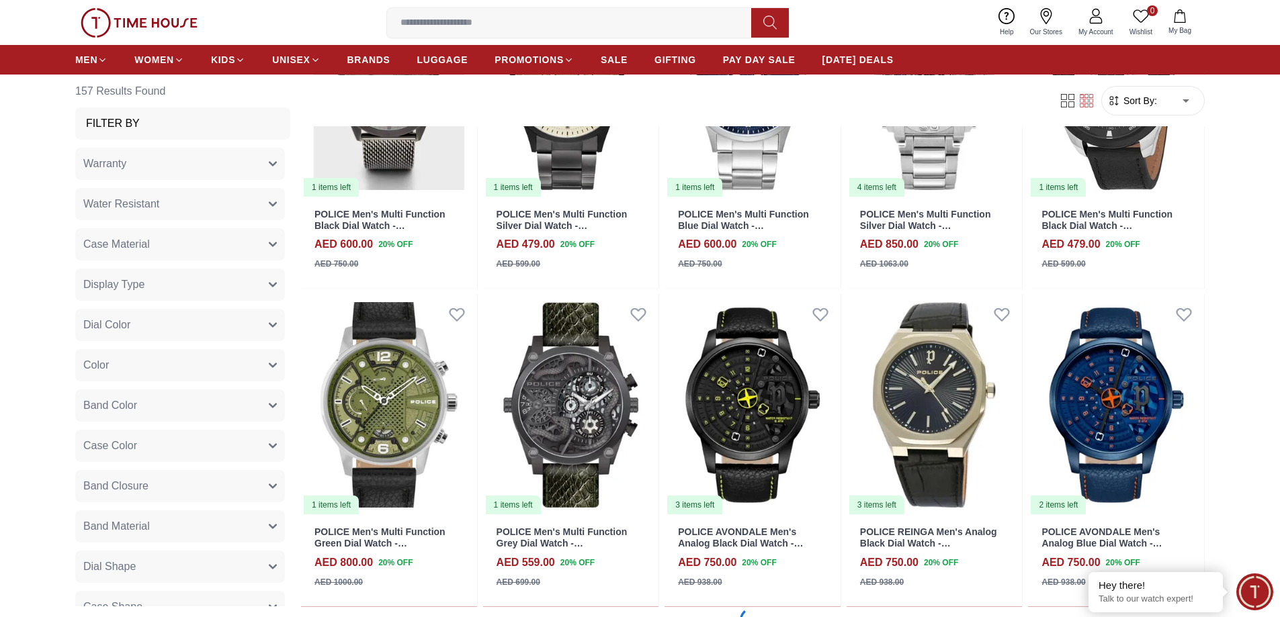
scroll to position [5307, 0]
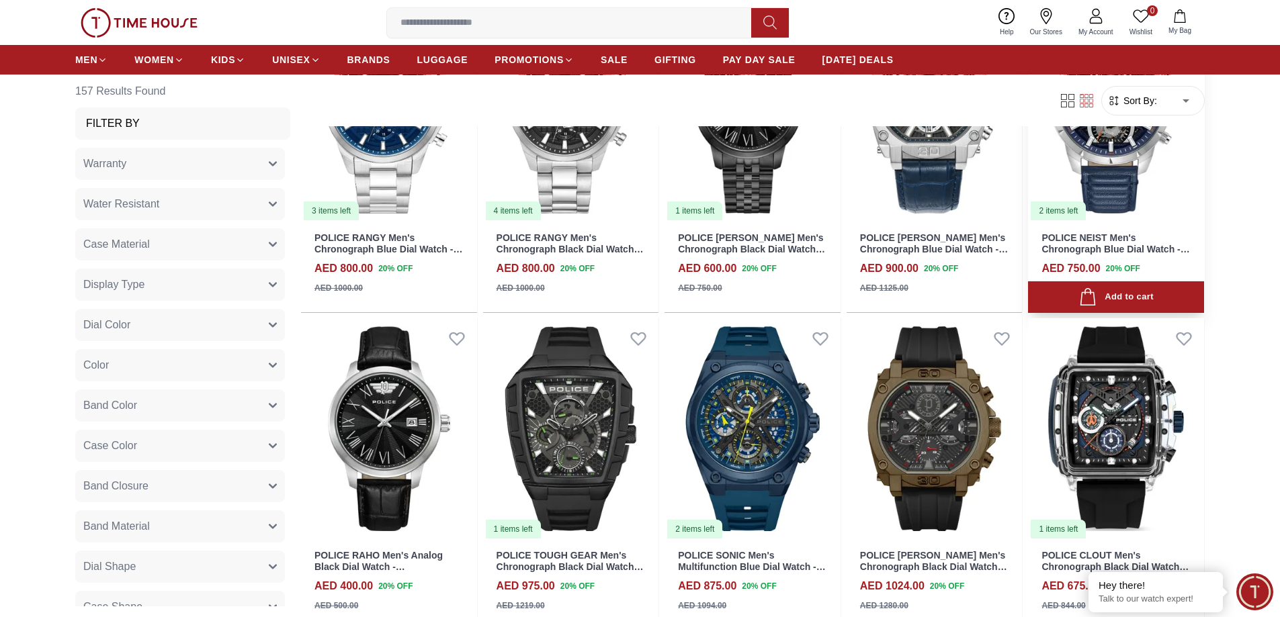
scroll to position [6785, 0]
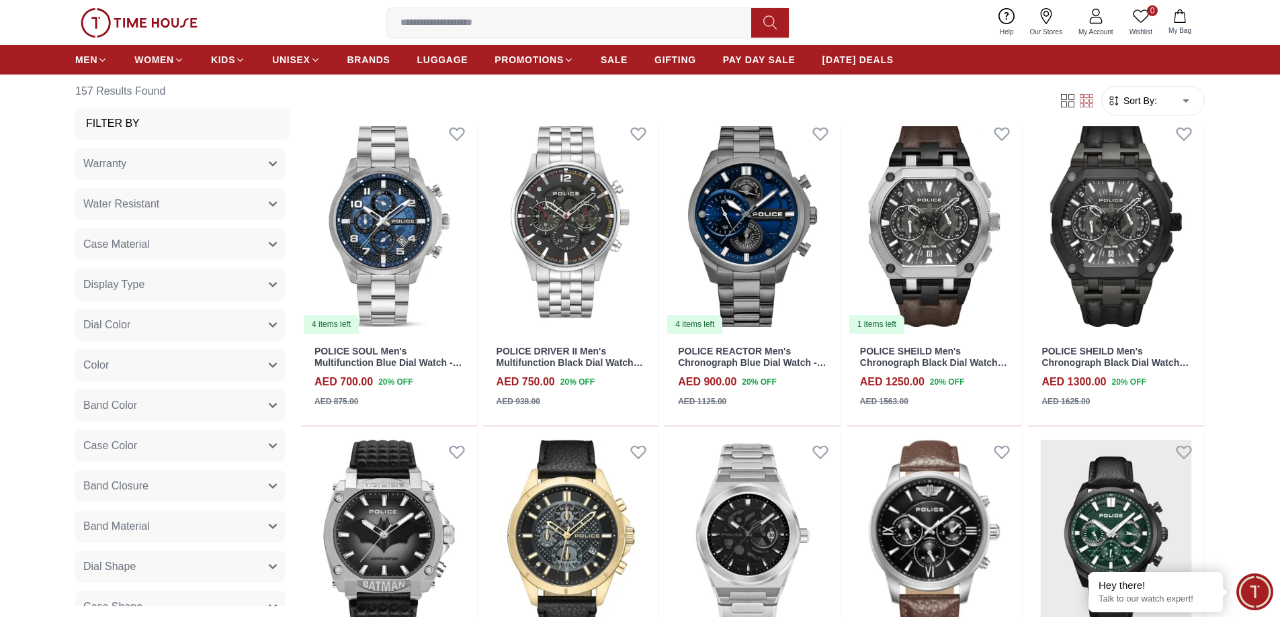
scroll to position [7658, 0]
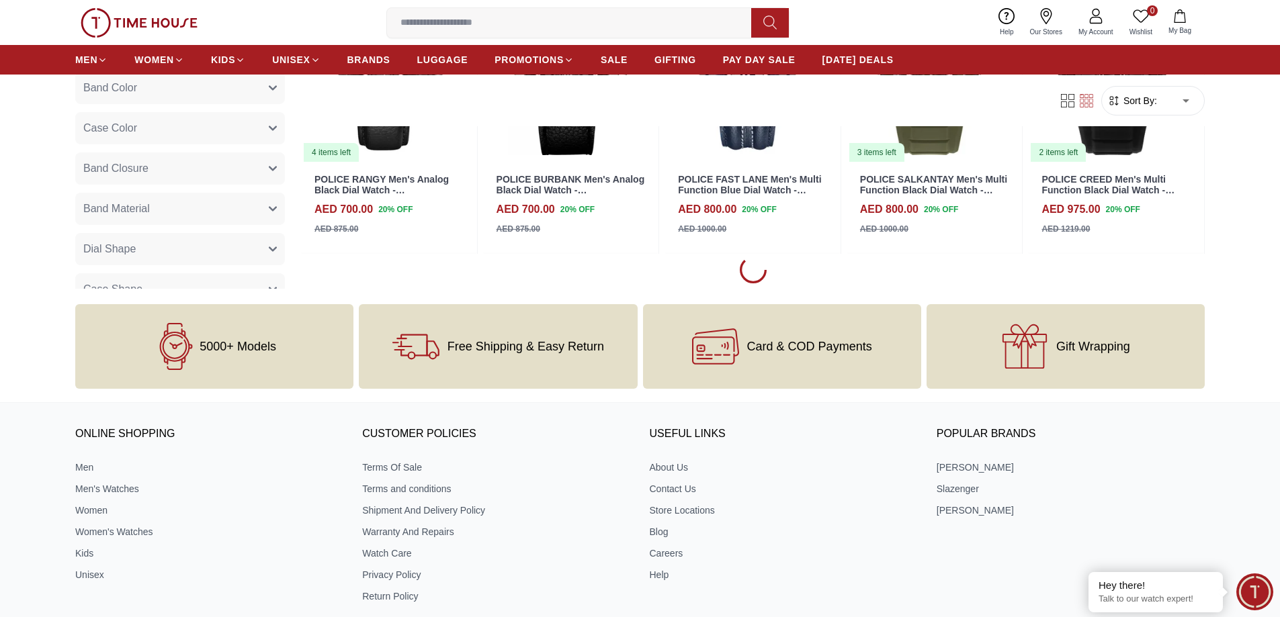
scroll to position [8382, 0]
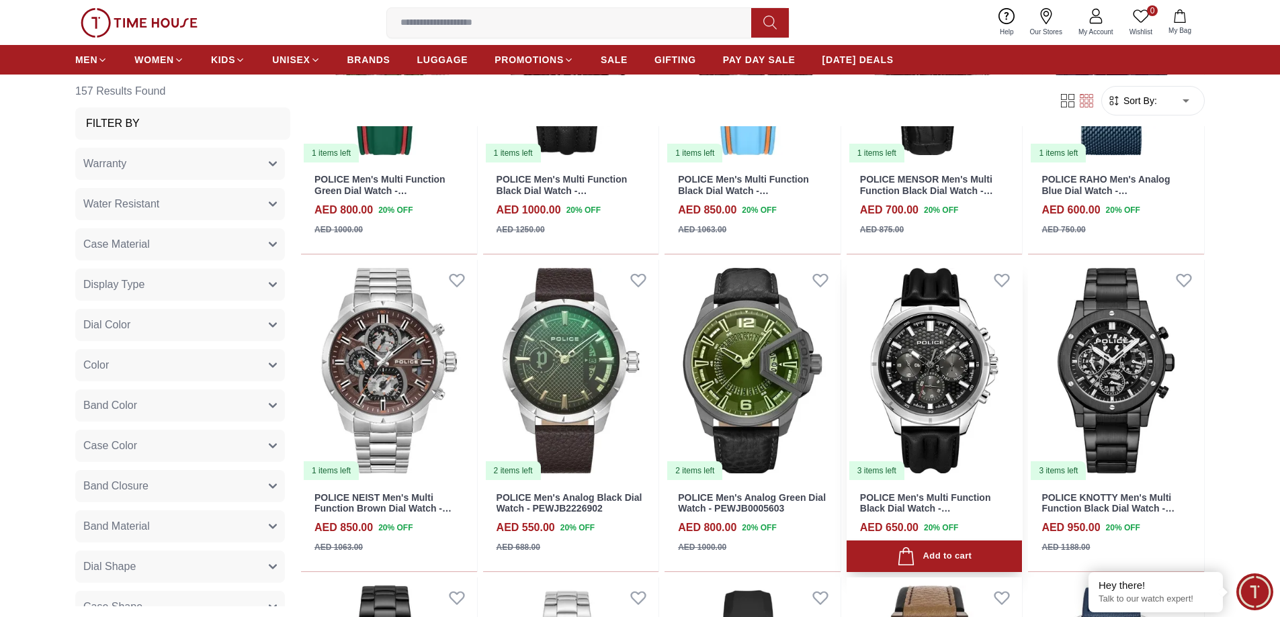
scroll to position [9457, 0]
